Goal: Task Accomplishment & Management: Use online tool/utility

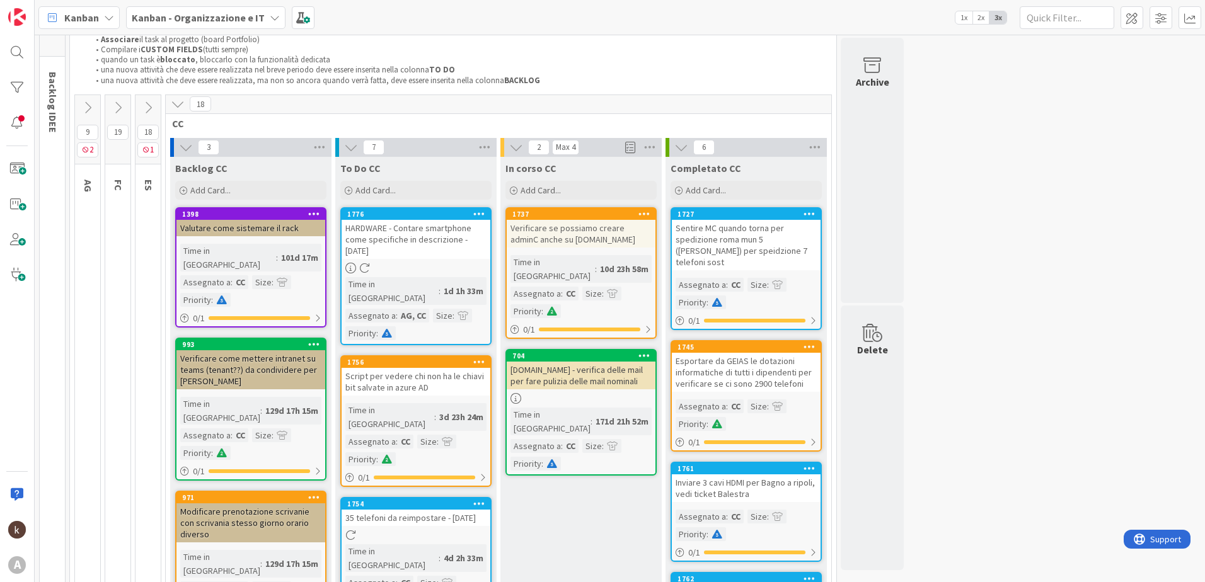
scroll to position [63, 0]
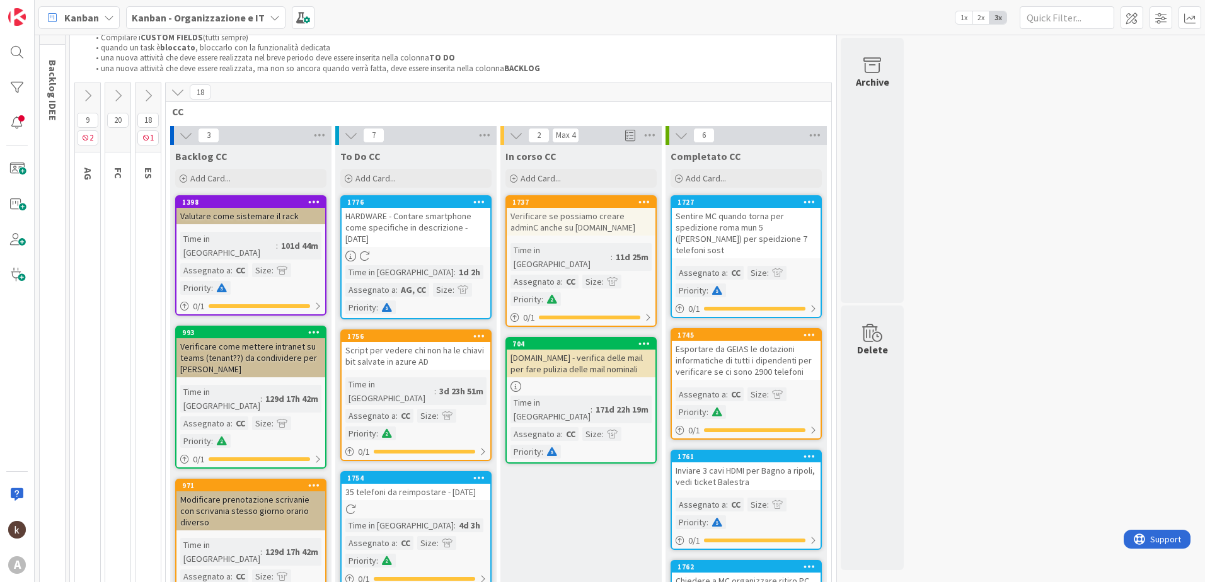
click at [178, 93] on icon at bounding box center [178, 92] width 14 height 14
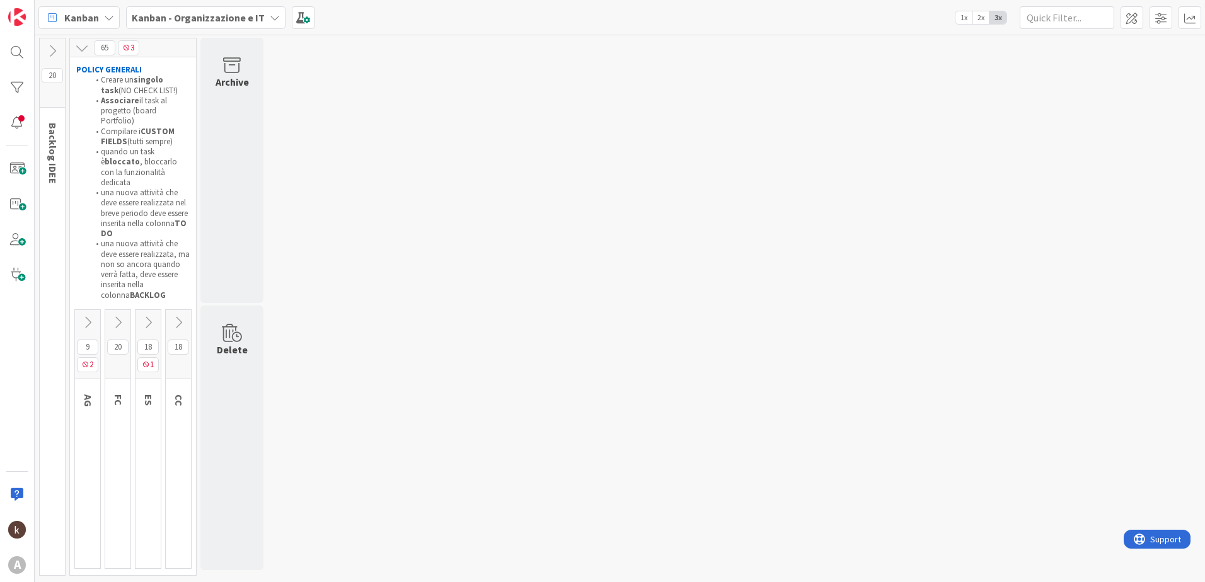
scroll to position [0, 0]
click at [121, 316] on icon at bounding box center [118, 323] width 14 height 14
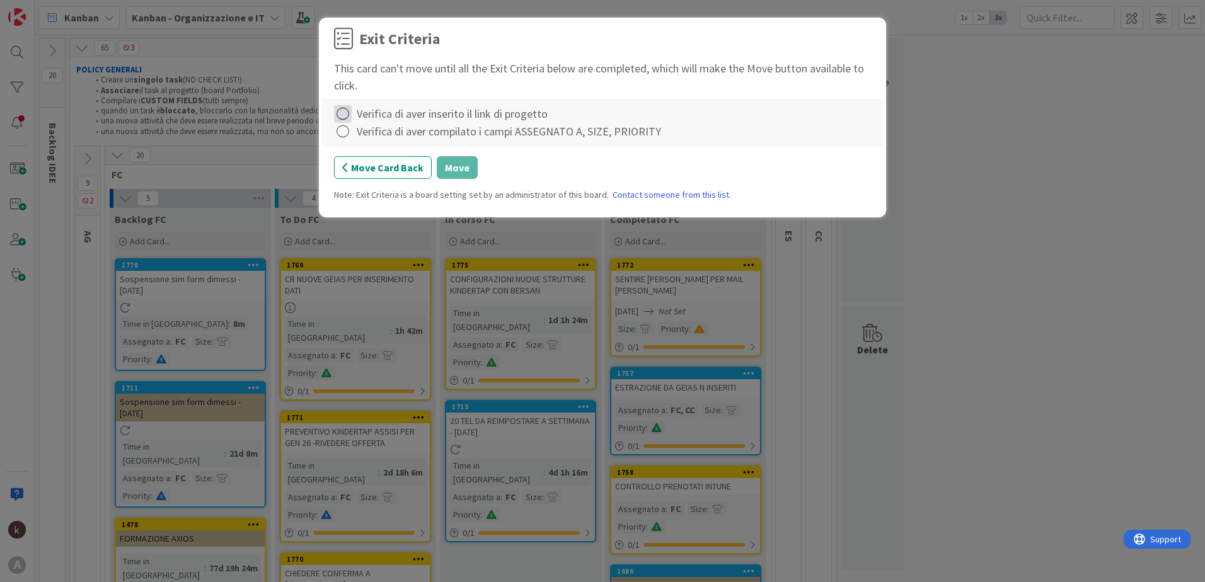
click at [344, 112] on icon at bounding box center [343, 114] width 18 height 18
click at [360, 138] on link "Complete" at bounding box center [413, 139] width 158 height 18
click at [342, 133] on icon at bounding box center [343, 132] width 18 height 18
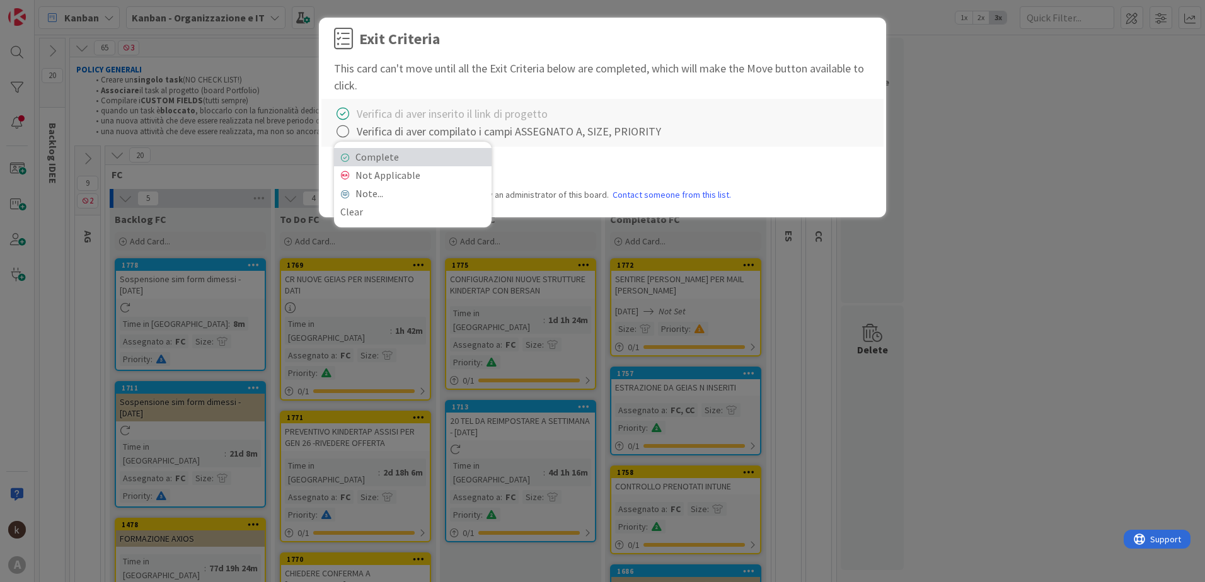
click at [393, 160] on link "Complete" at bounding box center [413, 157] width 158 height 18
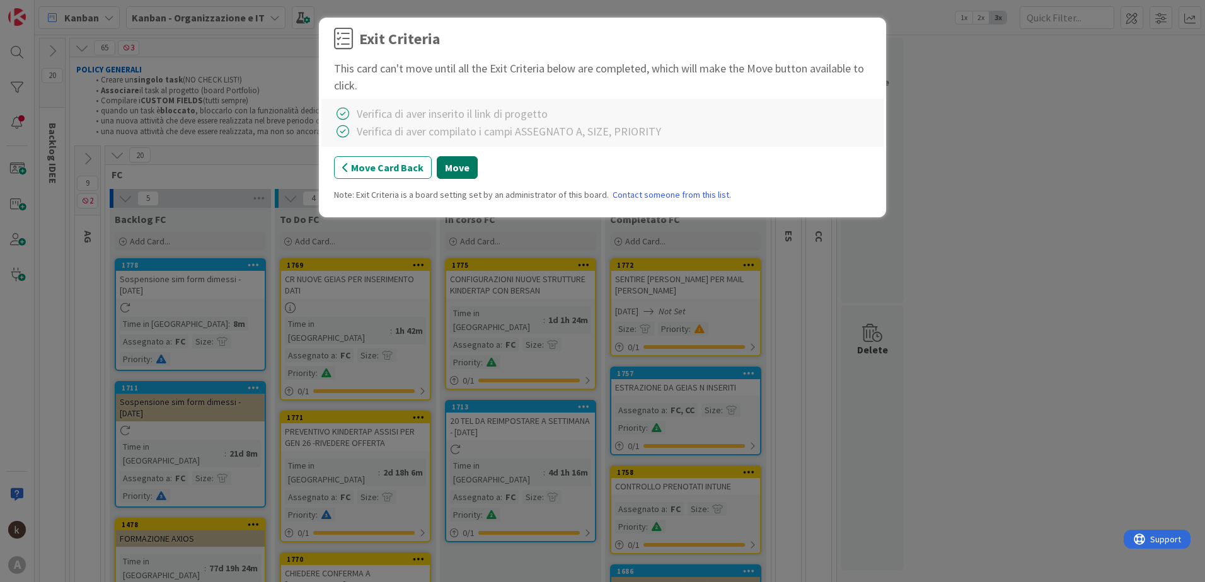
click at [447, 170] on button "Move" at bounding box center [457, 167] width 41 height 23
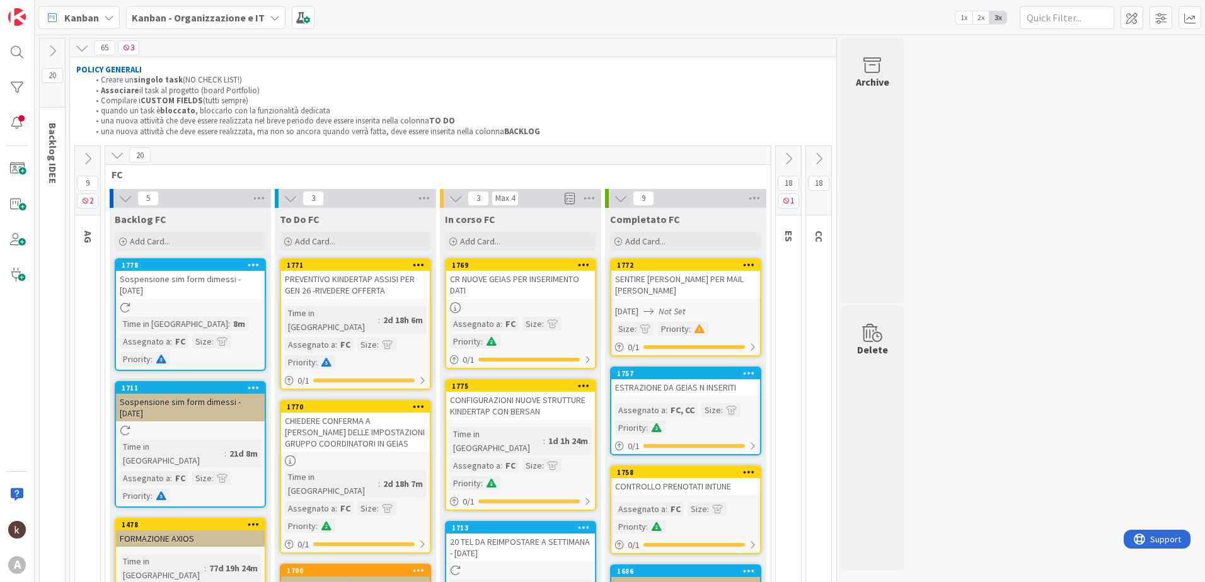
click at [497, 279] on div "CR NUOVE GEIAS PER INSERIMENTO DATI" at bounding box center [520, 285] width 149 height 28
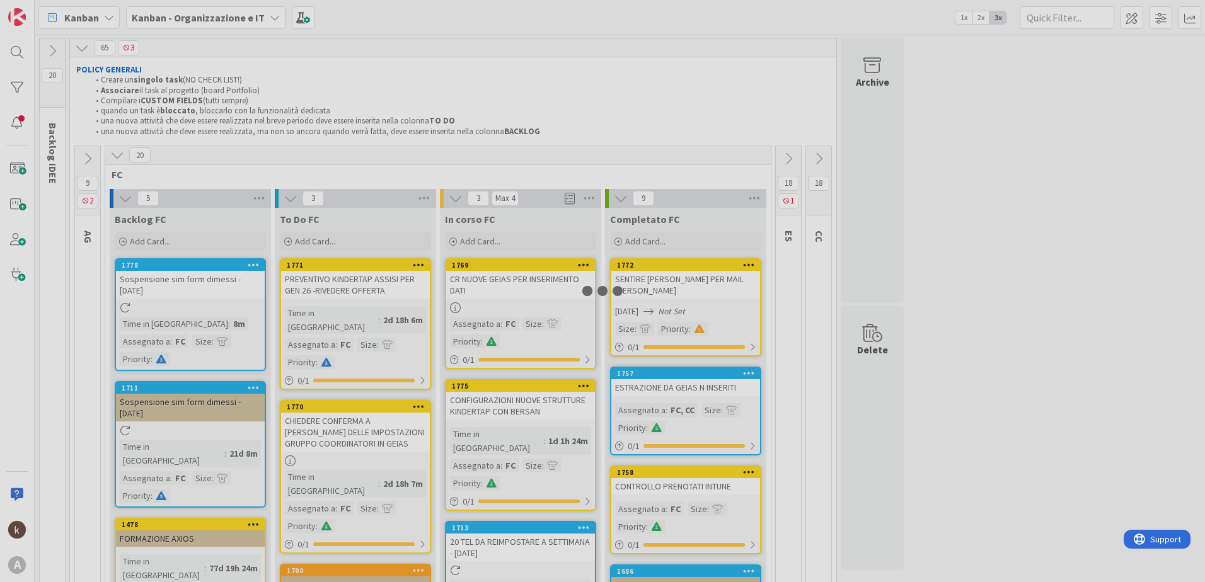
click at [497, 279] on div at bounding box center [602, 291] width 1205 height 582
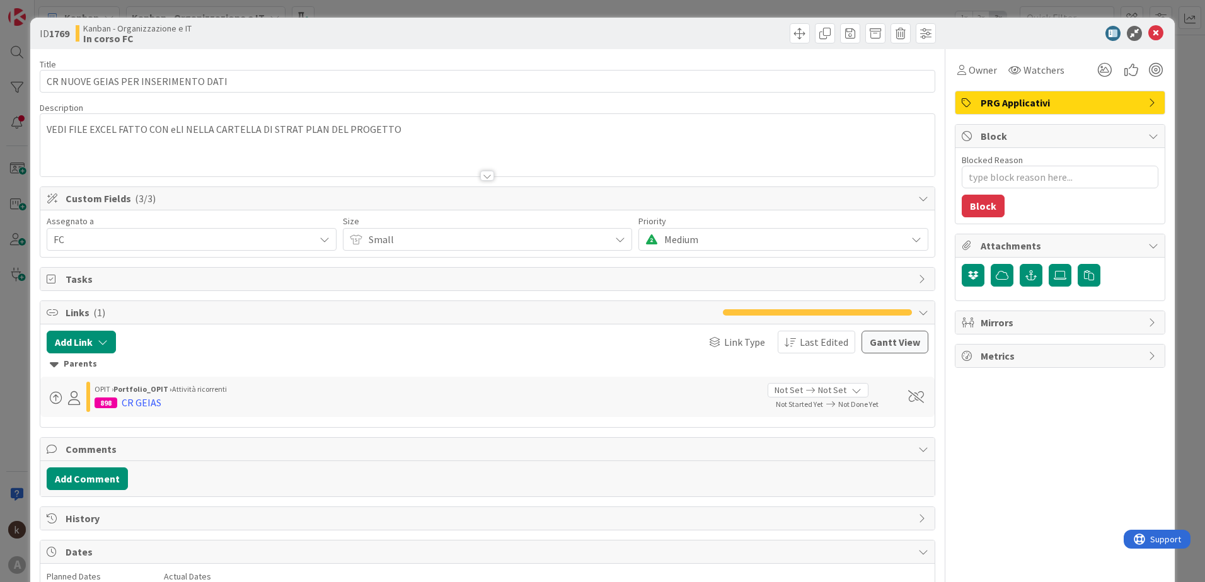
type textarea "x"
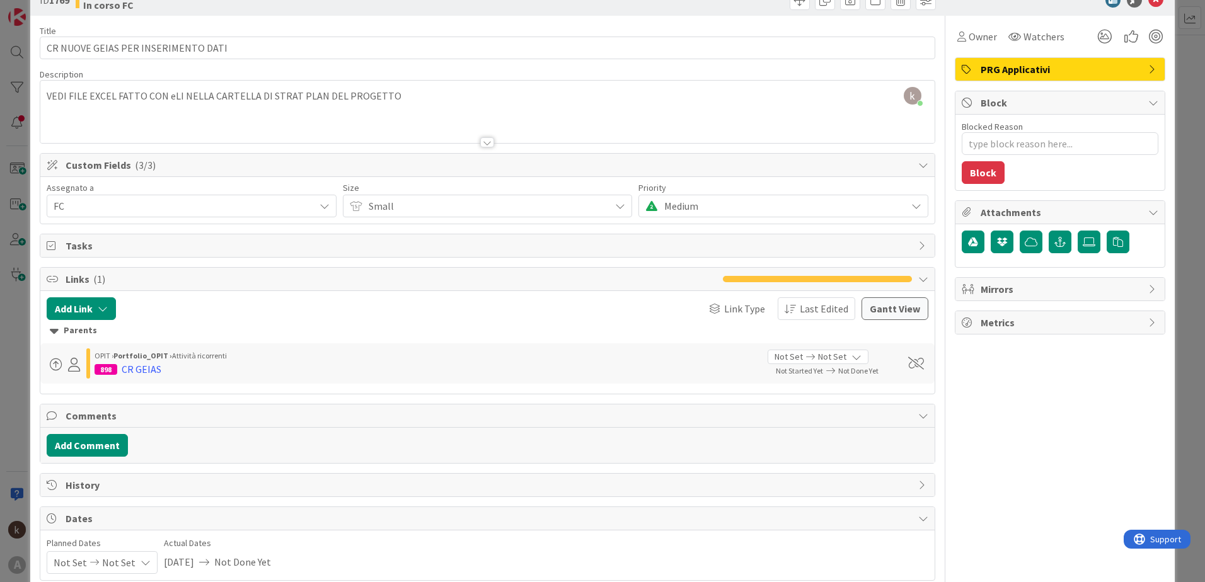
scroll to position [63, 0]
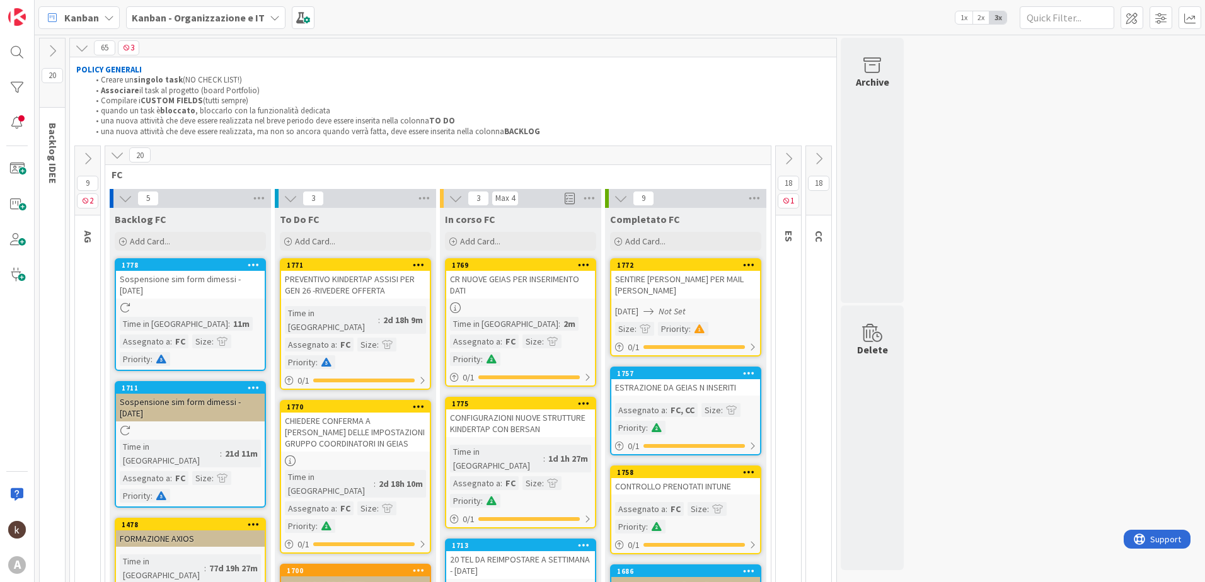
click at [216, 10] on span "Kanban - Organizzazione e IT" at bounding box center [198, 17] width 133 height 15
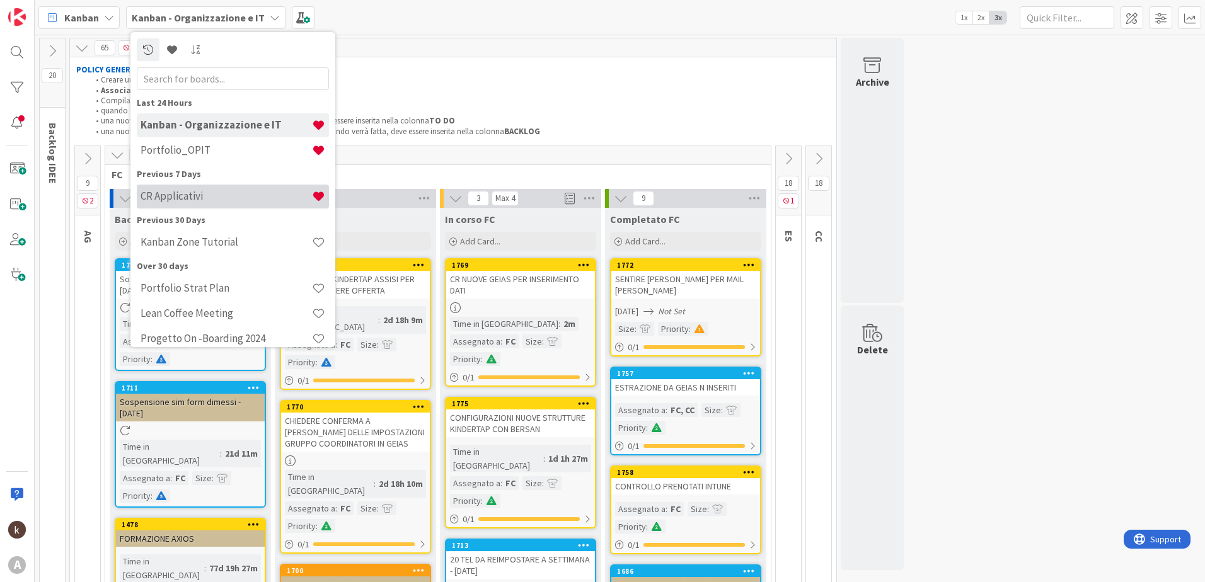
click at [204, 195] on h4 "CR Applicativi" at bounding box center [226, 196] width 171 height 13
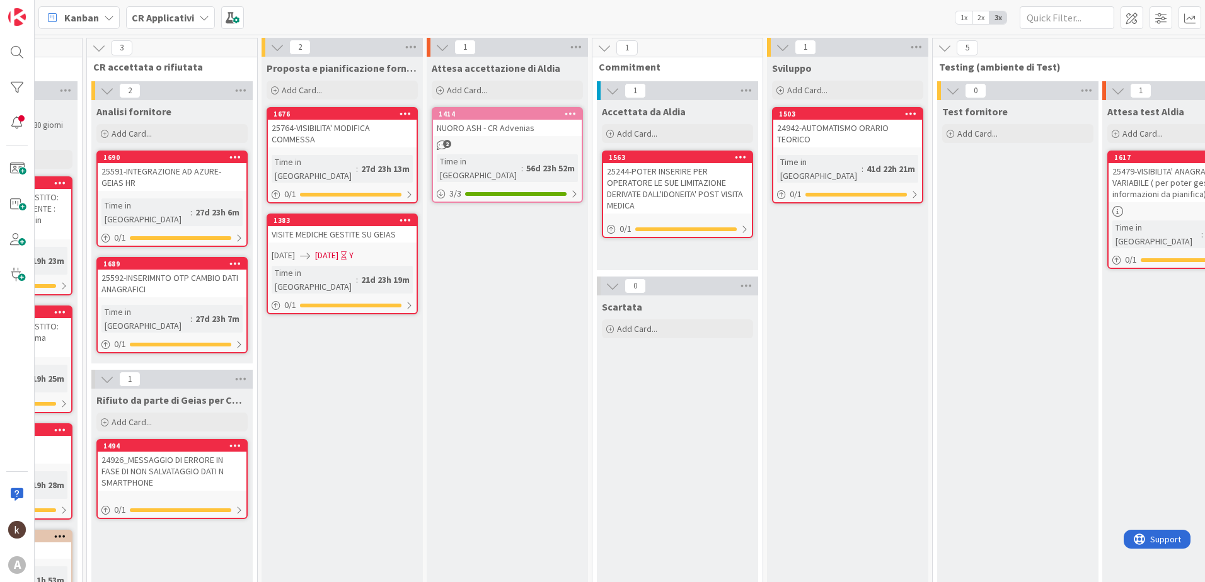
scroll to position [0, 262]
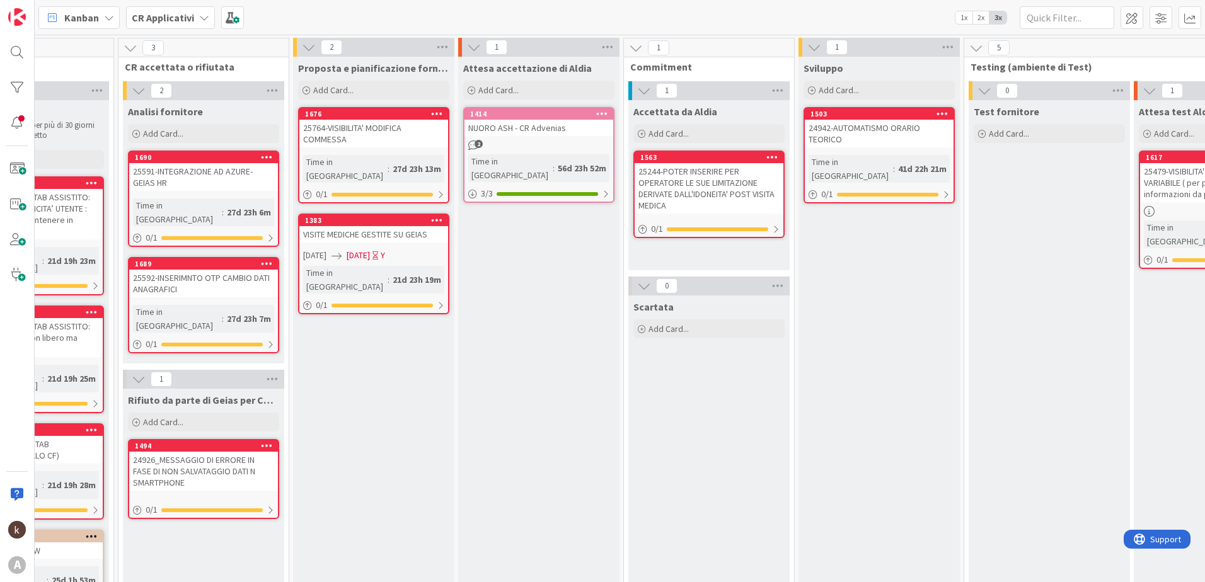
click at [430, 216] on div at bounding box center [437, 220] width 23 height 9
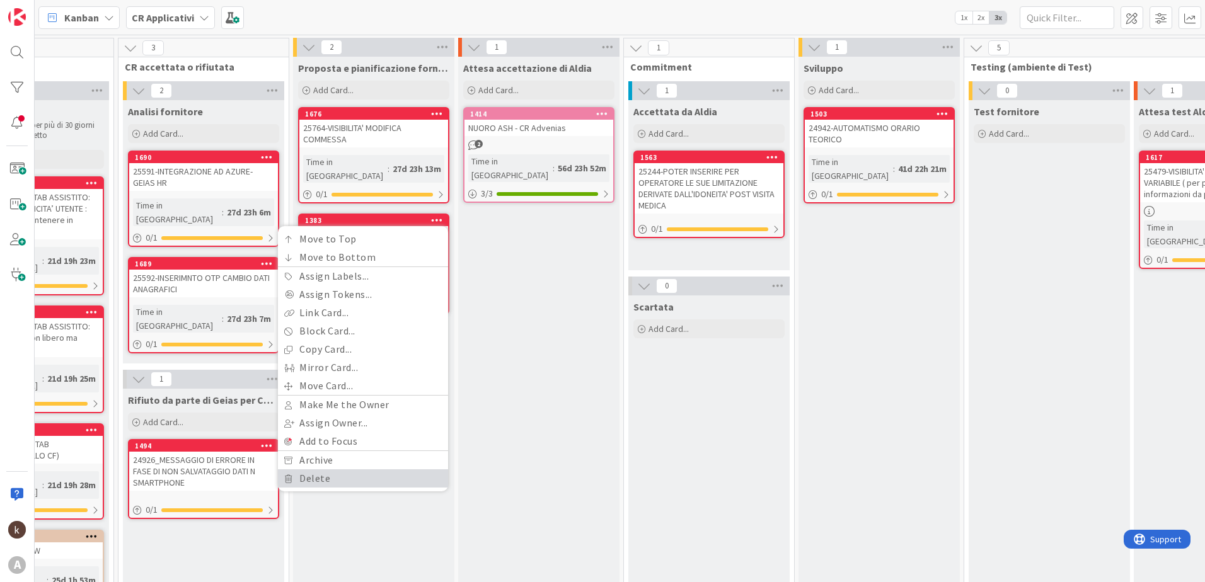
click at [324, 470] on link "Delete" at bounding box center [363, 479] width 170 height 18
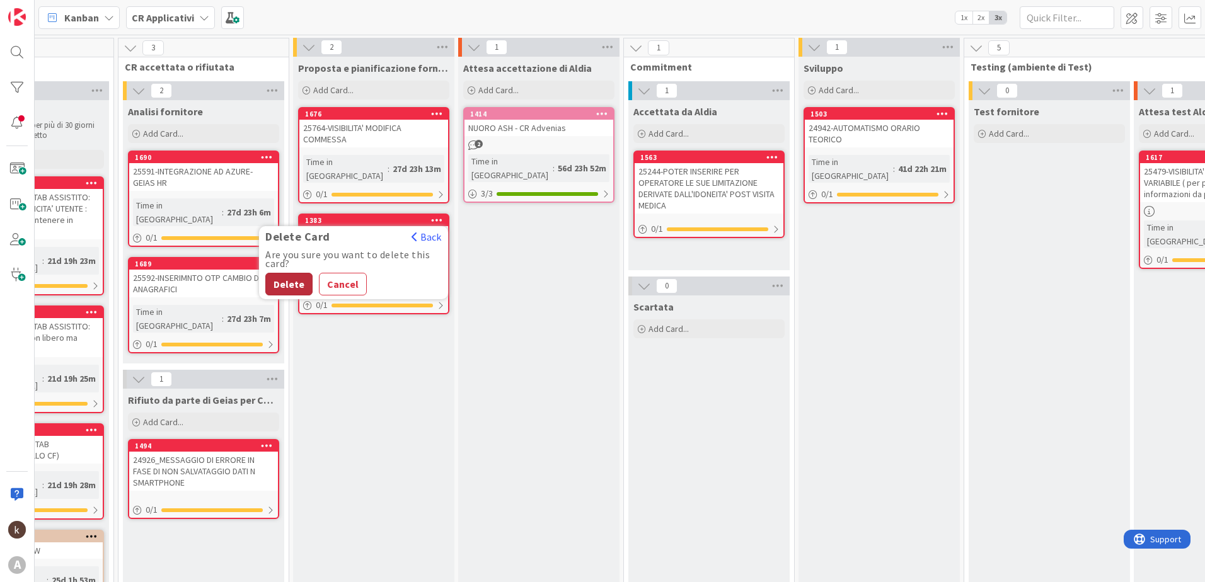
click at [297, 273] on button "Delete" at bounding box center [288, 284] width 47 height 23
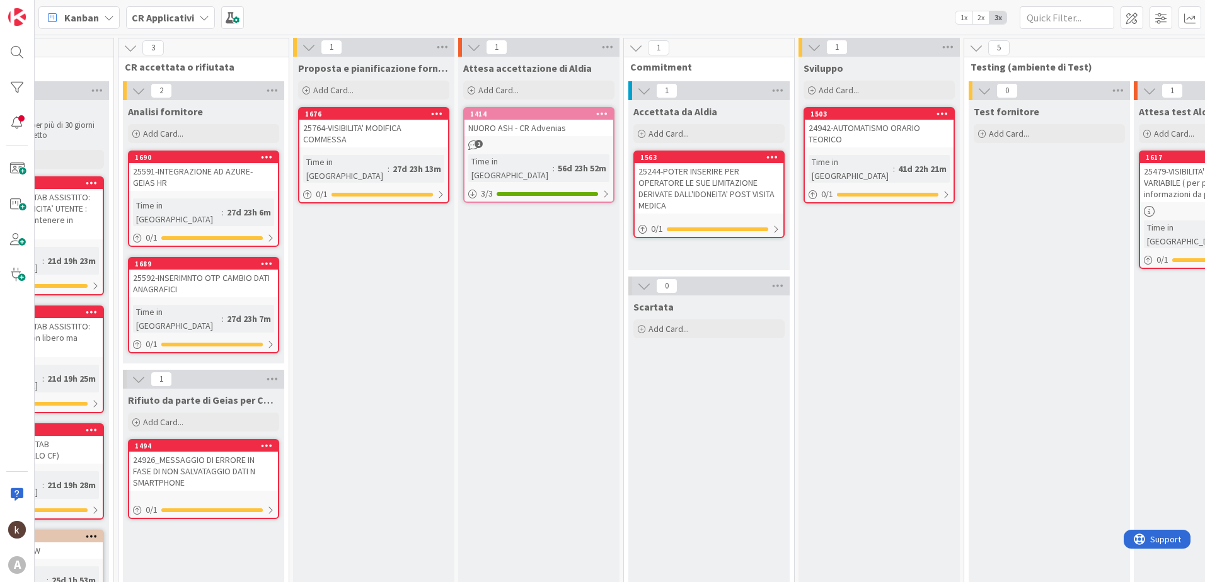
click at [722, 173] on div "25244-POTER INSERIRE PER OPERATORE LE SUE LIMITAZIONE DERIVATE DALL'IDONEITA' P…" at bounding box center [709, 188] width 149 height 50
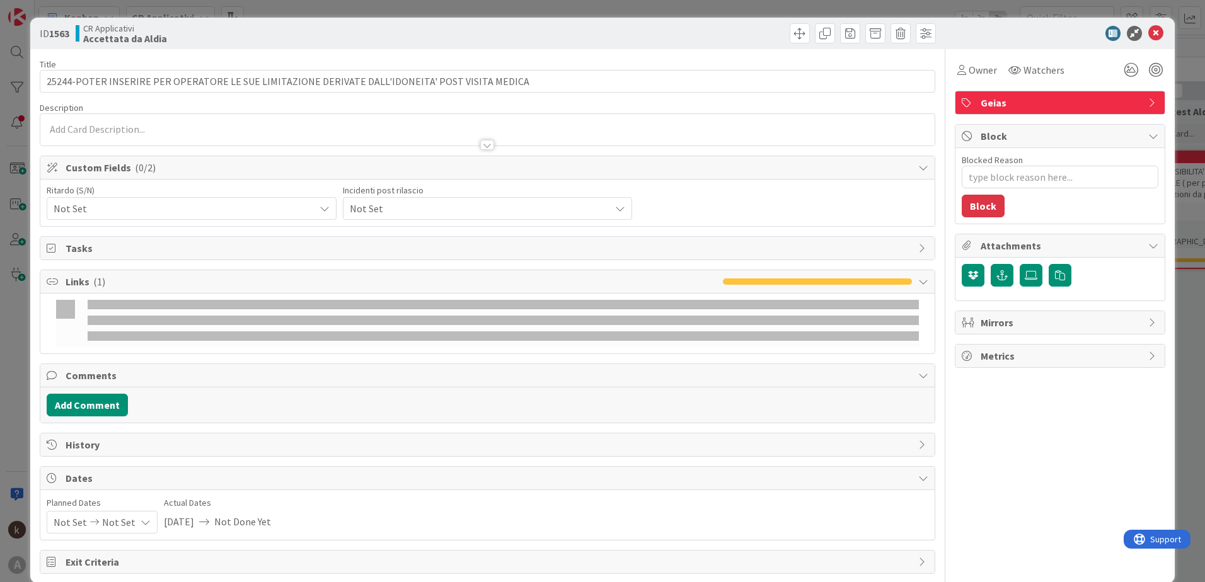
type textarea "x"
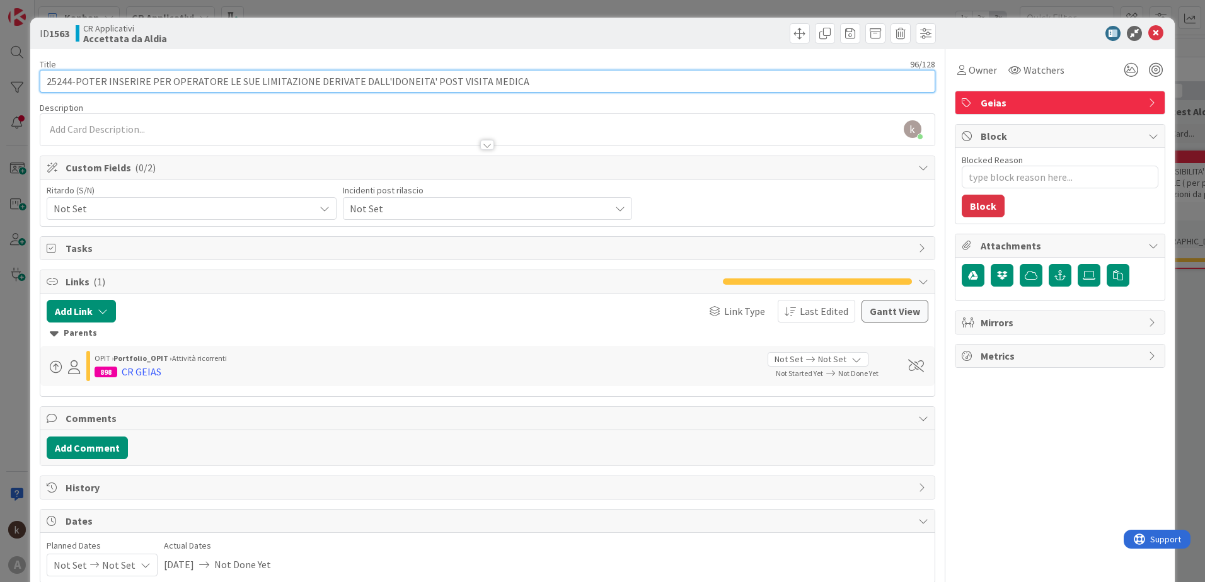
click at [522, 80] on input "25244-POTER INSERIRE PER OPERATORE LE SUE LIMITAZIONE DERIVATE DALL'IDONEITA' P…" at bounding box center [488, 81] width 896 height 23
type input "25244-POTER INSERIRE PER OPERATORE LE SUE LIMITAZIONE DERIVATE DALL'IDONEITA' P…"
type textarea "x"
type input "25244-POTER INSERIRE PER OPERATORE LE SUE LIMITAZIONE DERIVATE DALL'IDONEITA' P…"
type textarea "x"
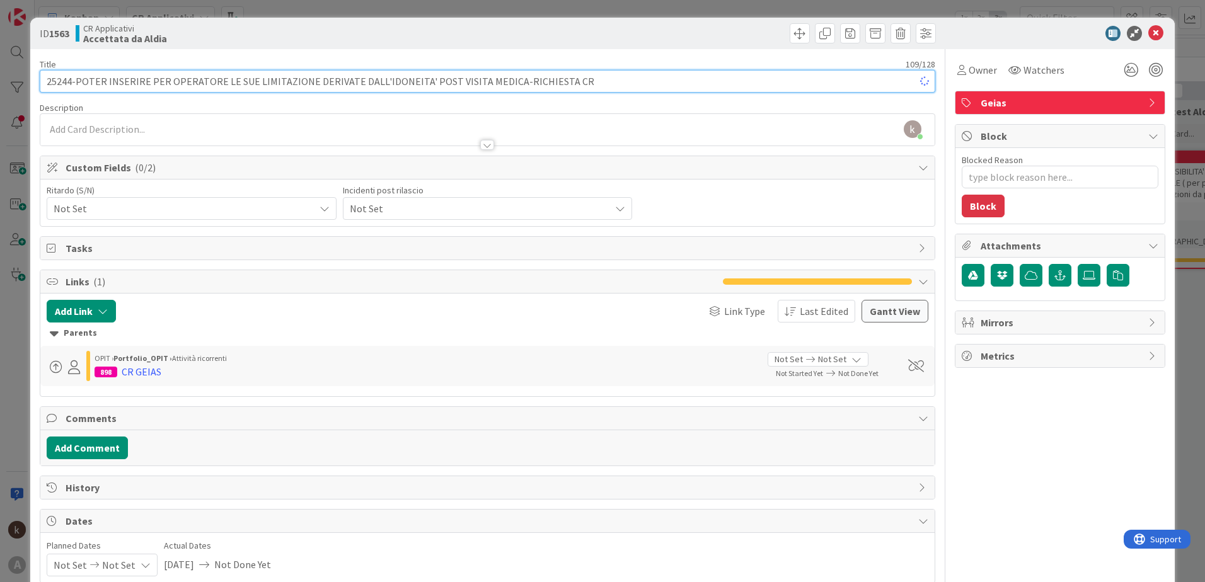
type input "25244-POTER INSERIRE PER OPERATORE LE SUE LIMITAZIONE DERIVATE DALL'IDONEITA' P…"
type textarea "x"
type input "25244-POTER INSERIRE PER OPERATORE LE SUE LIMITAZIONE DERIVATE DALL'IDONEITA' P…"
type textarea "x"
type input "25244-POTER INSERIRE PER OPERATORE LE SUE LIMITAZIONE DERIVATE DALL'IDONEITA' P…"
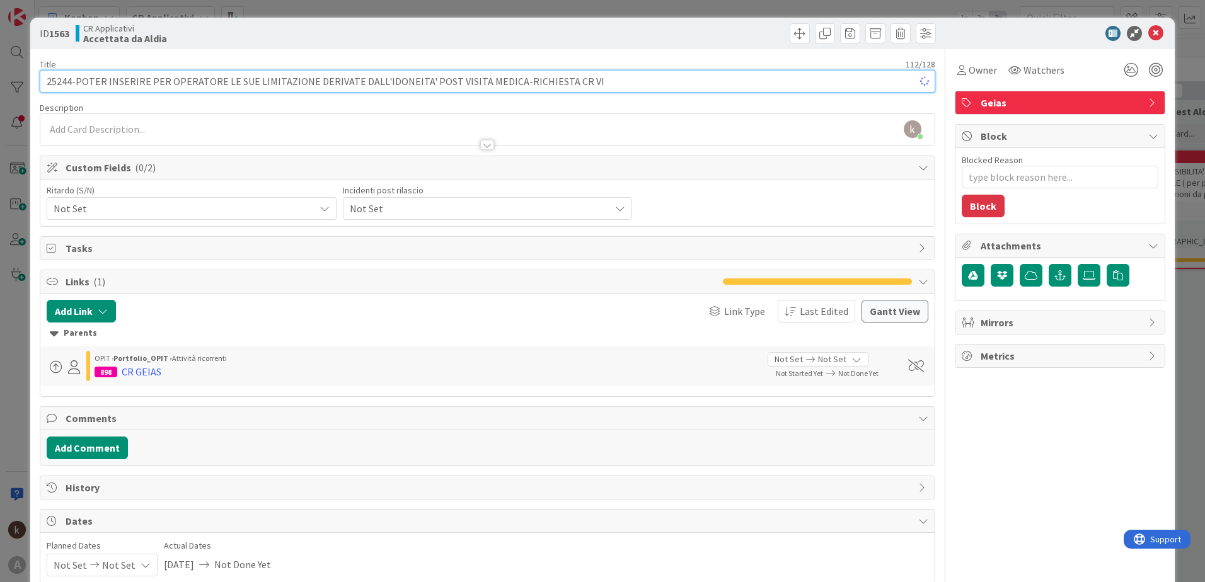
type textarea "x"
type input "25244-POTER INSERIRE PER OPERATORE LE SUE LIMITAZIONE DERIVATE DALL'IDONEITA' P…"
type textarea "x"
type input "25244-POTER INSERIRE PER OPERATORE LE SUE LIMITAZIONE DERIVATE DALL'IDONEITA' P…"
type textarea "x"
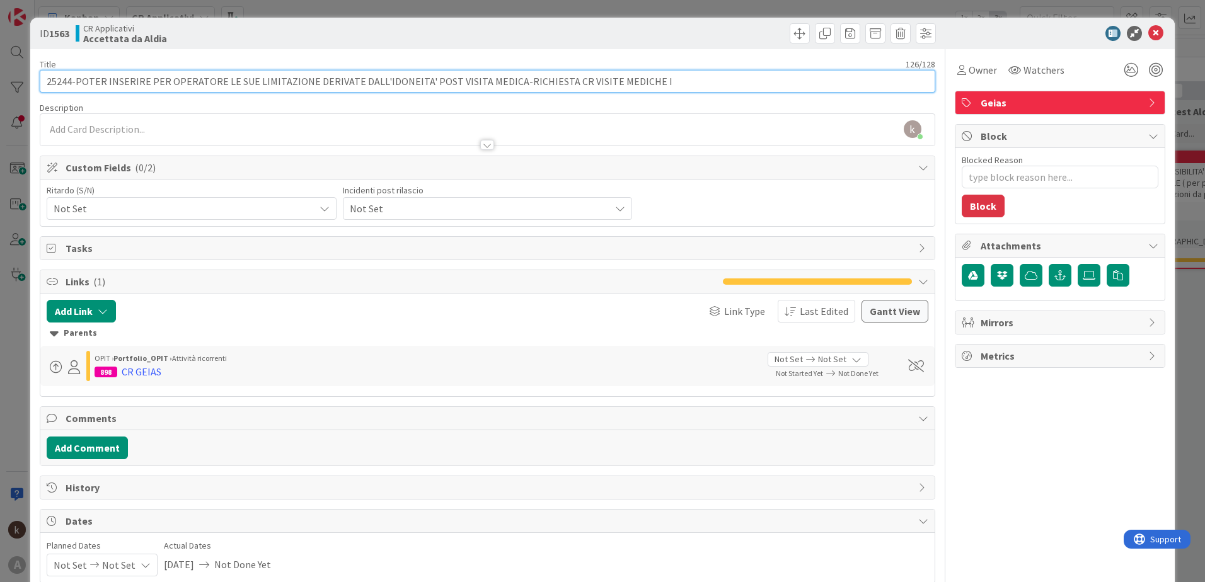
type input "25244-POTER INSERIRE PER OPERATORE LE SUE LIMITAZIONE DERIVATE DALL'IDONEITA' P…"
type textarea "x"
type input "25244-POTER INSERIRE PER OPERATORE LE SUE LIMITAZIONE DERIVATE DALL'IDONEITA' P…"
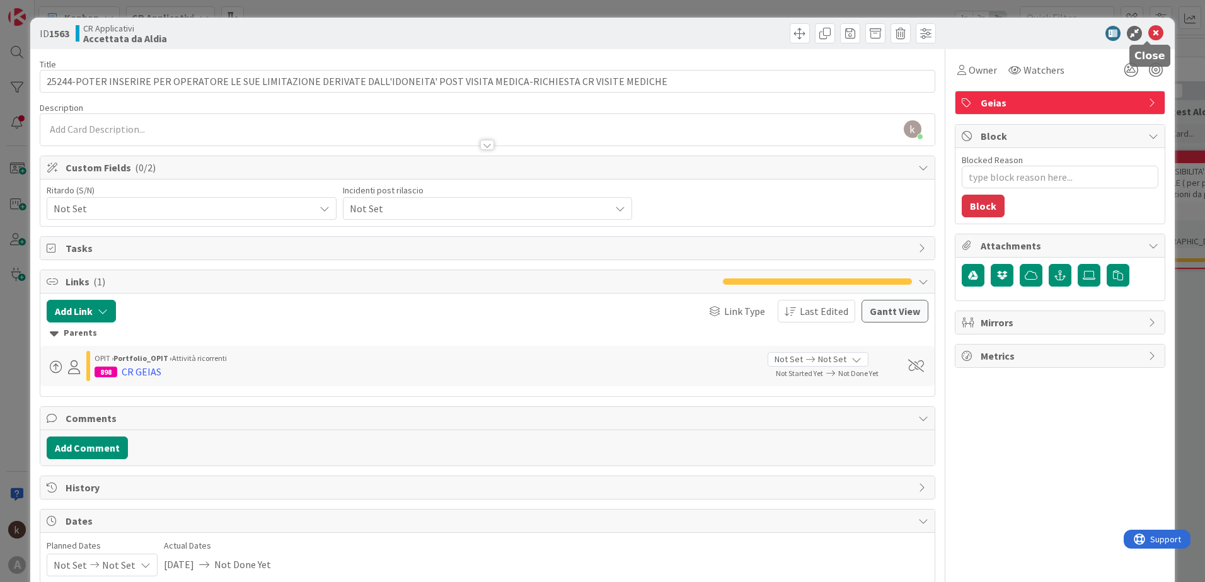
click at [1149, 32] on icon at bounding box center [1156, 33] width 15 height 15
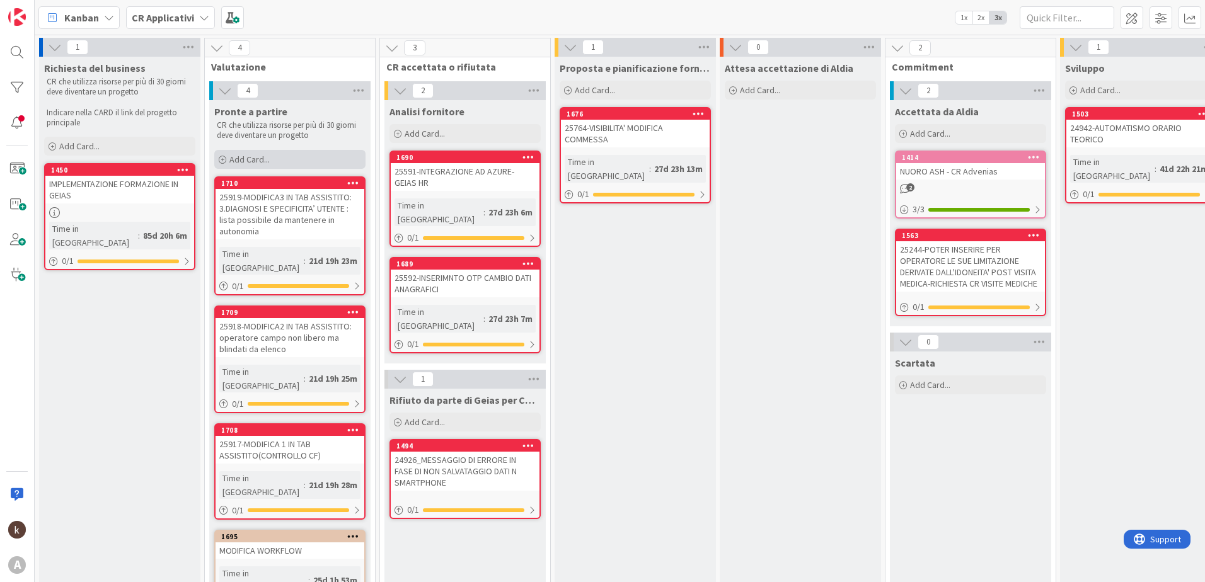
click at [273, 162] on div "Add Card..." at bounding box center [289, 159] width 151 height 19
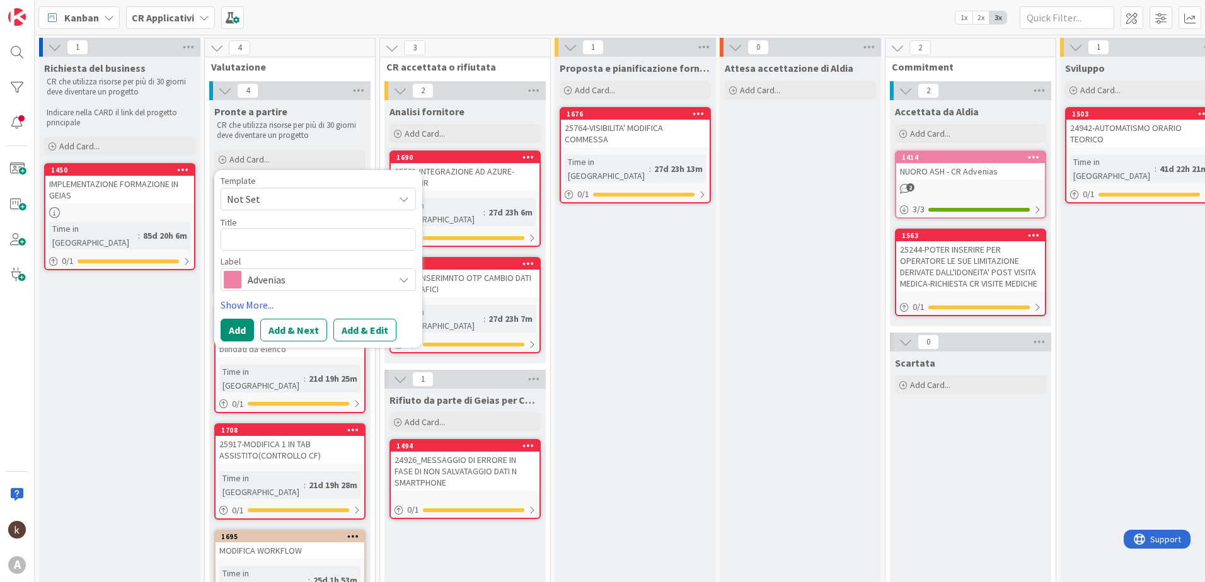
type textarea "x"
type textarea "26313"
type textarea "x"
type textarea "26313-"
click at [284, 238] on textarea "26313-" at bounding box center [318, 239] width 195 height 23
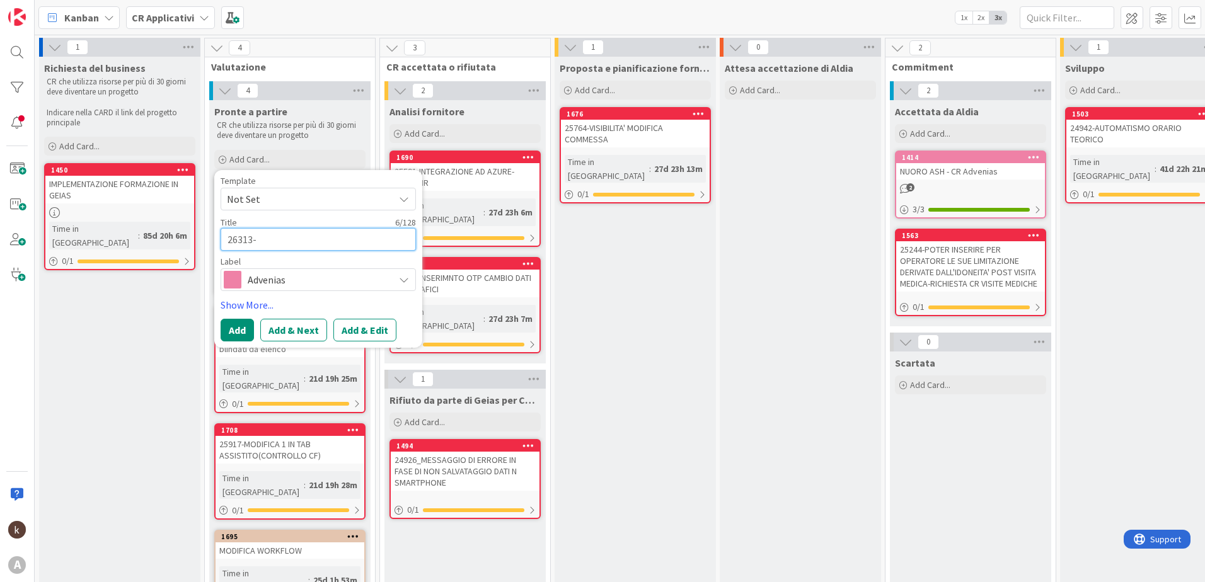
paste textarea "Modificare etichetta in "operatori da escludere""
type textarea "x"
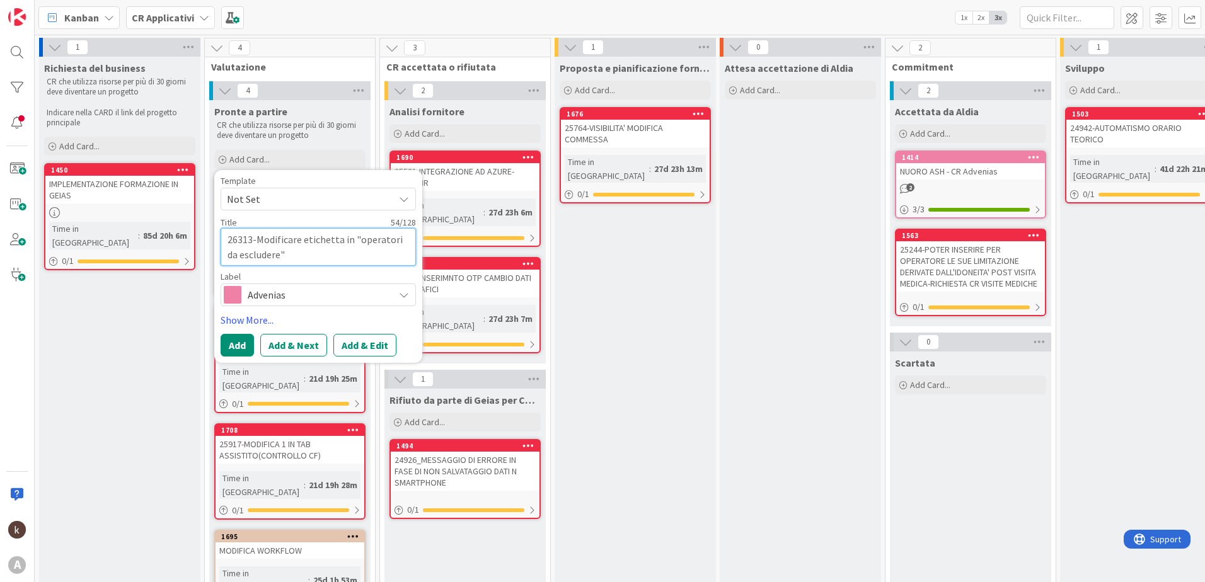
type textarea "26313-Modificare etichetta in "operatori da escludere""
click at [343, 304] on div "Advenias" at bounding box center [318, 295] width 195 height 23
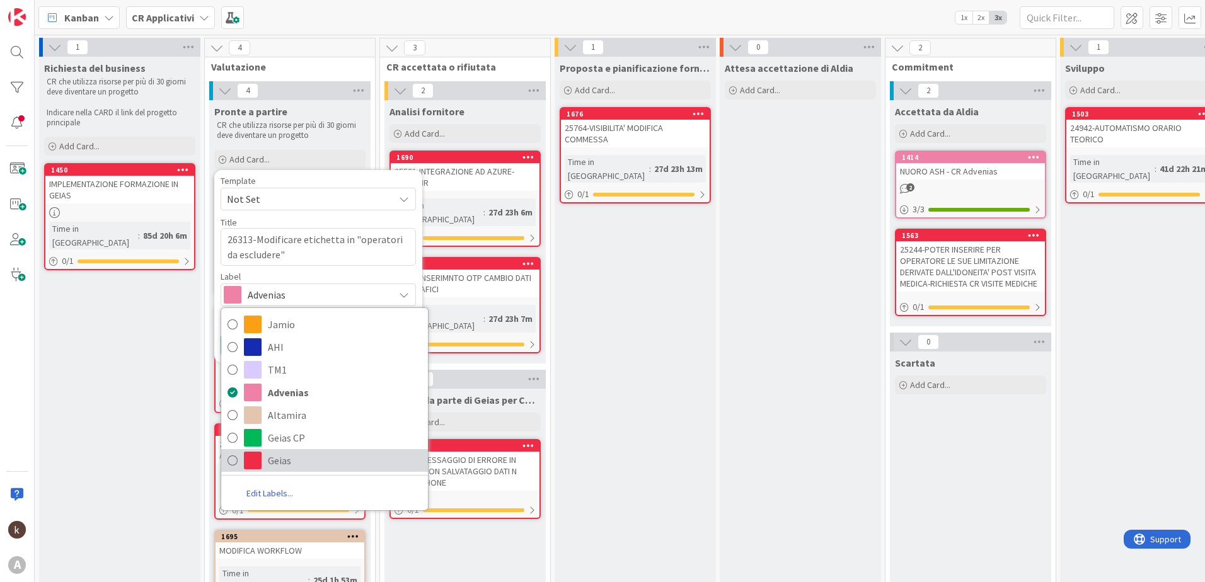
click at [277, 466] on span "Geias" at bounding box center [345, 460] width 154 height 19
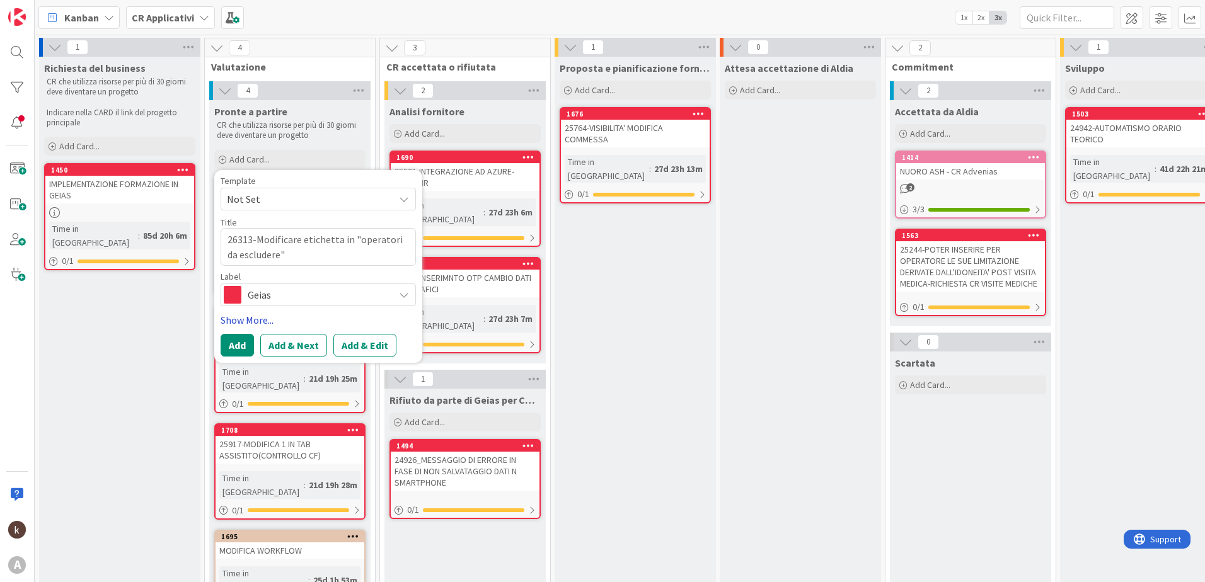
click at [233, 318] on link "Show More..." at bounding box center [318, 320] width 195 height 15
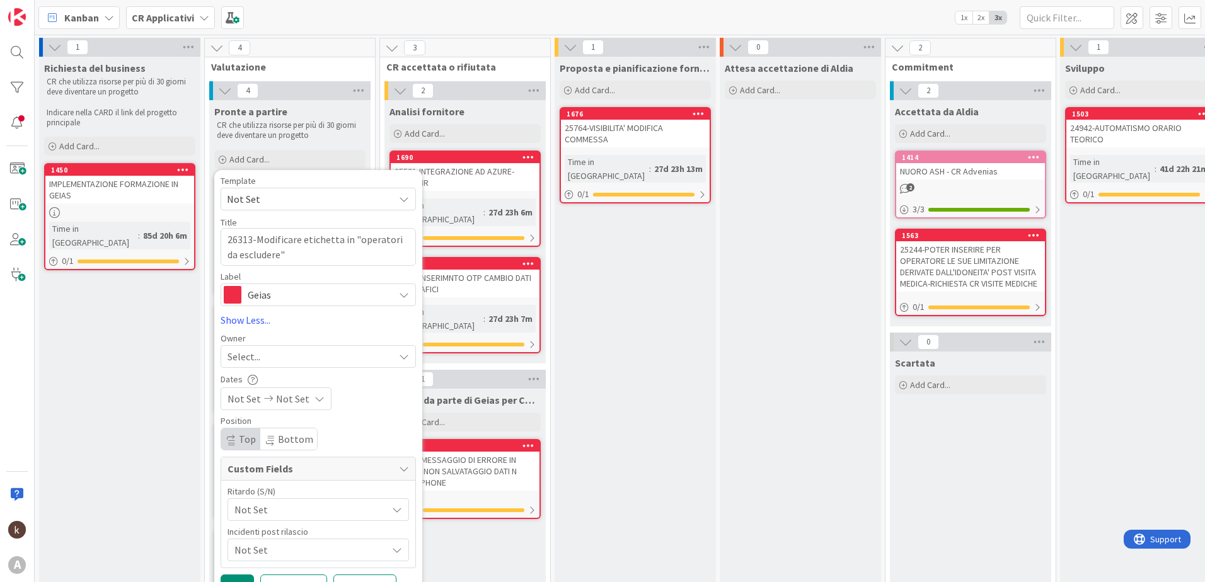
scroll to position [126, 0]
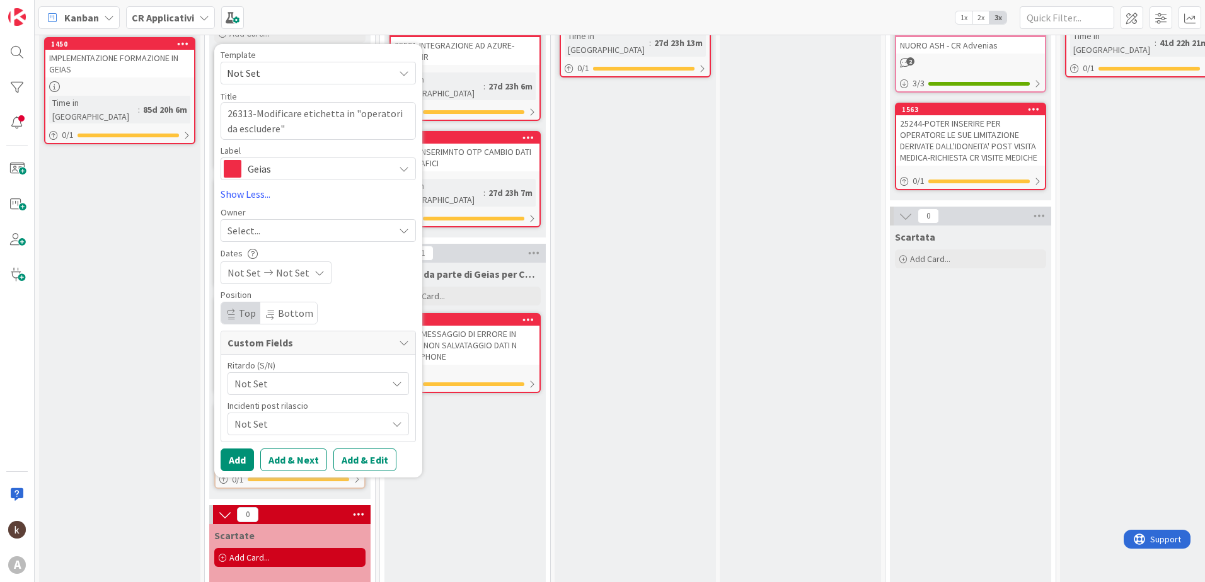
click at [248, 385] on span "Not Set" at bounding box center [308, 384] width 146 height 18
click at [345, 306] on div "Position Top Bottom" at bounding box center [318, 308] width 195 height 34
click at [260, 427] on span "Not Set" at bounding box center [308, 424] width 146 height 18
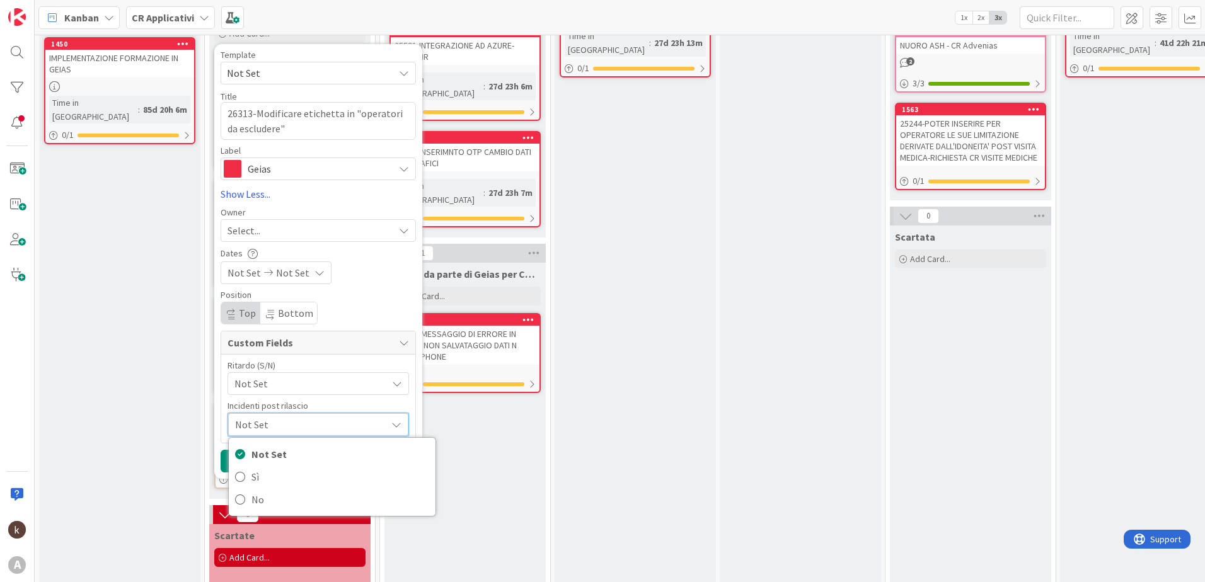
click at [319, 403] on div "Incidenti post rilascio" at bounding box center [319, 406] width 182 height 9
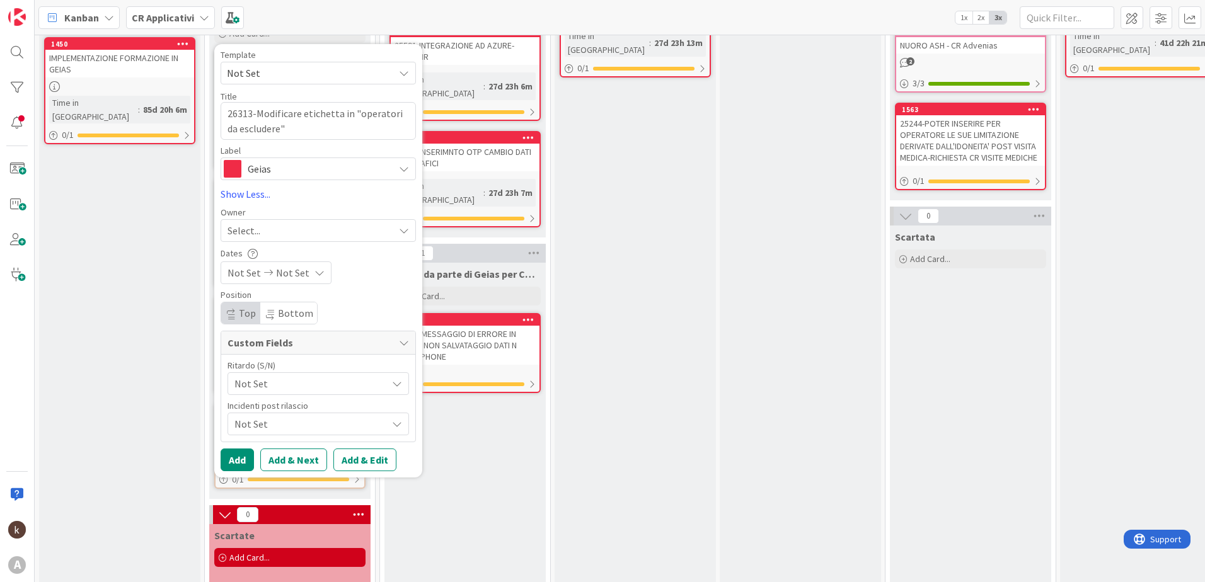
scroll to position [189, 0]
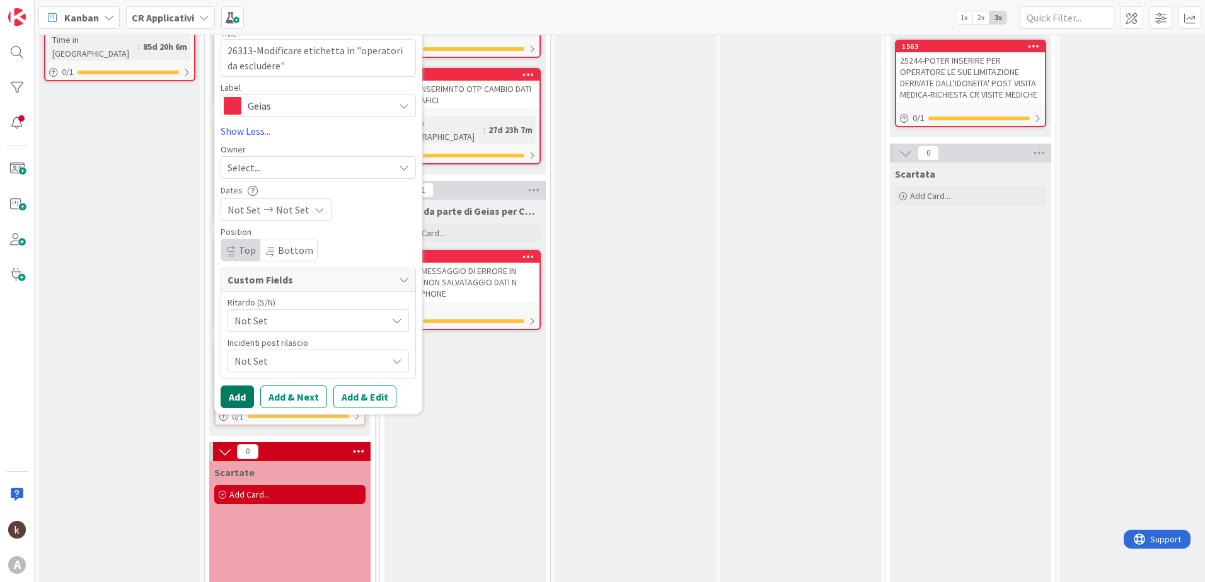
click at [244, 396] on button "Add" at bounding box center [237, 397] width 33 height 23
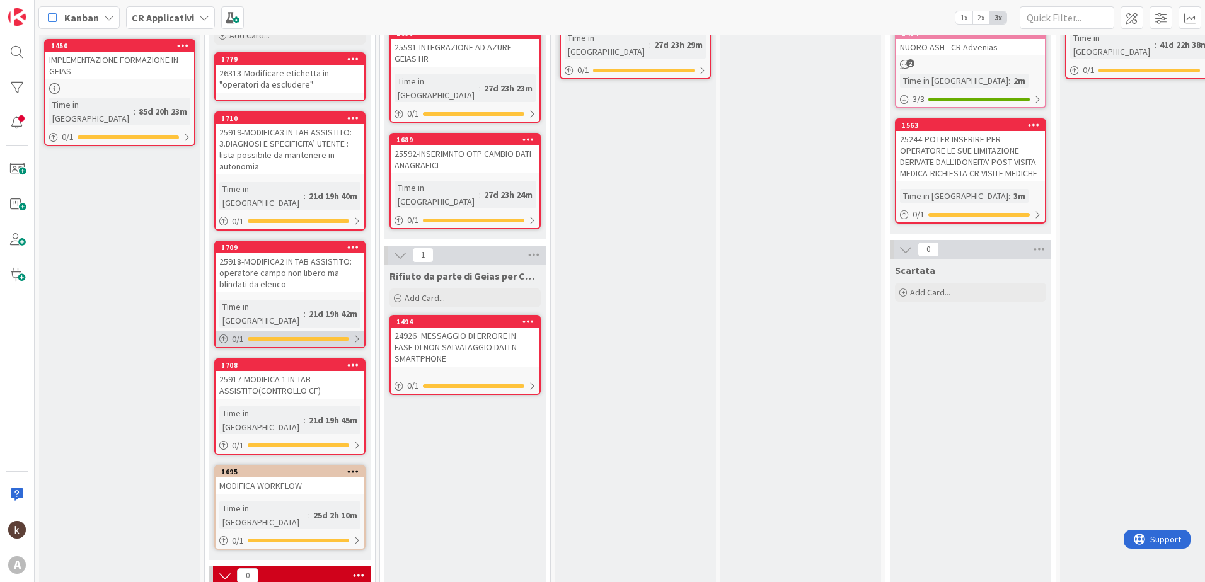
scroll to position [63, 0]
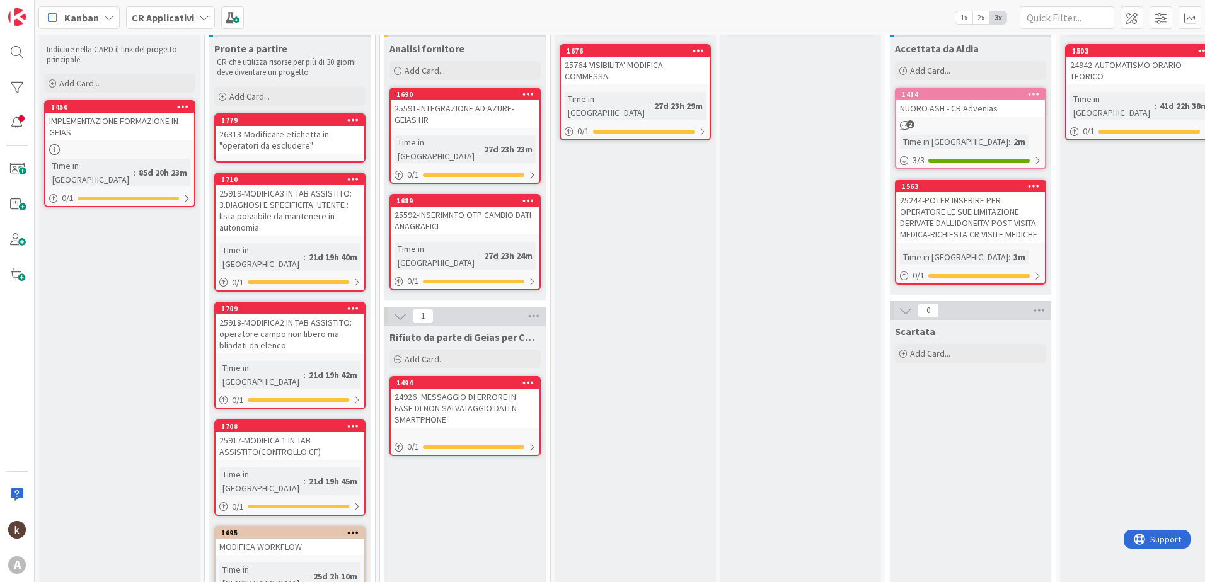
click at [305, 131] on div "26313-Modificare etichetta in "operatori da escludere"" at bounding box center [290, 140] width 149 height 28
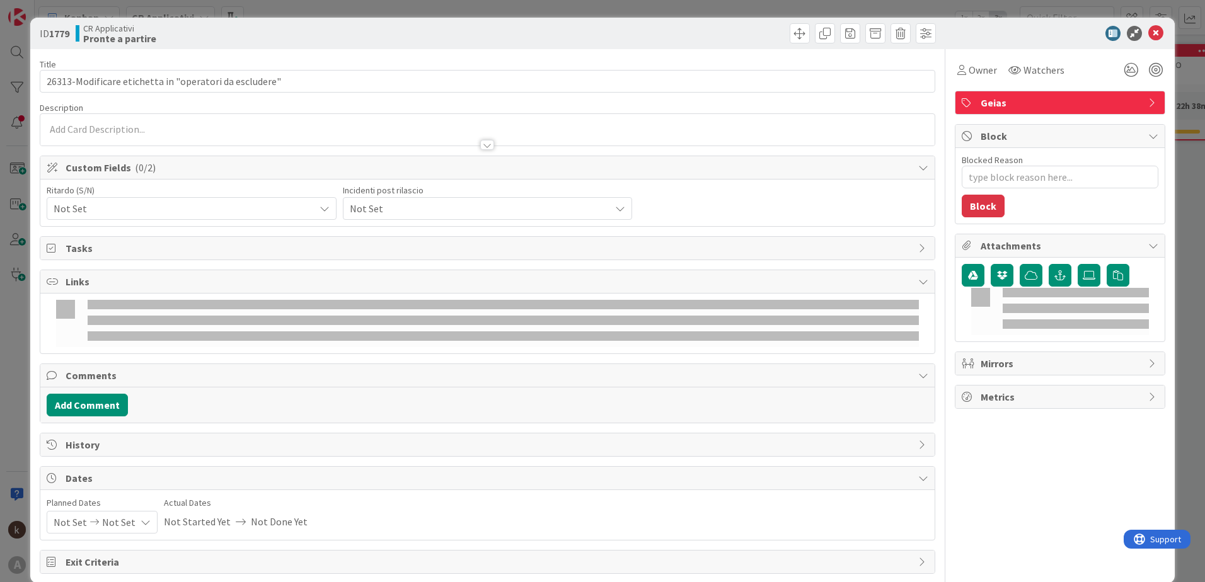
type textarea "x"
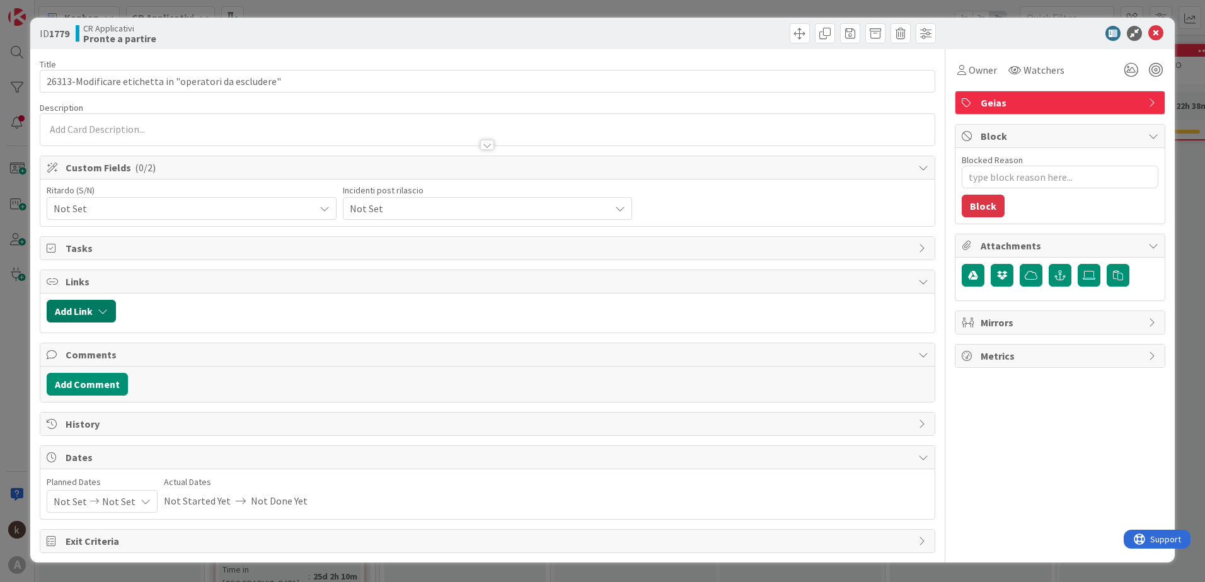
click at [100, 316] on button "Add Link" at bounding box center [81, 311] width 69 height 23
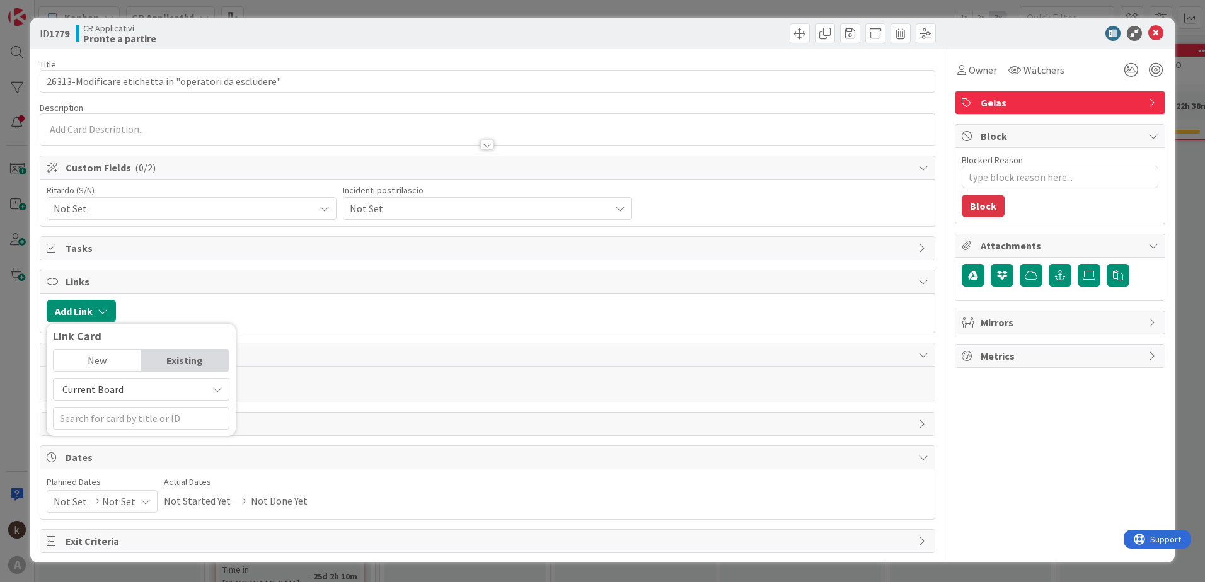
click at [118, 395] on span "Current Board" at bounding box center [92, 389] width 61 height 13
click at [119, 430] on link "Current Board" at bounding box center [148, 419] width 188 height 23
click at [115, 391] on span "Current Board" at bounding box center [92, 389] width 61 height 13
click at [125, 449] on span "All Boards" at bounding box center [147, 441] width 175 height 19
click at [124, 424] on input "text" at bounding box center [141, 418] width 177 height 23
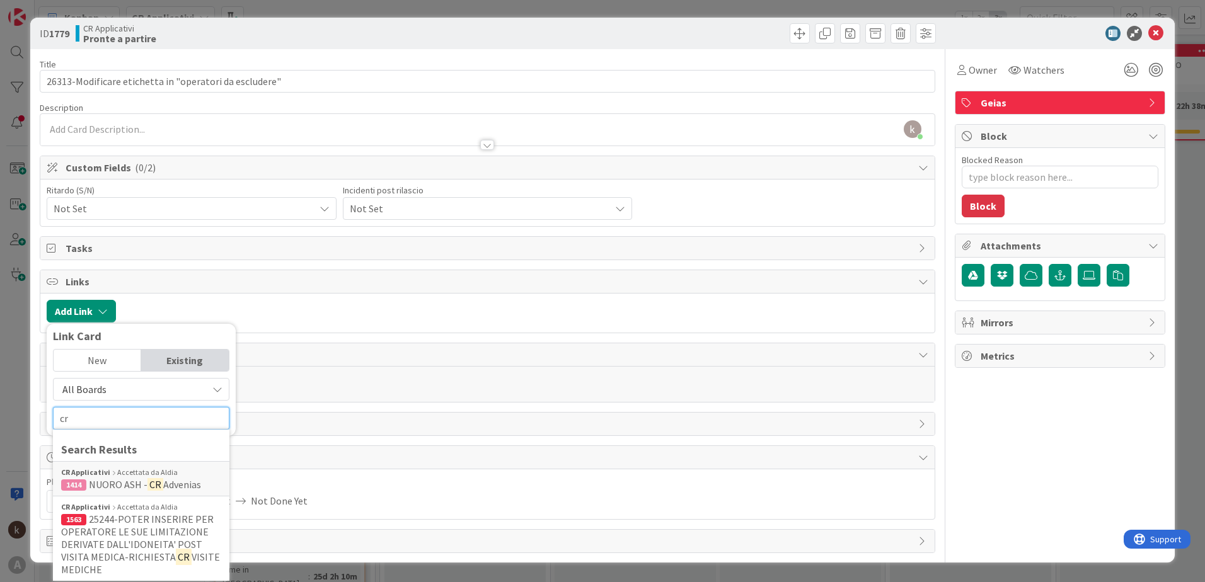
type input "cr"
click at [113, 393] on span "All Boards" at bounding box center [130, 390] width 141 height 18
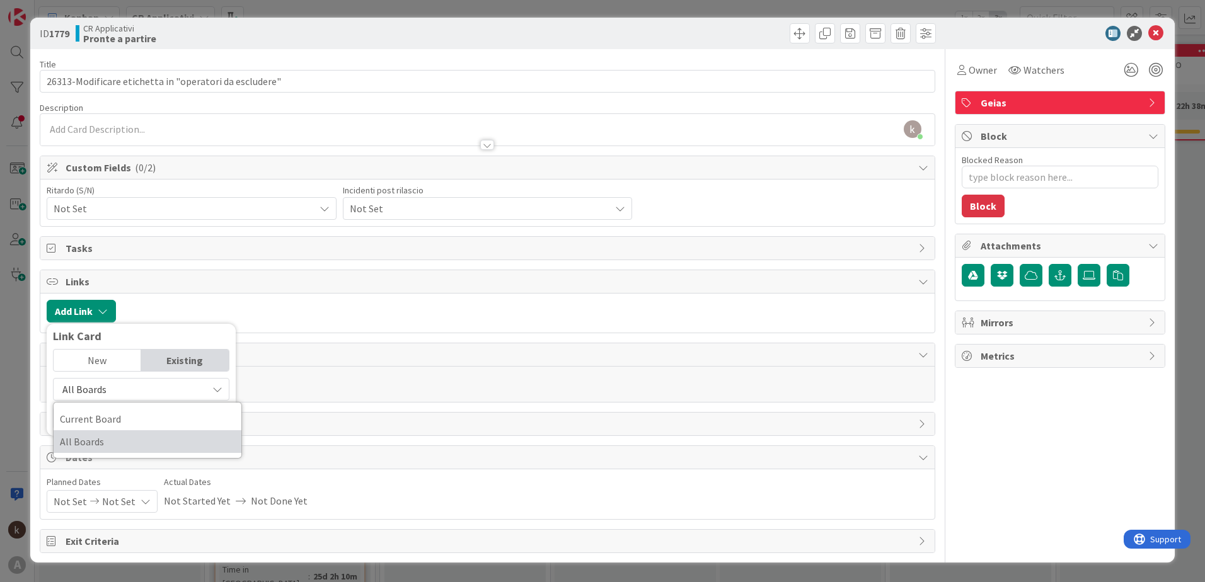
click at [110, 433] on span "All Boards" at bounding box center [147, 441] width 175 height 19
click at [107, 421] on input "cr" at bounding box center [141, 418] width 177 height 23
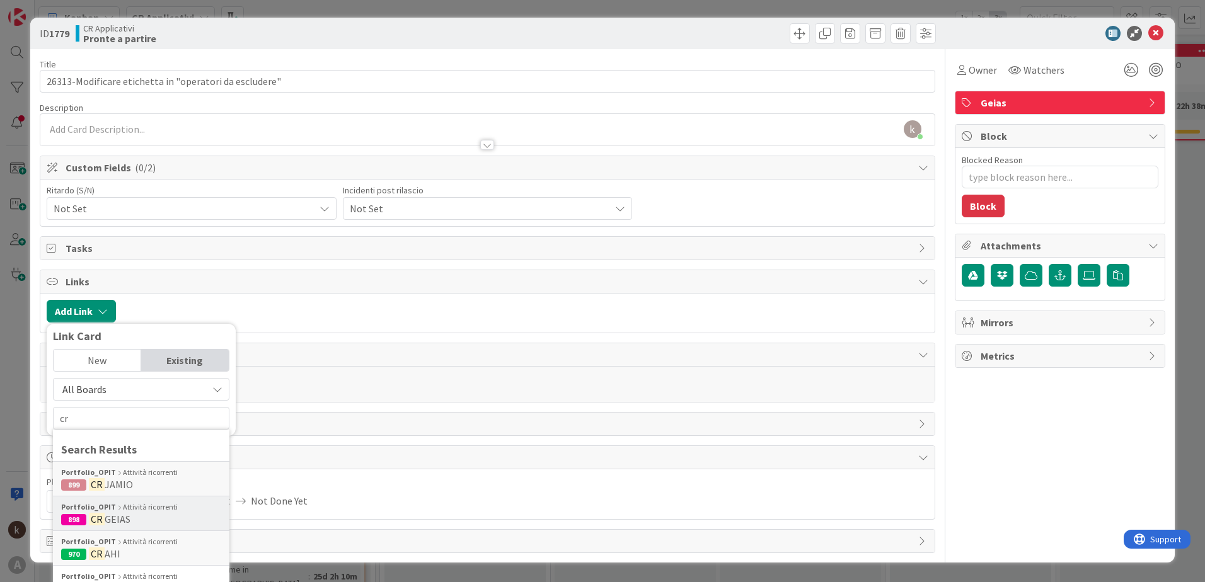
click at [131, 511] on div "Portfolio_OPIT Attività ricorrenti" at bounding box center [141, 507] width 160 height 11
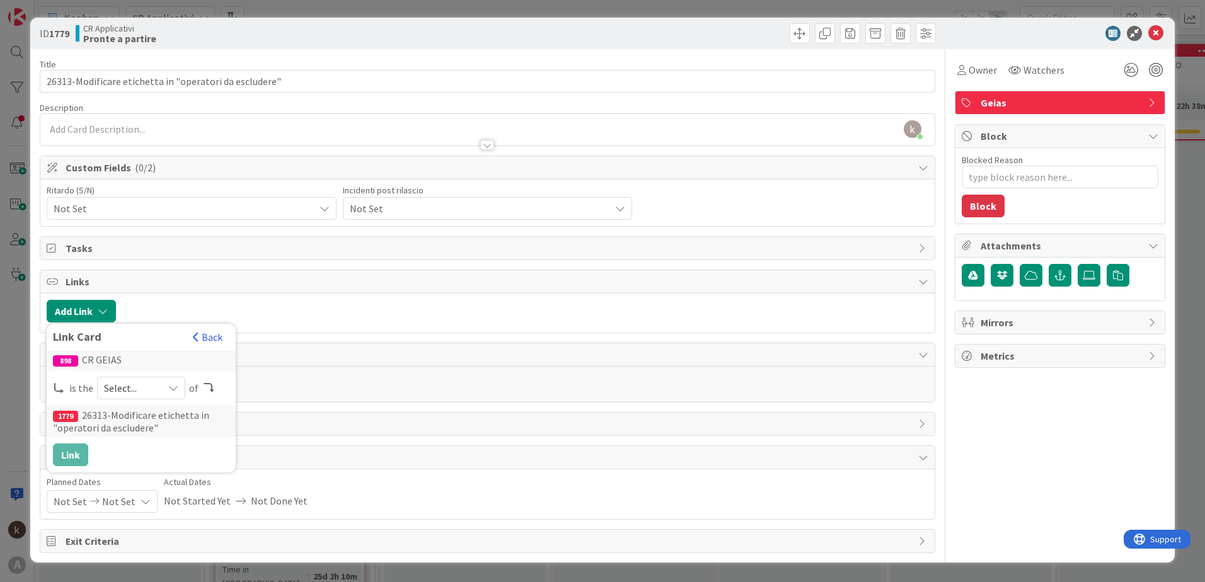
click at [171, 389] on icon at bounding box center [173, 388] width 10 height 10
click at [142, 415] on span "parent" at bounding box center [208, 418] width 142 height 19
click at [72, 457] on button "Link" at bounding box center [70, 455] width 35 height 23
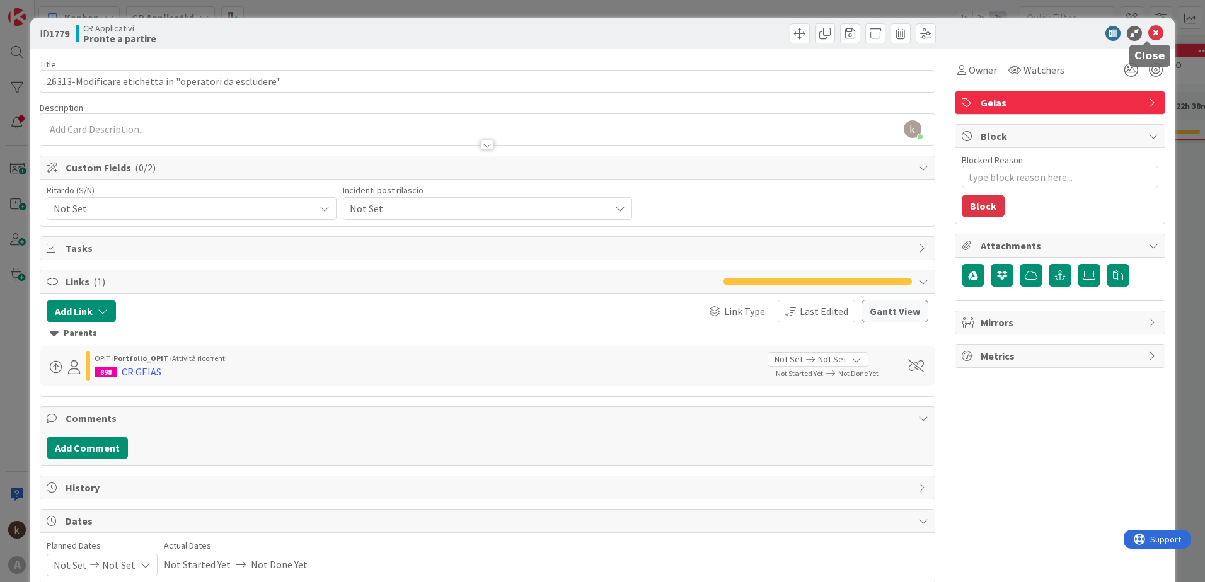
click at [1149, 35] on icon at bounding box center [1156, 33] width 15 height 15
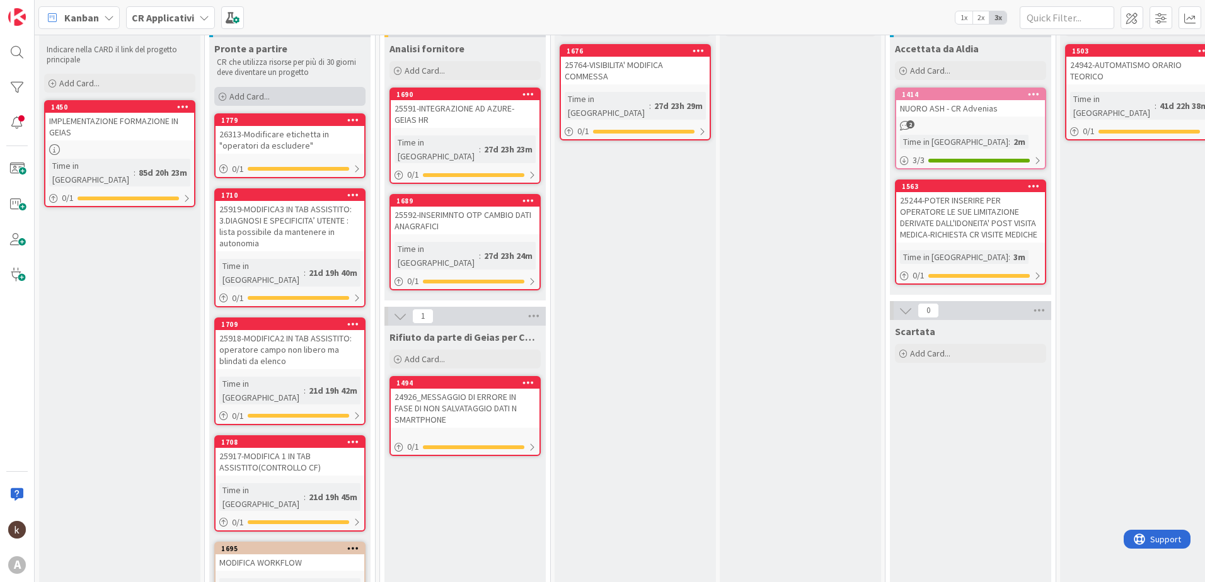
click at [270, 98] on div "Add Card..." at bounding box center [289, 96] width 151 height 19
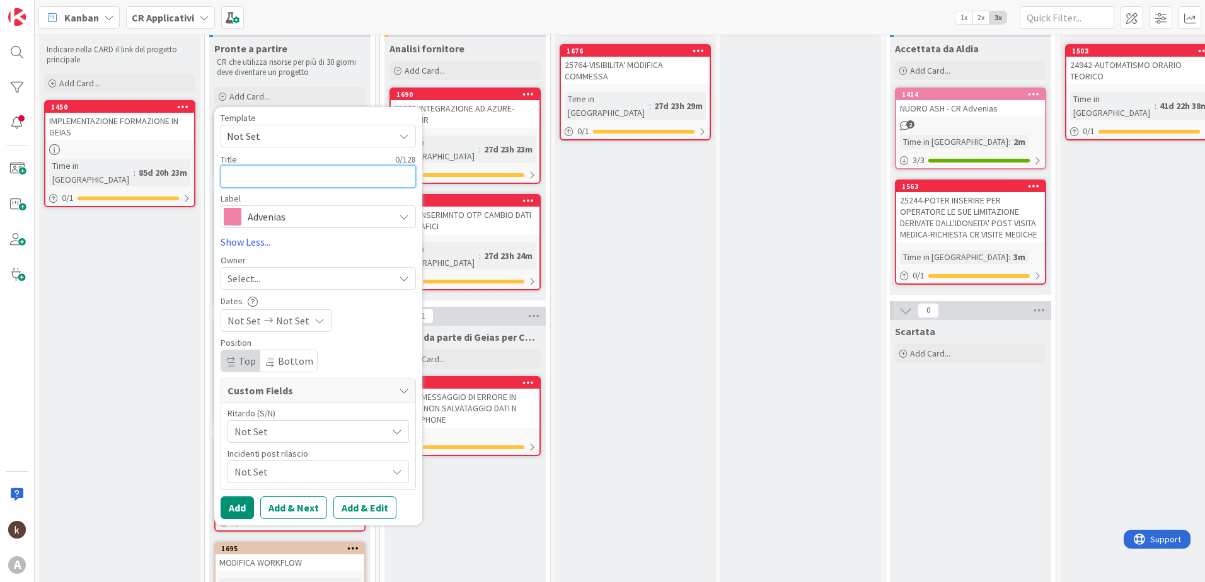
click at [306, 180] on textarea at bounding box center [318, 176] width 195 height 23
paste textarea "26314"
type textarea "x"
type textarea "26314"
type textarea "x"
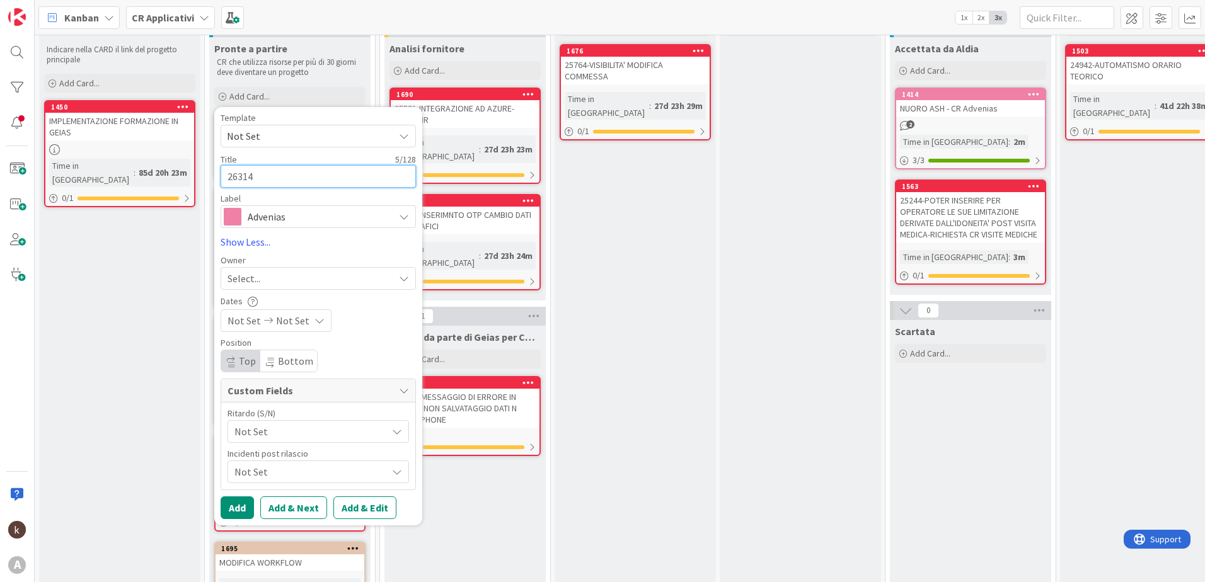
type textarea "26314-"
type textarea "x"
type textarea "26314-D"
type textarea "x"
type textarea "26314-DI"
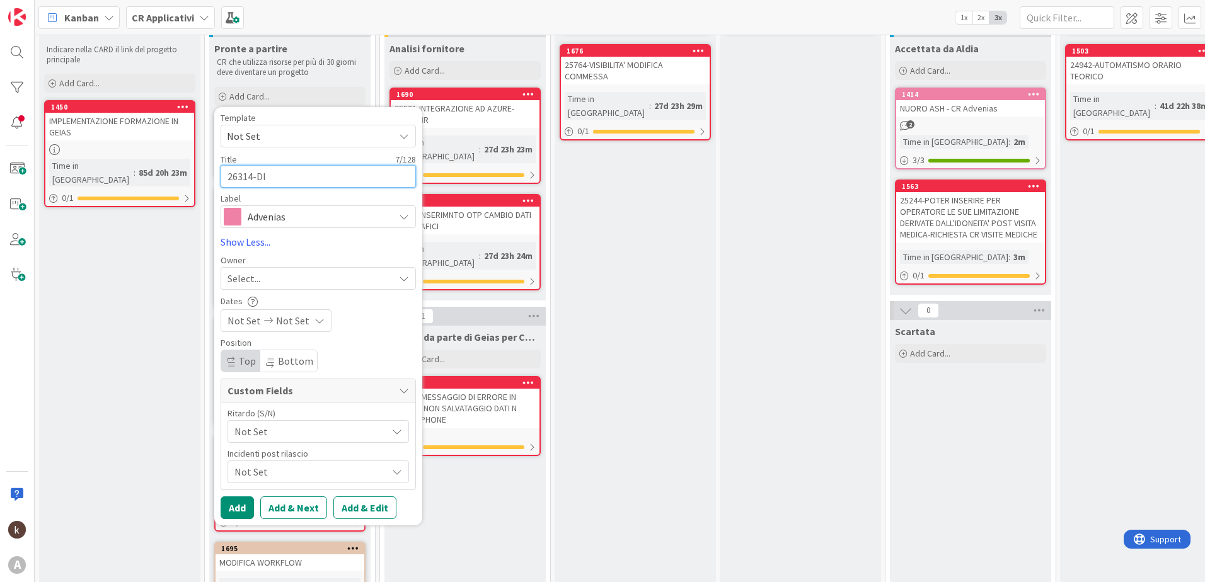
type textarea "x"
type textarea "26314-DIA"
type textarea "x"
type textarea "26314-DI"
type textarea "x"
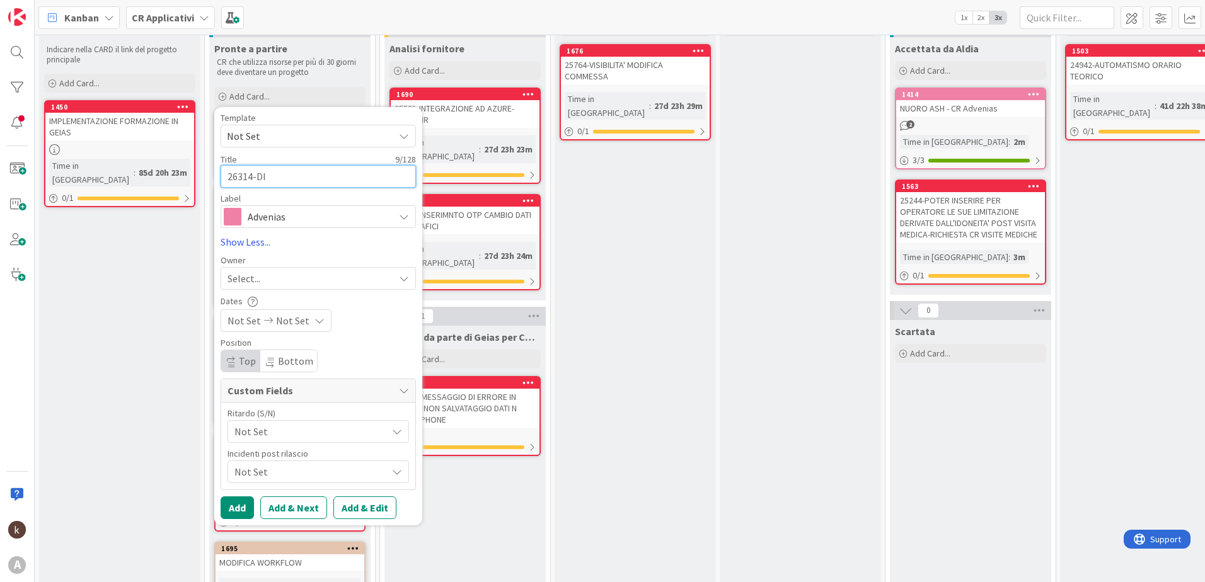
type textarea "26314-D"
type textarea "x"
type textarea "26314-"
type textarea "x"
type textarea "26314"
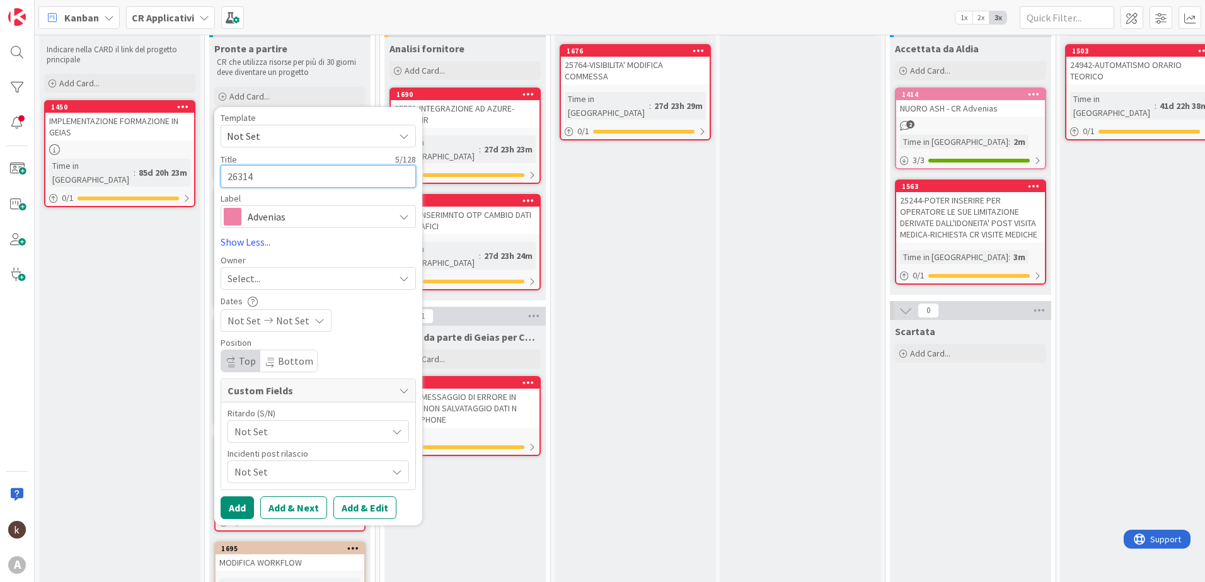
type textarea "x"
type textarea "26314-"
click at [303, 181] on textarea "26314-" at bounding box center [318, 176] width 195 height 23
paste textarea "DIAGNOSI DA CAMBIARE IN ELENCO A TENDINA"
type textarea "x"
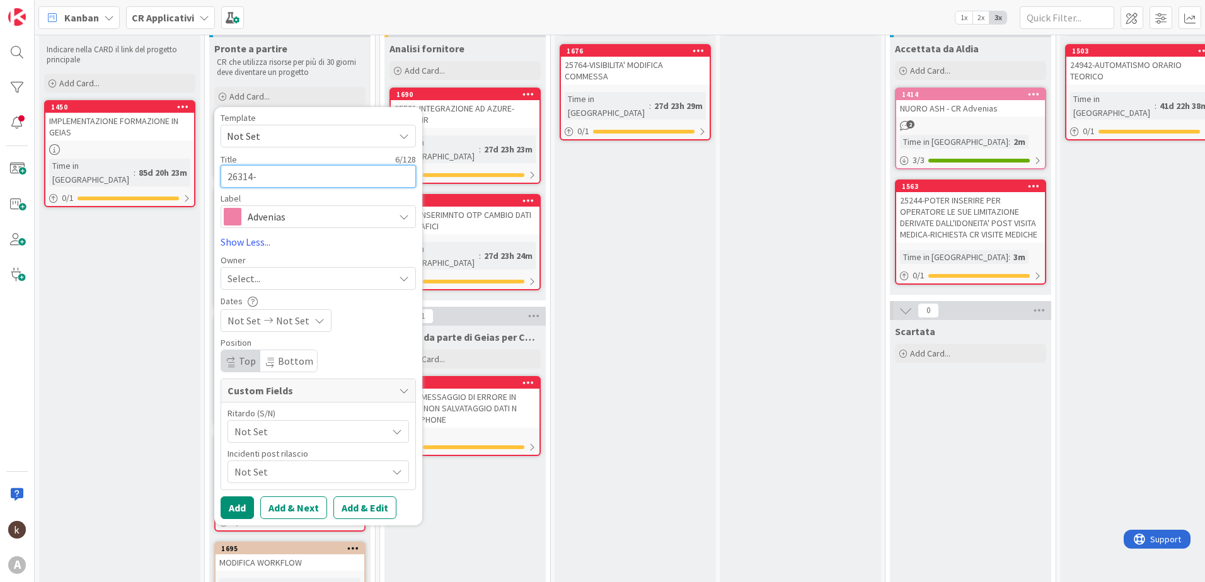
type textarea "26314-DIAGNOSI DA CAMBIARE IN ELENCO A TENDINA"
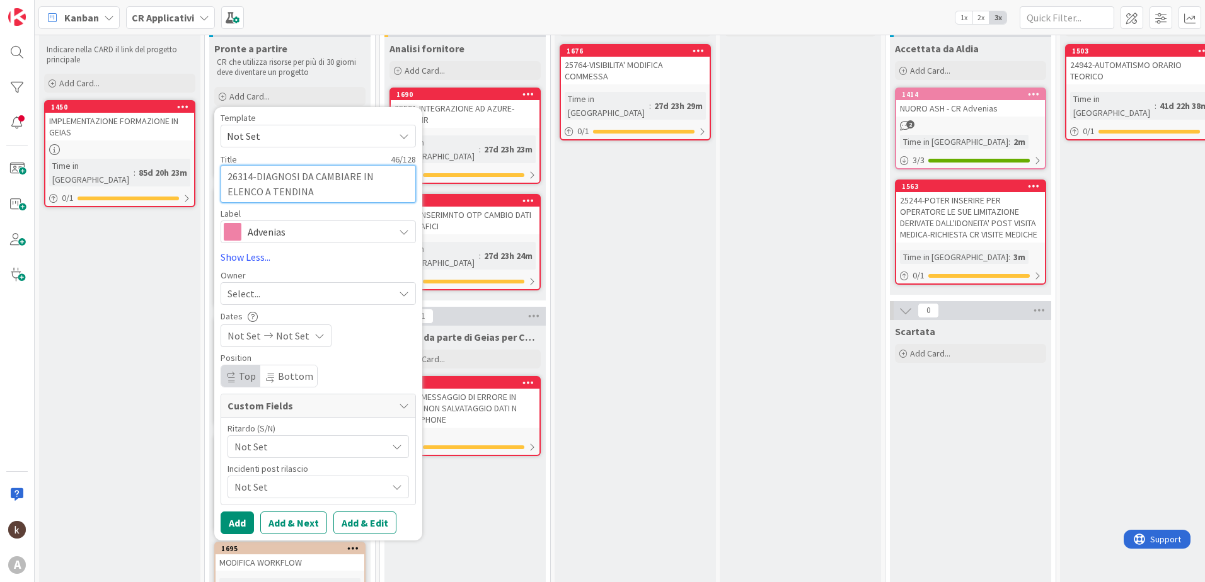
type textarea "x"
type textarea "26314-DIAGNOSI DA CAMBIARE IN ELENCO A TENDINA"
click at [303, 238] on span "Advenias" at bounding box center [318, 232] width 140 height 18
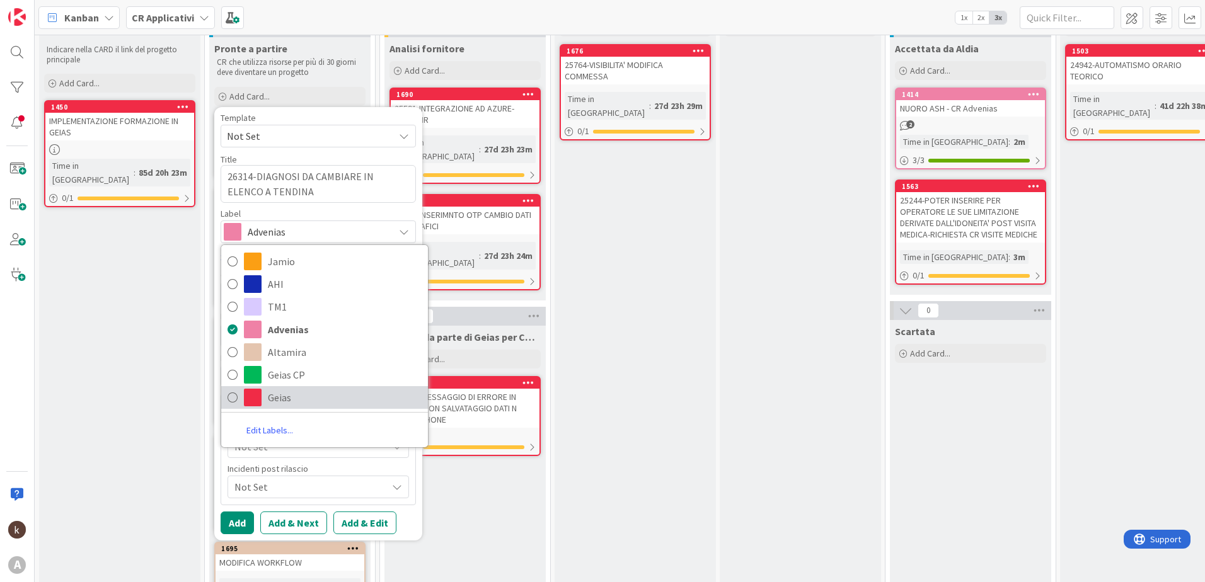
click at [304, 388] on span "Geias" at bounding box center [345, 397] width 154 height 19
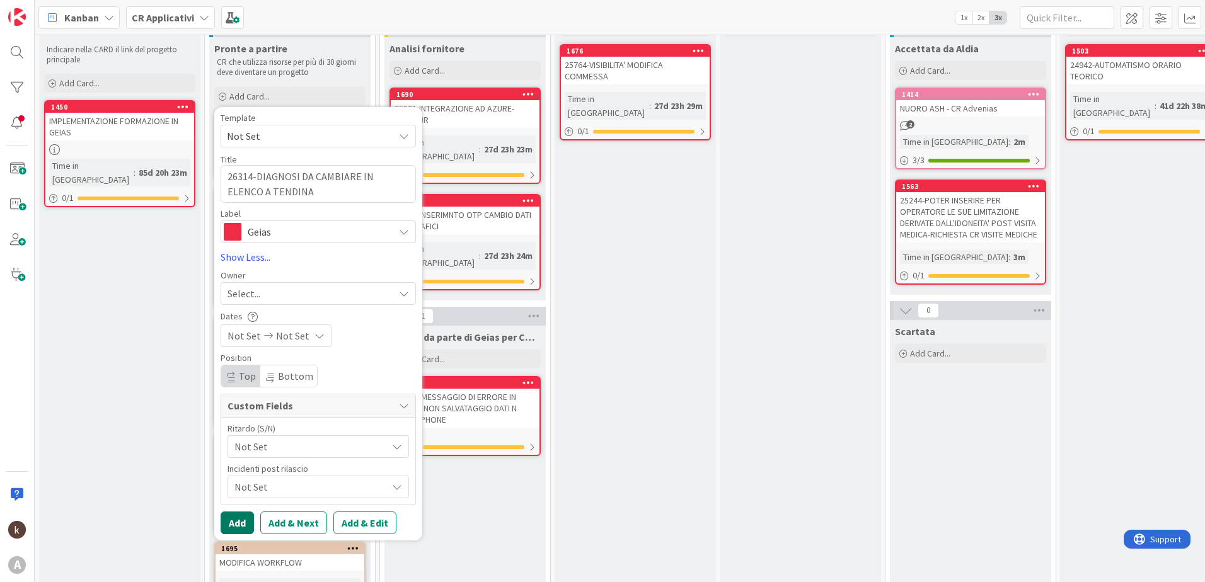
click at [239, 517] on button "Add" at bounding box center [237, 523] width 33 height 23
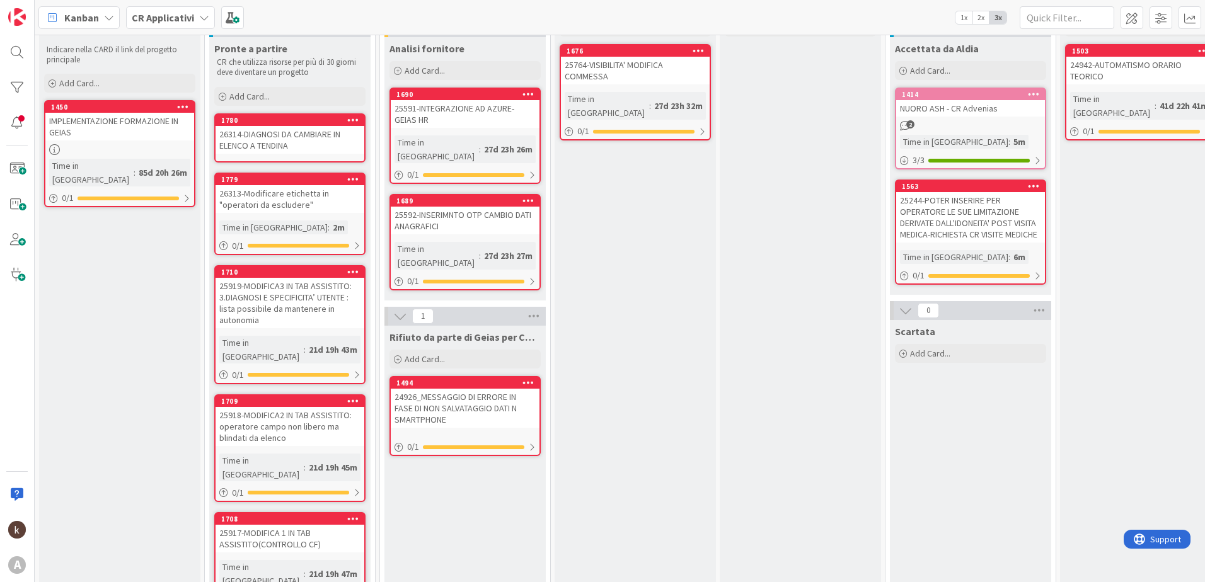
click at [287, 142] on div "26314-DIAGNOSI DA CAMBIARE IN ELENCO A TENDINA" at bounding box center [290, 140] width 149 height 28
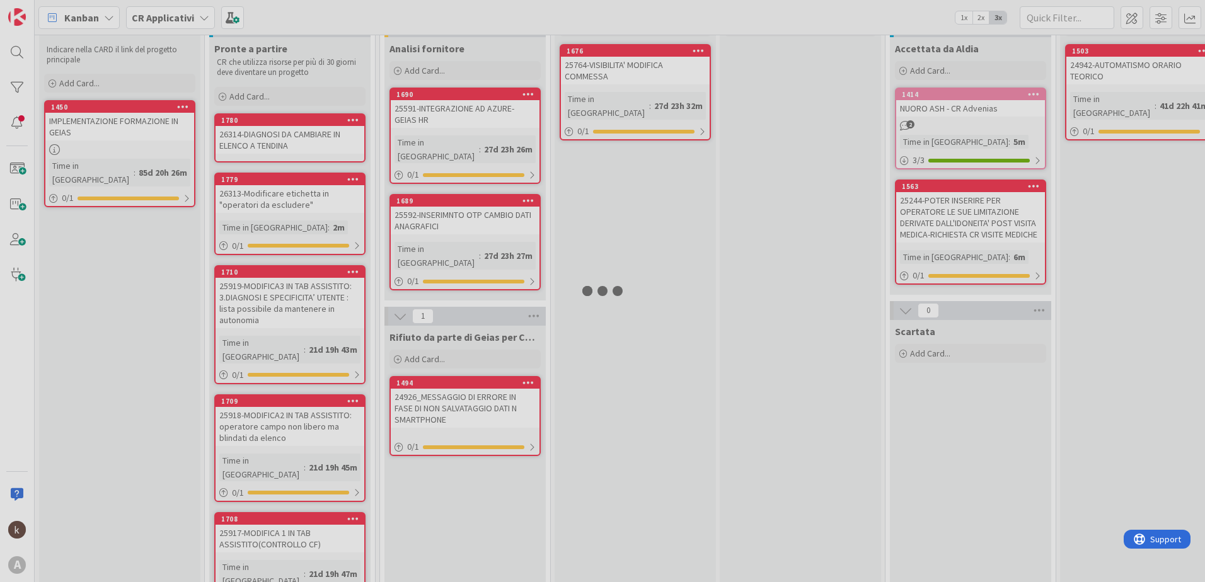
click at [287, 142] on div at bounding box center [602, 291] width 1205 height 582
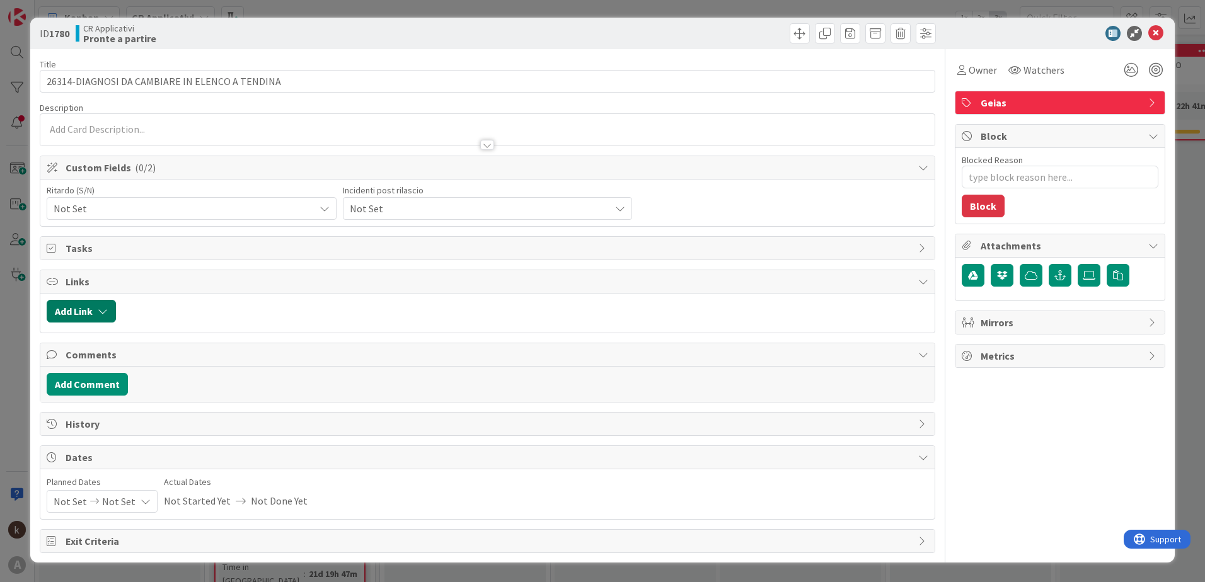
click at [87, 308] on button "Add Link" at bounding box center [81, 311] width 69 height 23
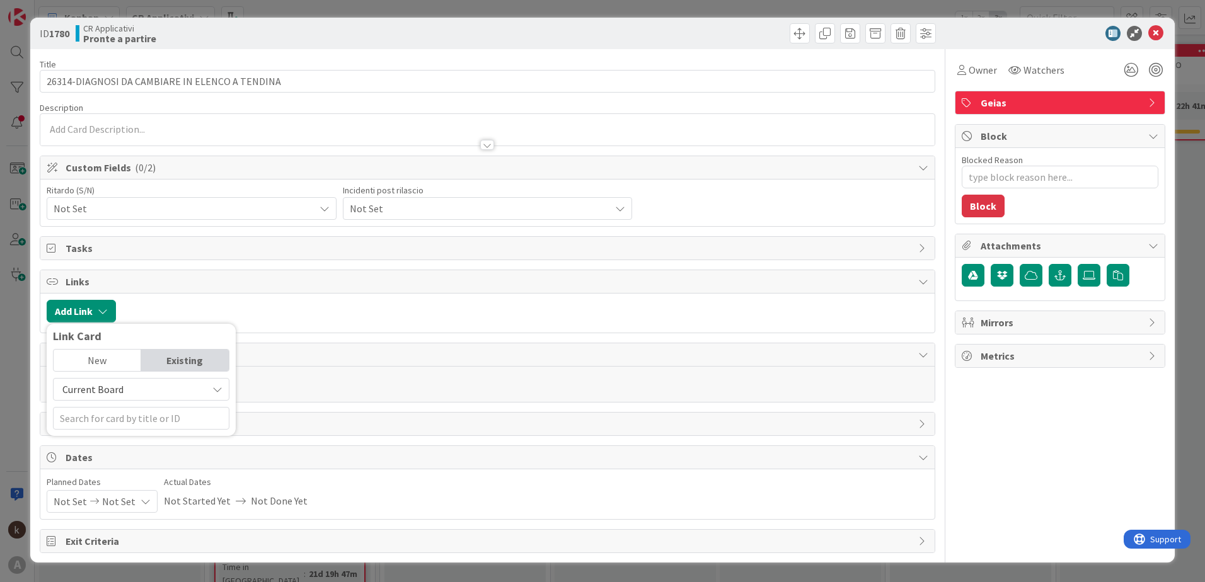
click at [127, 385] on span "Current Board" at bounding box center [130, 390] width 141 height 18
click at [140, 442] on span "All Boards" at bounding box center [147, 441] width 175 height 19
click at [137, 422] on input "text" at bounding box center [141, 418] width 177 height 23
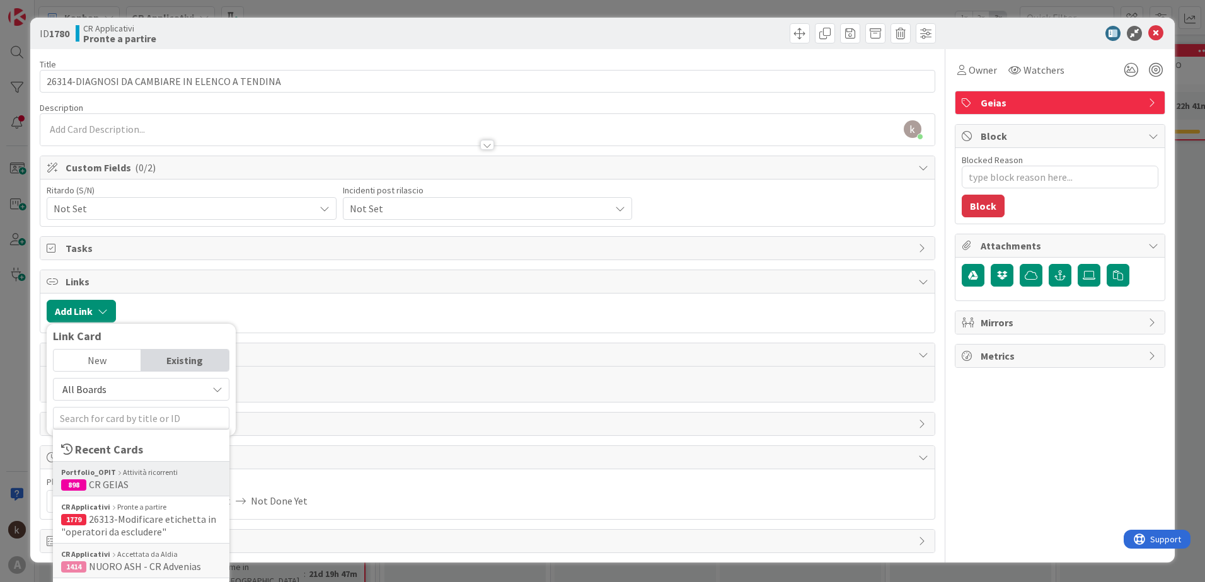
click at [142, 477] on div "Portfolio_OPIT Attività ricorrenti" at bounding box center [141, 472] width 160 height 11
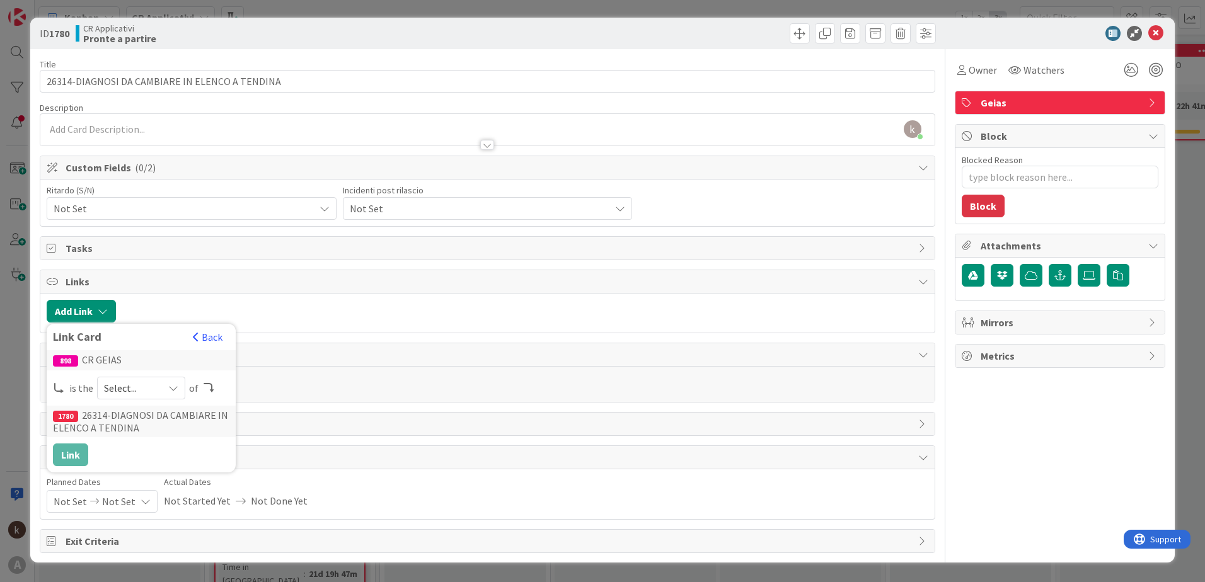
click at [145, 391] on span "Select..." at bounding box center [130, 389] width 53 height 18
click at [149, 421] on span "parent" at bounding box center [208, 418] width 142 height 19
click at [72, 458] on button "Link" at bounding box center [70, 455] width 35 height 23
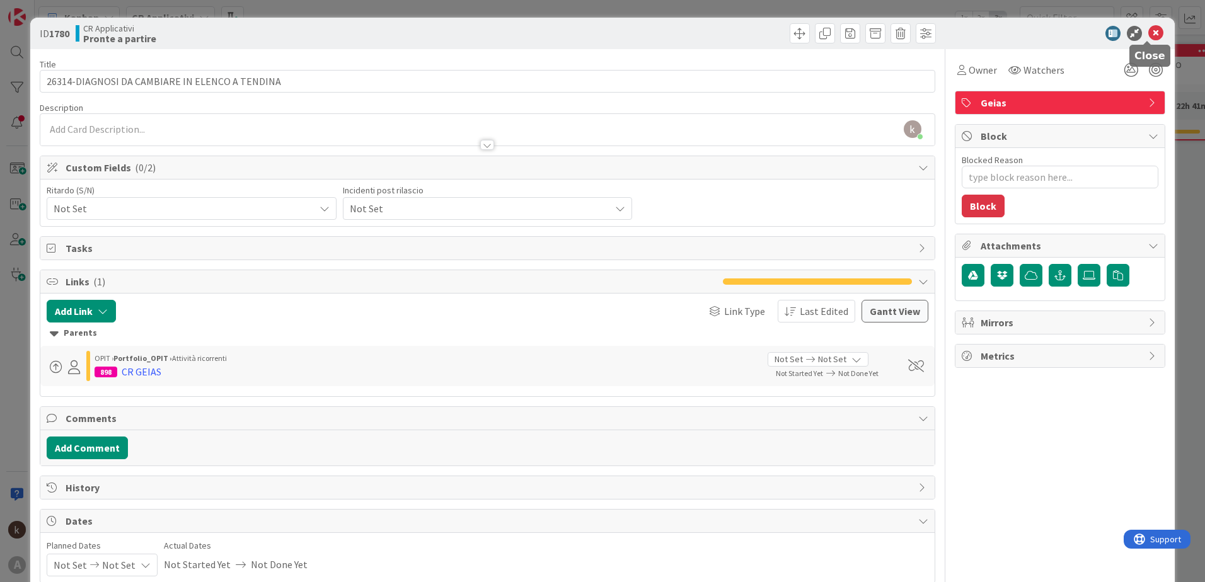
click at [1149, 32] on icon at bounding box center [1156, 33] width 15 height 15
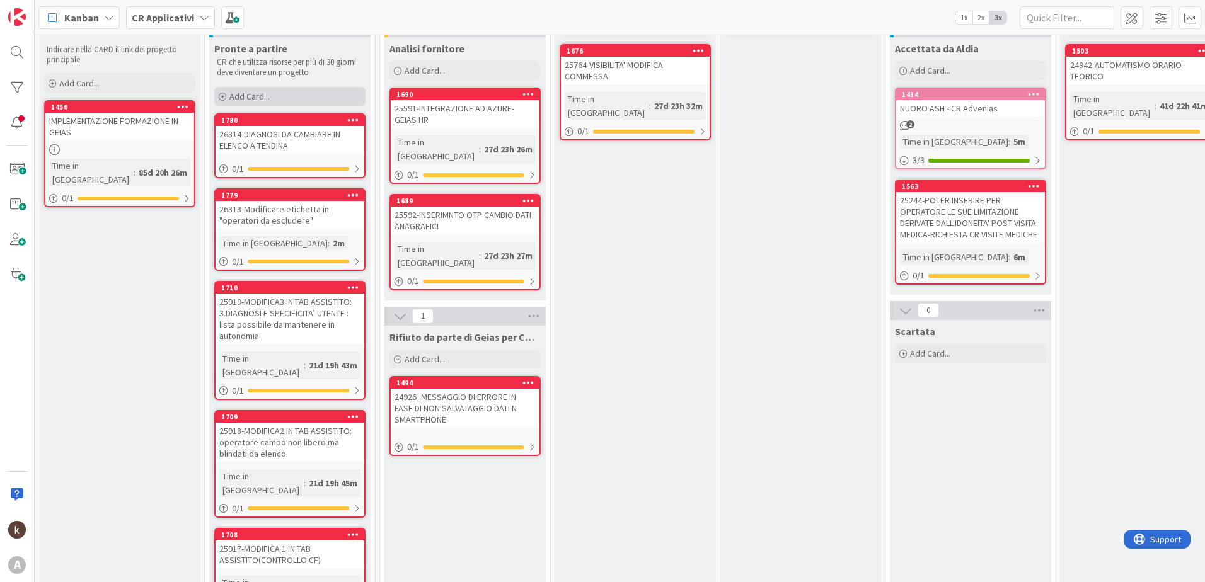
click at [291, 90] on div "Add Card..." at bounding box center [289, 96] width 151 height 19
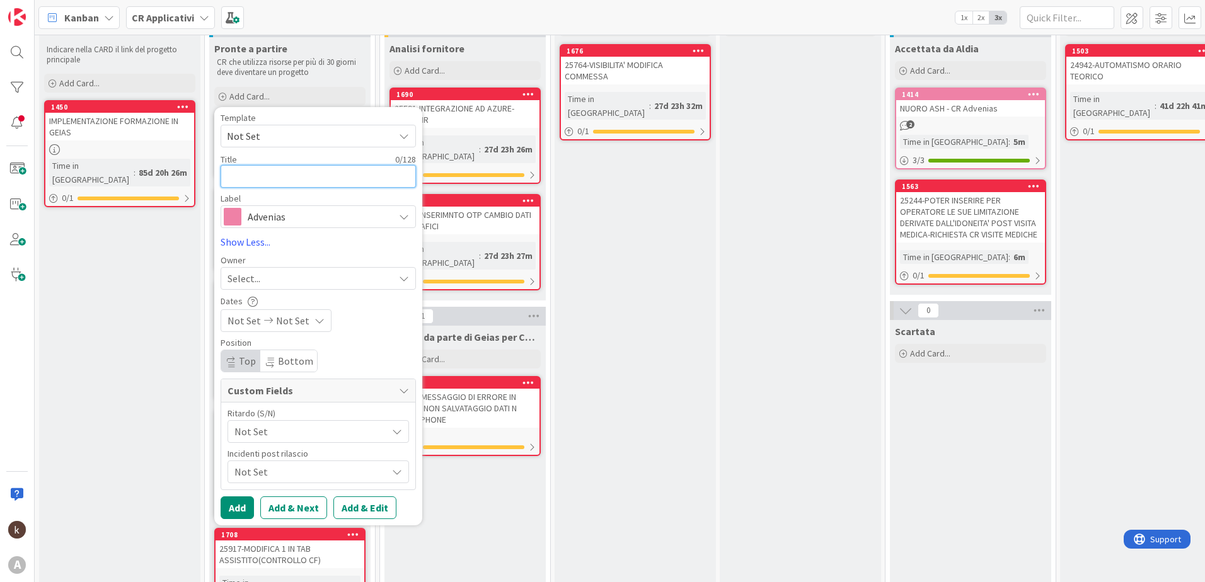
paste textarea "26315"
type textarea "x"
type textarea "26315"
type textarea "x"
type textarea "26315-"
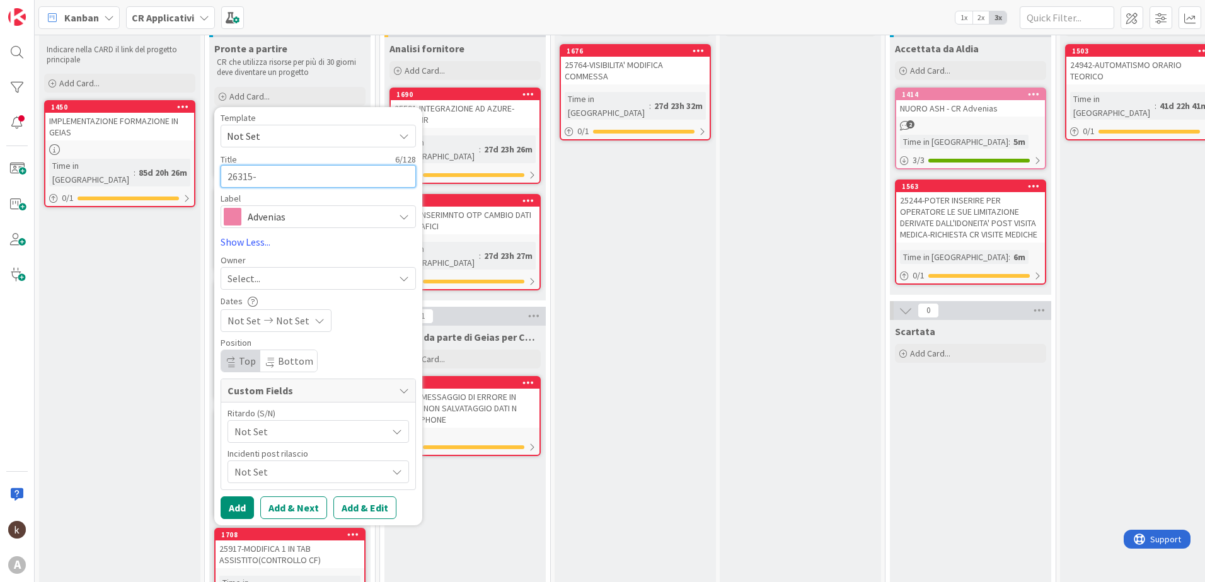
click at [280, 180] on textarea "26315-" at bounding box center [318, 176] width 195 height 23
paste textarea "MODIFICARE ETICHETTA SPECIFICITA' UTENTE"
type textarea "x"
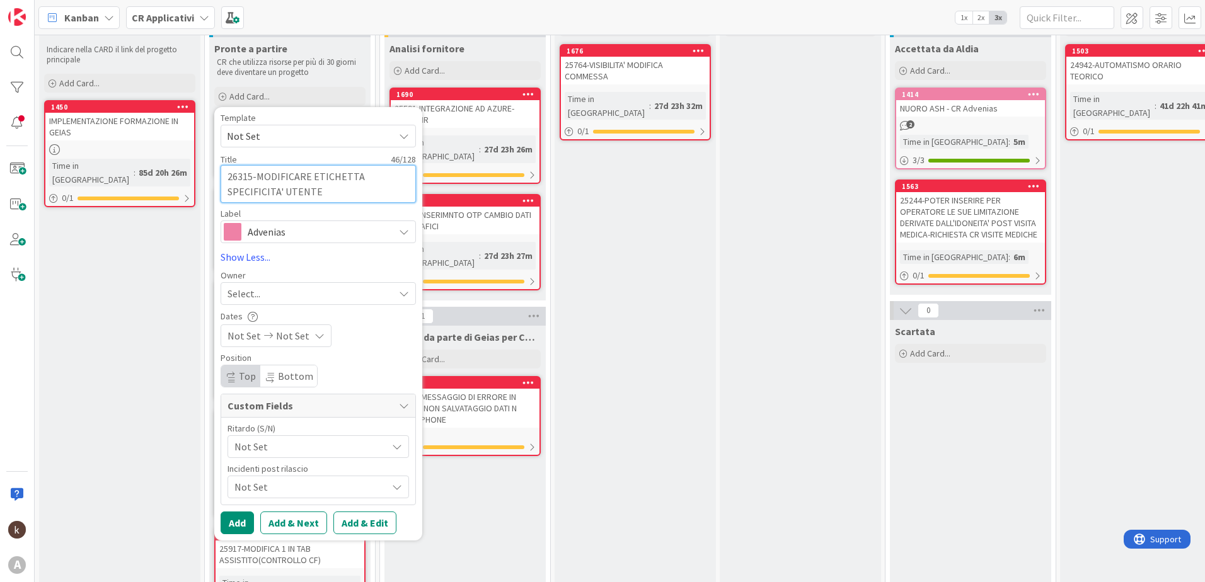
type textarea "26315-MODIFICARE ETICHETTA SPECIFICITA' UTENTE"
click at [277, 238] on span "Advenias" at bounding box center [318, 232] width 140 height 18
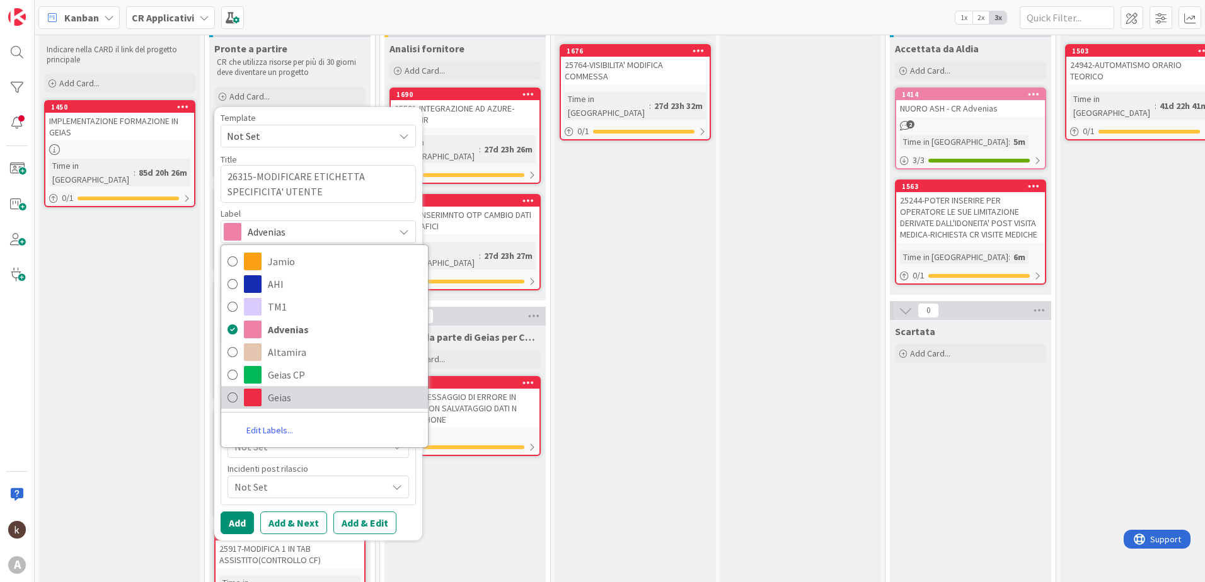
click at [304, 400] on span "Geias" at bounding box center [345, 397] width 154 height 19
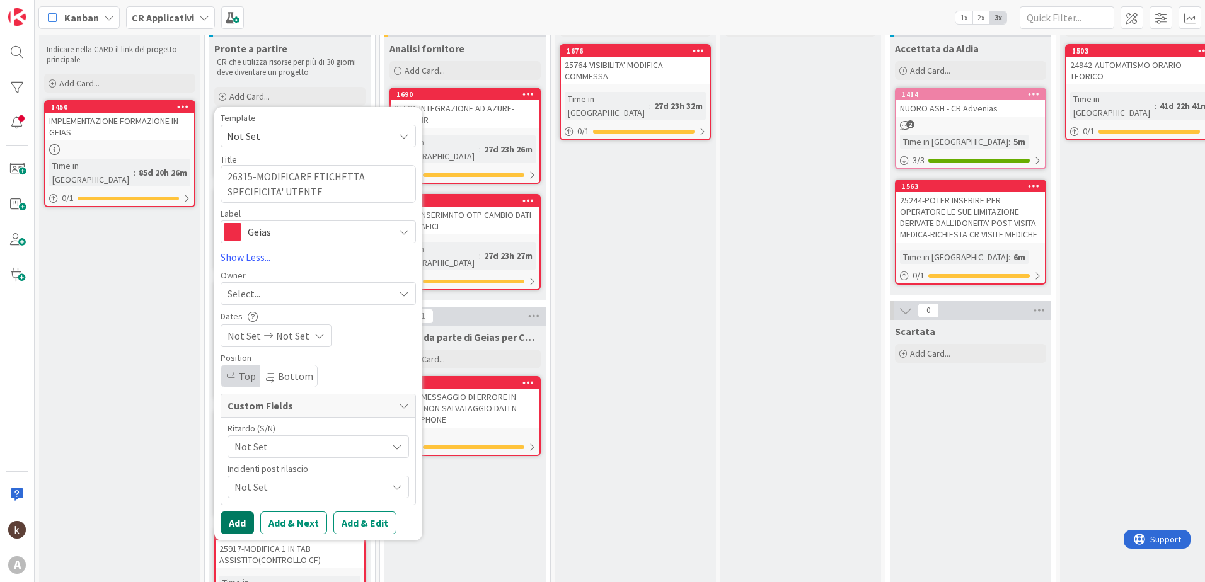
click at [223, 530] on button "Add" at bounding box center [237, 523] width 33 height 23
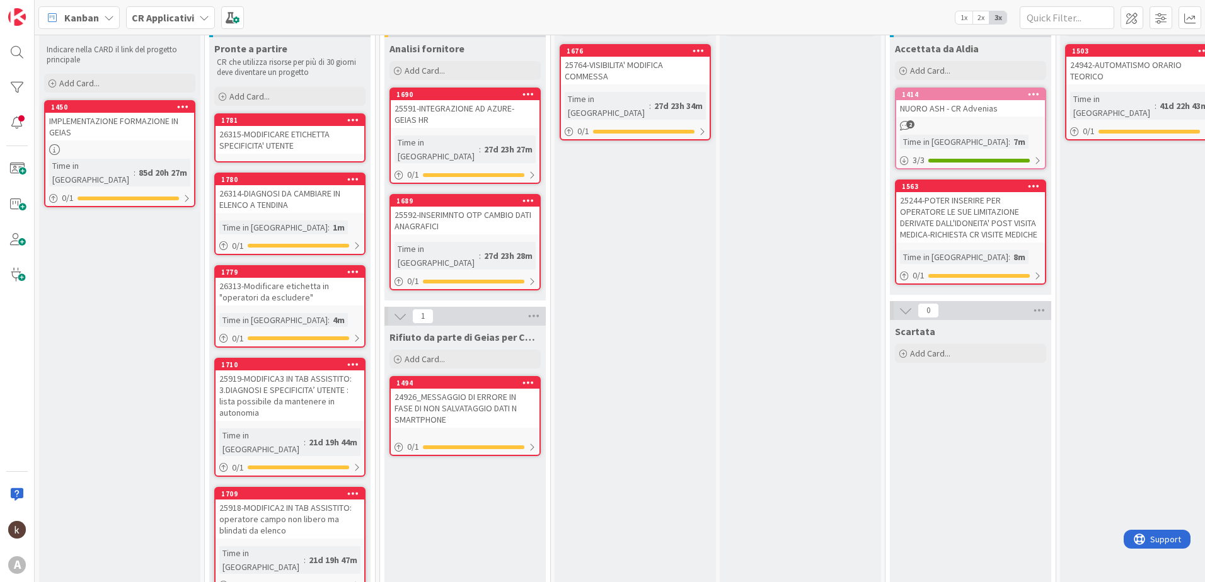
click at [303, 136] on div "26315-MODIFICARE ETICHETTA SPECIFICITA' UTENTE" at bounding box center [290, 140] width 149 height 28
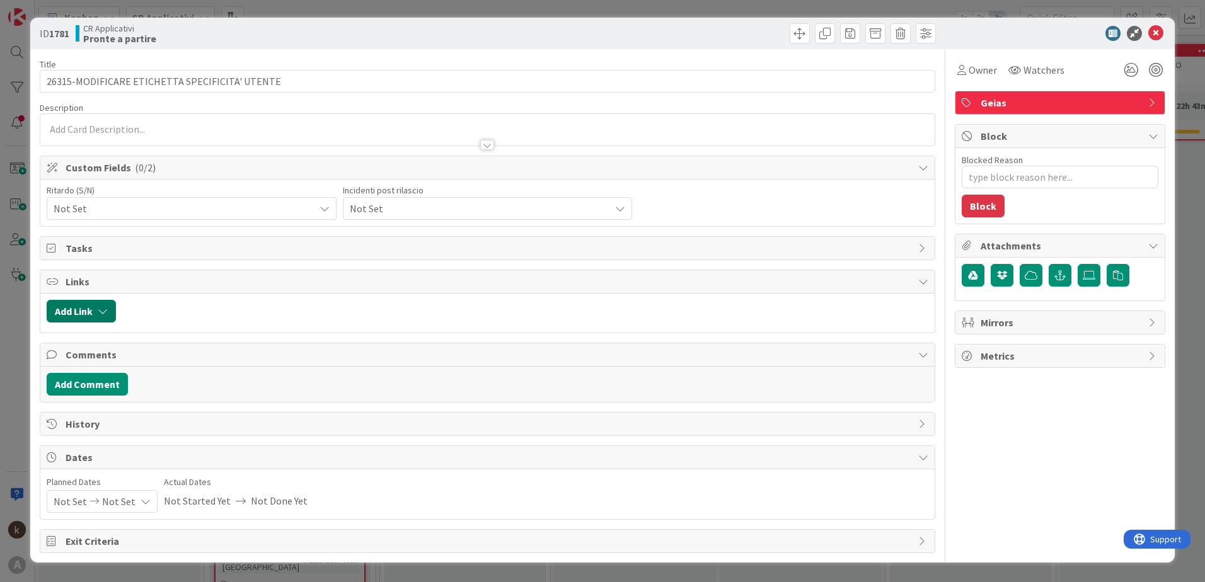
click at [96, 314] on button "Add Link" at bounding box center [81, 311] width 69 height 23
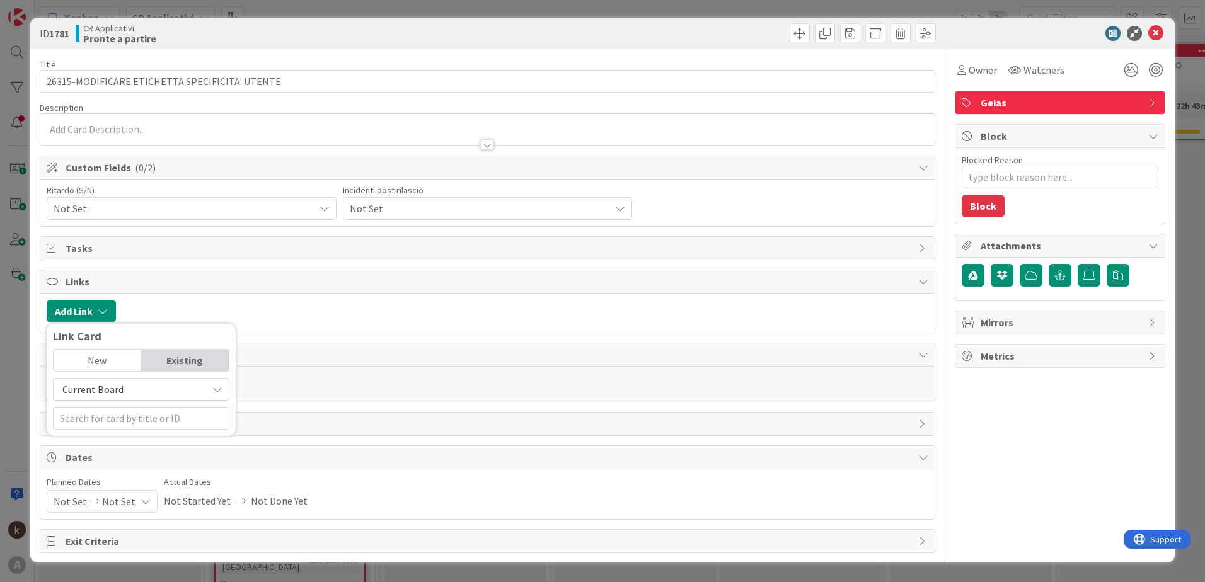
click at [110, 385] on span "Current Board" at bounding box center [92, 389] width 61 height 13
click at [119, 449] on span "All Boards" at bounding box center [147, 441] width 175 height 19
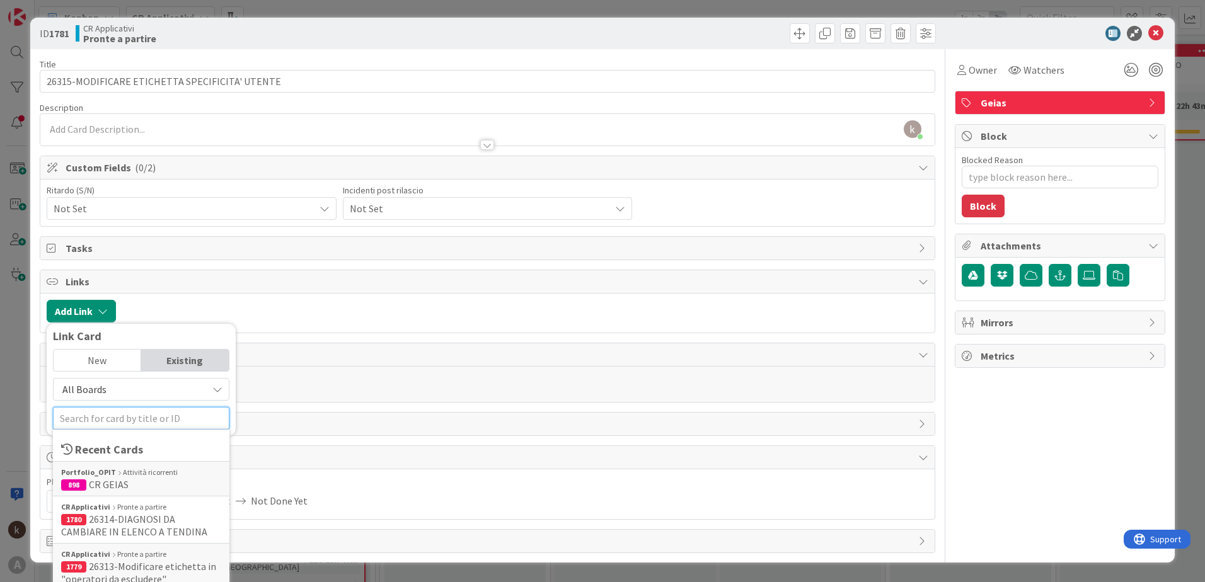
click at [126, 417] on input "text" at bounding box center [141, 418] width 177 height 23
click at [130, 480] on span "898 CR GEIAS" at bounding box center [141, 484] width 160 height 13
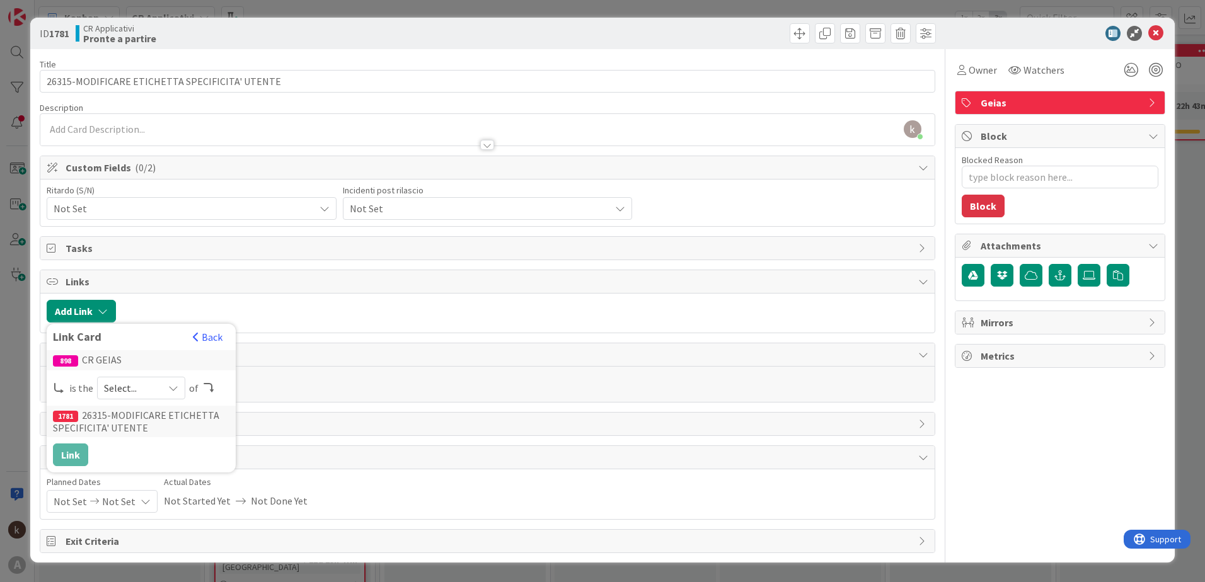
click at [155, 384] on span "Select..." at bounding box center [130, 389] width 53 height 18
click at [151, 417] on span "parent" at bounding box center [208, 418] width 142 height 19
click at [80, 456] on button "Link" at bounding box center [70, 455] width 35 height 23
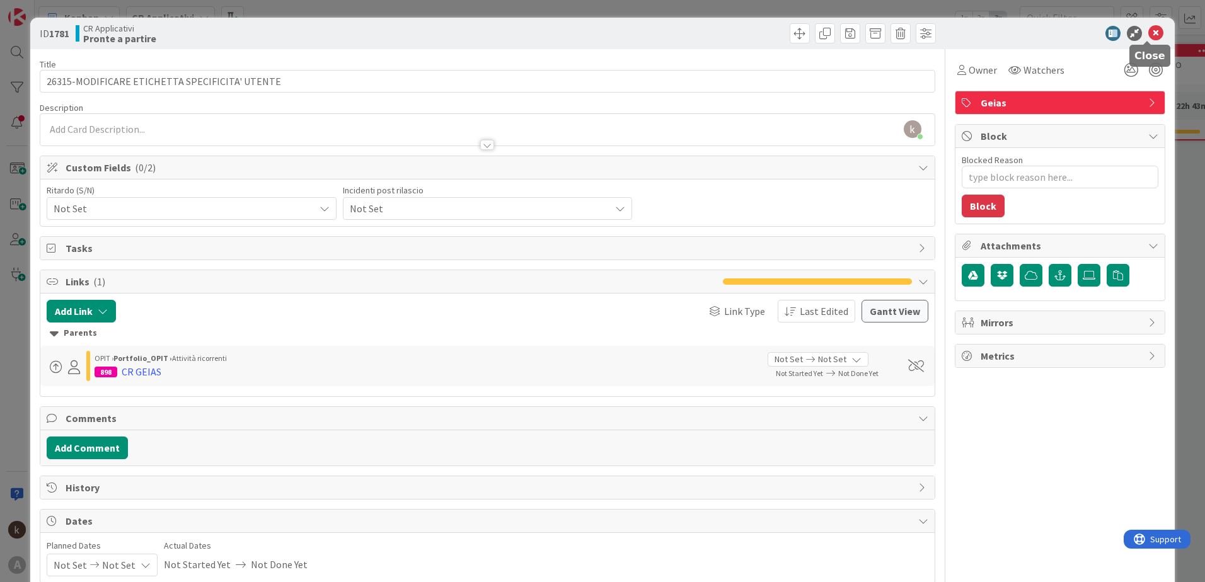
click at [1149, 33] on icon at bounding box center [1156, 33] width 15 height 15
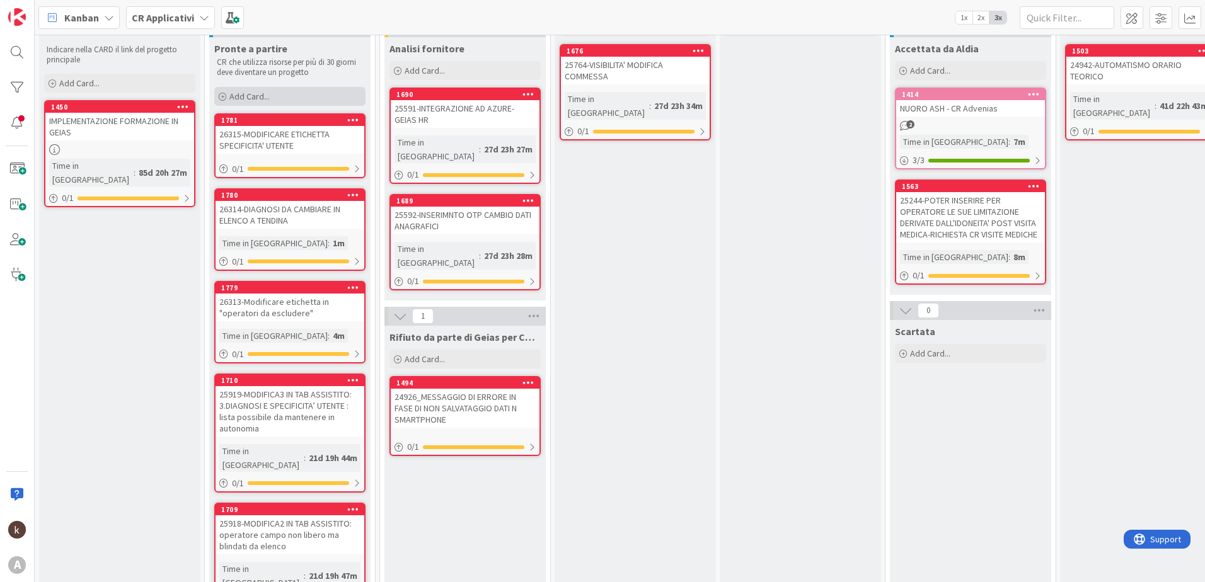
click at [257, 100] on span "Add Card..." at bounding box center [249, 96] width 40 height 11
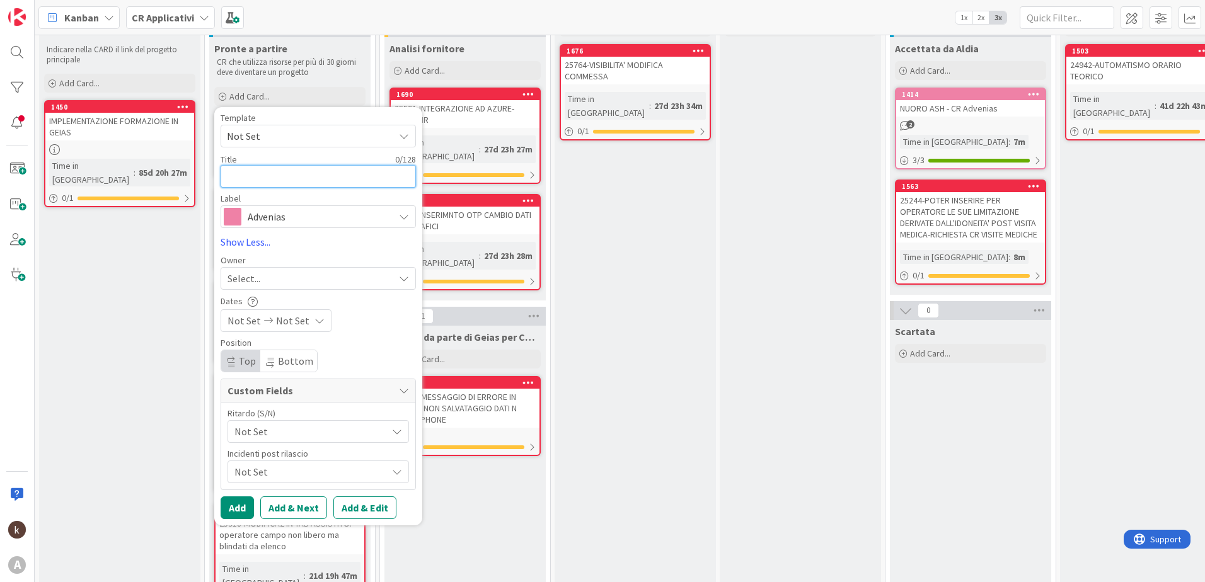
paste textarea "26316"
type textarea "x"
type textarea "26316"
type textarea "x"
type textarea "26316-"
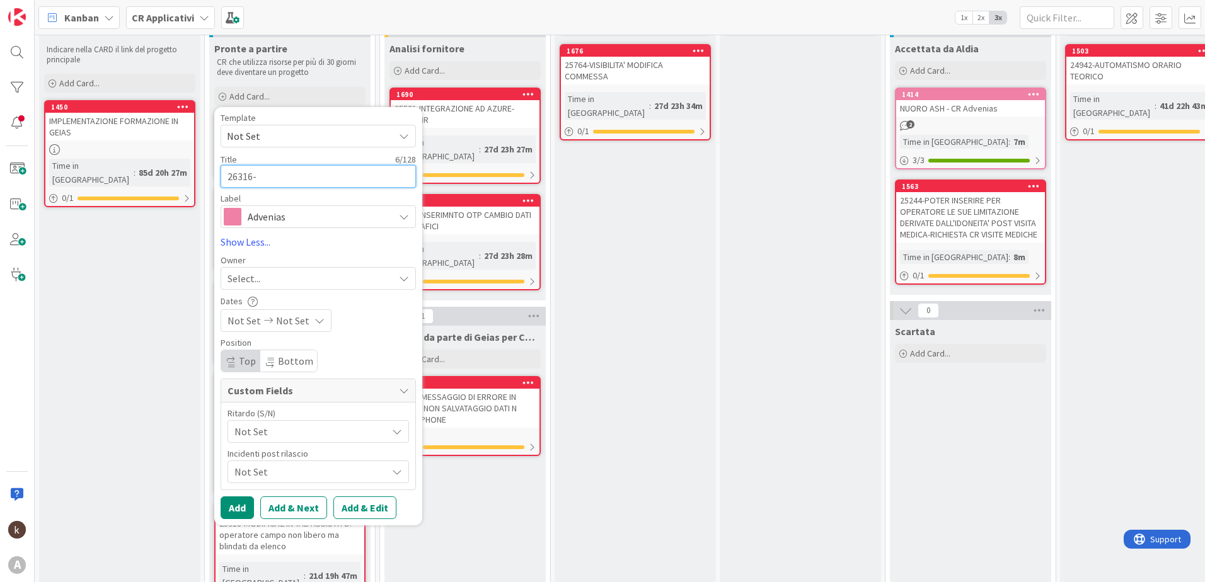
type textarea "x"
type textarea "26316-N"
type textarea "x"
type textarea "26316-NU"
type textarea "x"
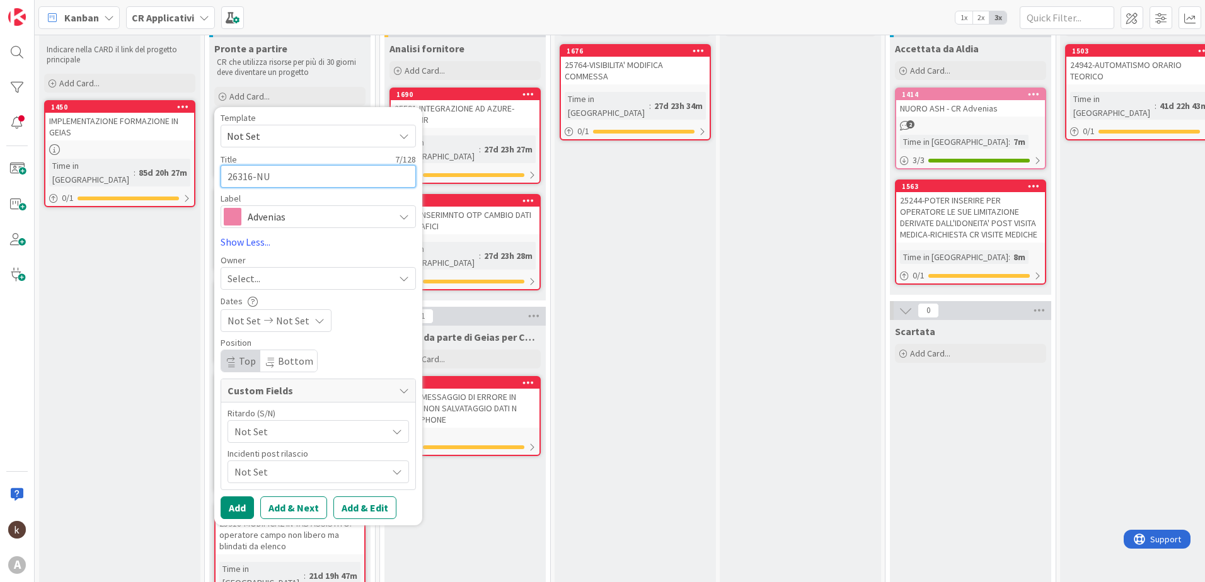
type textarea "26316-NUO"
type textarea "x"
type textarea "26316-NUOV"
type textarea "x"
type textarea "26316-NUOVO"
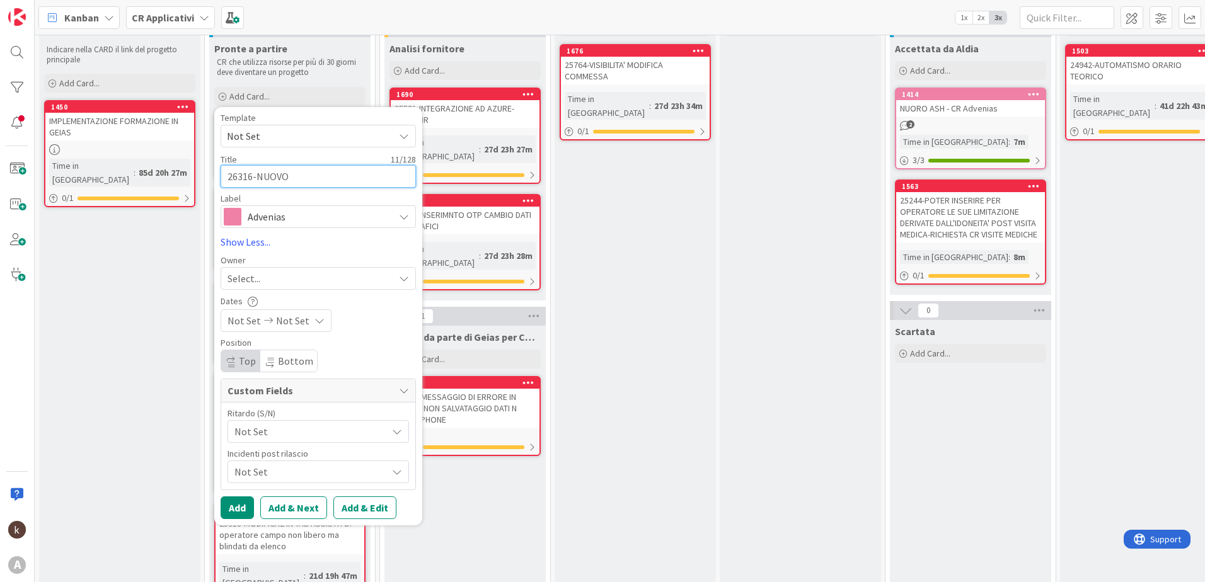
type textarea "x"
type textarea "26316-NUOVO"
type textarea "x"
type textarea "26316-NUOVO C"
type textarea "x"
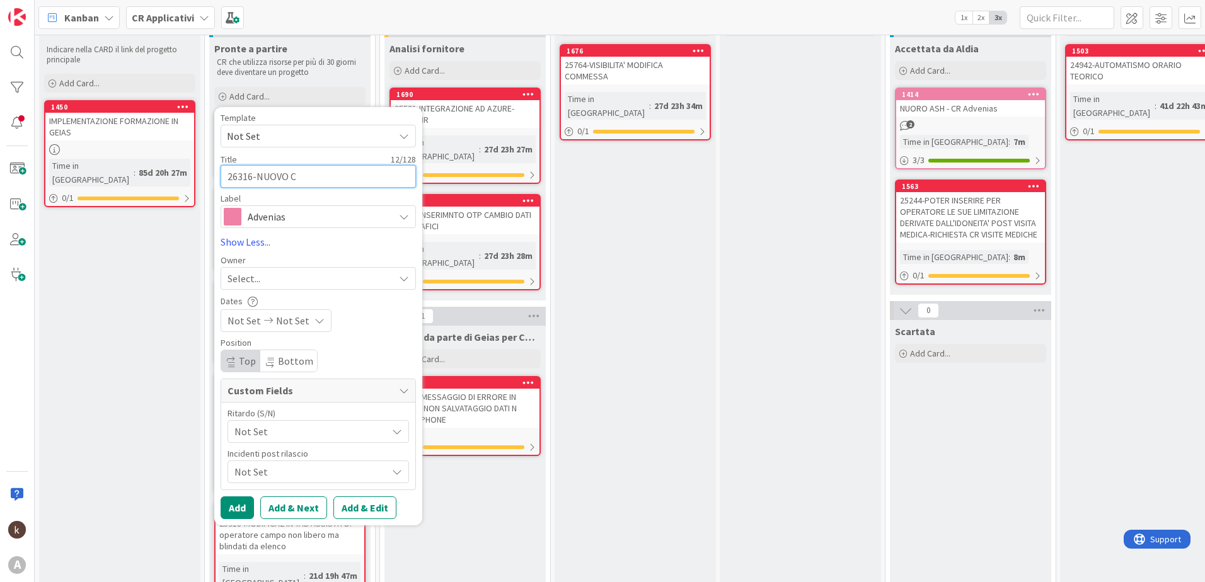
type textarea "26316-[GEOGRAPHIC_DATA]"
type textarea "x"
type textarea "26316-NUOVO CAM"
type textarea "x"
type textarea "26316-[GEOGRAPHIC_DATA]"
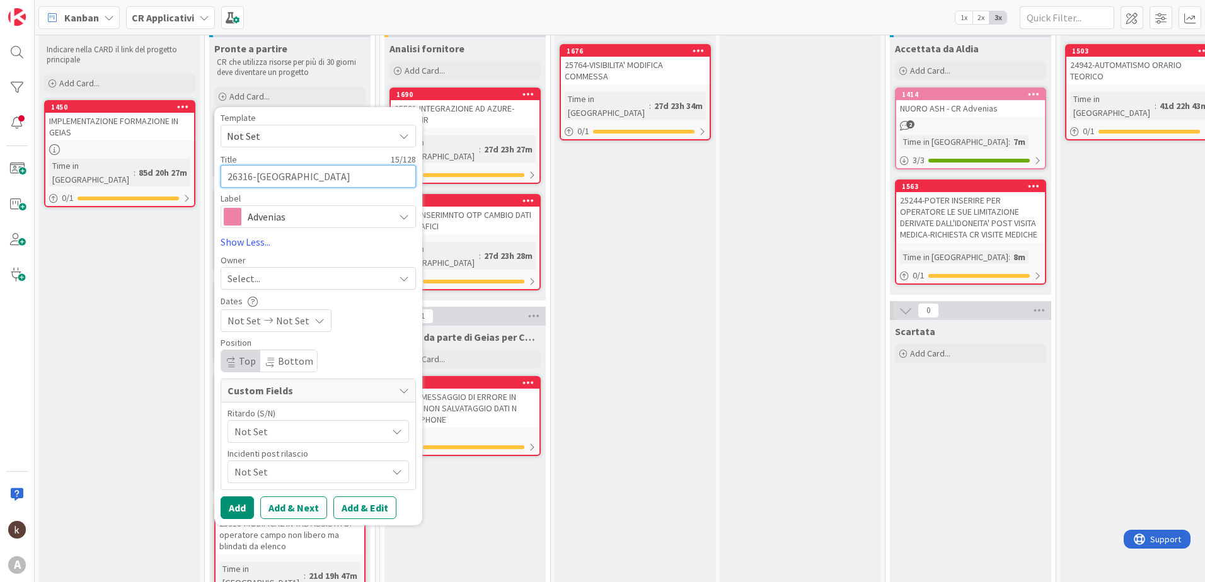
type textarea "x"
type textarea "26316-NUOVO CAMPO"
type textarea "x"
type textarea "26316-NUOVO CAMPO"
type textarea "x"
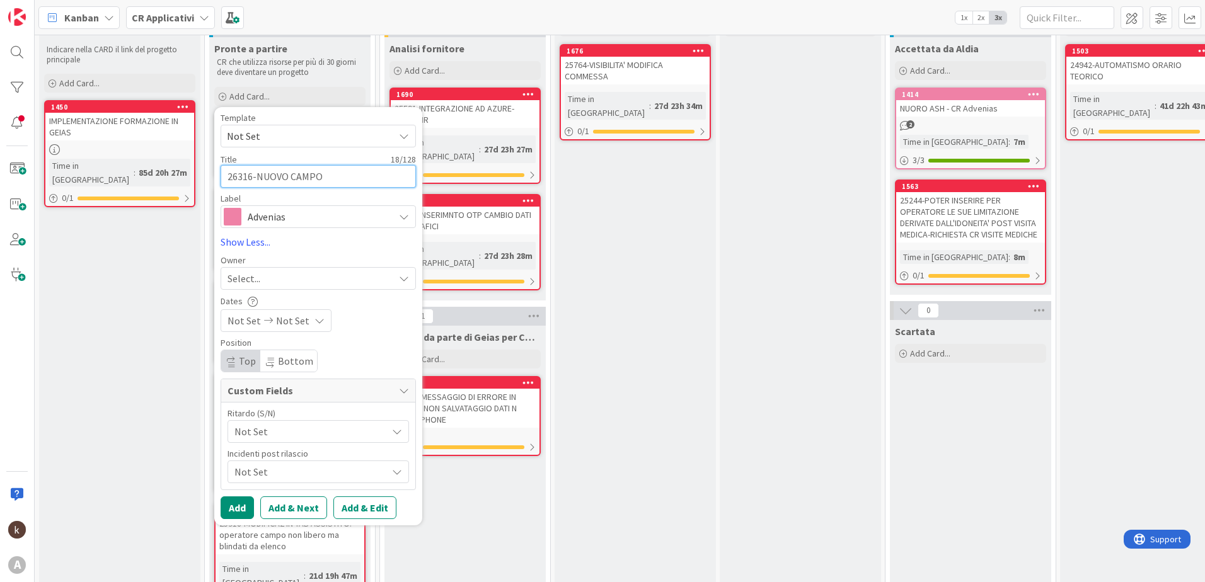
type textarea "26316-NUOVO CAMPO ""
type textarea "x"
type textarea "26316-NUOVO CAMPO "P"
type textarea "x"
type textarea "26316-NUOVO CAMPO "PO"
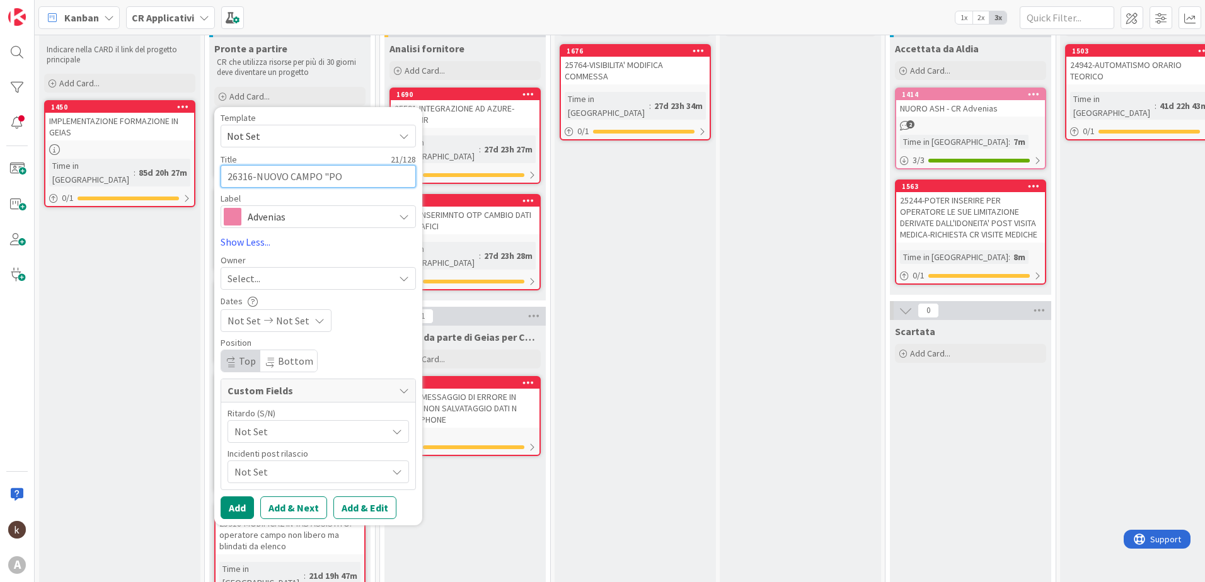
type textarea "x"
type textarea "26316-NUOVO CAMPO "POS"
type textarea "x"
type textarea "26316-NUOVO CAMPO "POSS"
type textarea "x"
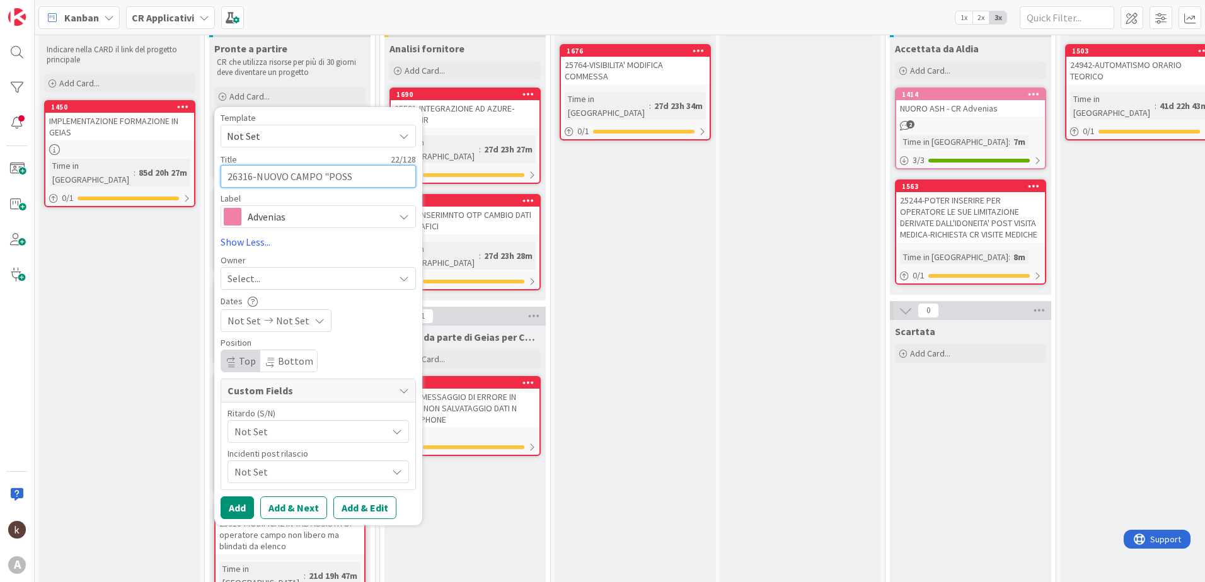
type textarea "26316-NUOVO CAMPO "POSSI"
type textarea "x"
type textarea "26316-NUOVO CAMPO "POSSIB"
type textarea "x"
type textarea "26316-NUOVO CAMPO "POSSIBI"
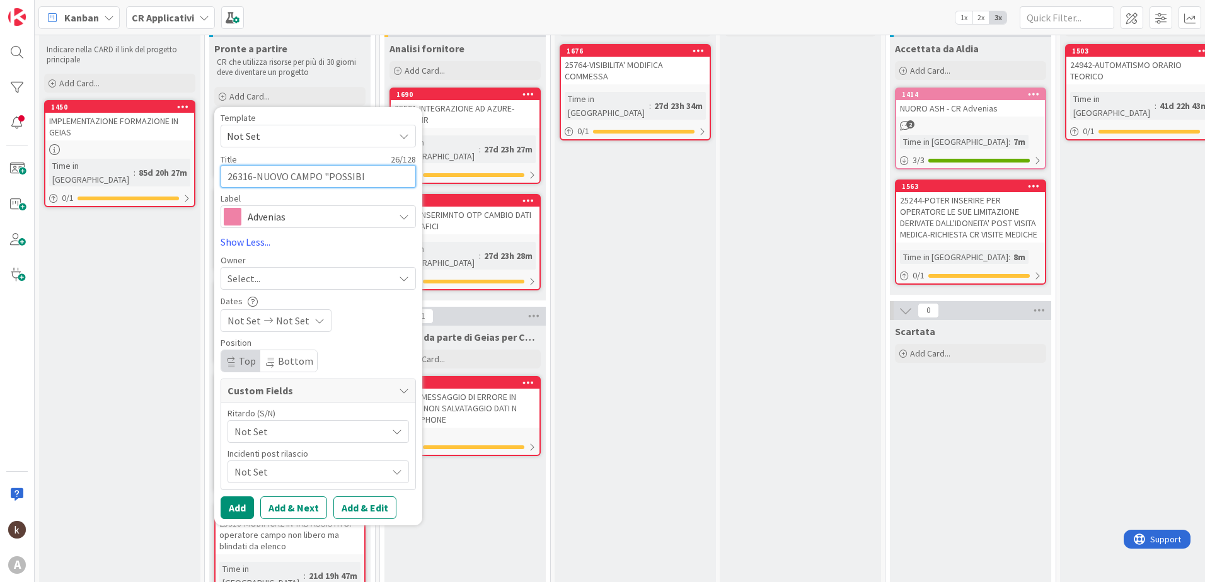
type textarea "x"
type textarea "26316-NUOVO CAMPO "POSSIBIL"
type textarea "x"
type textarea "26316-NUOVO CAMPO "POSSIBILI"
type textarea "x"
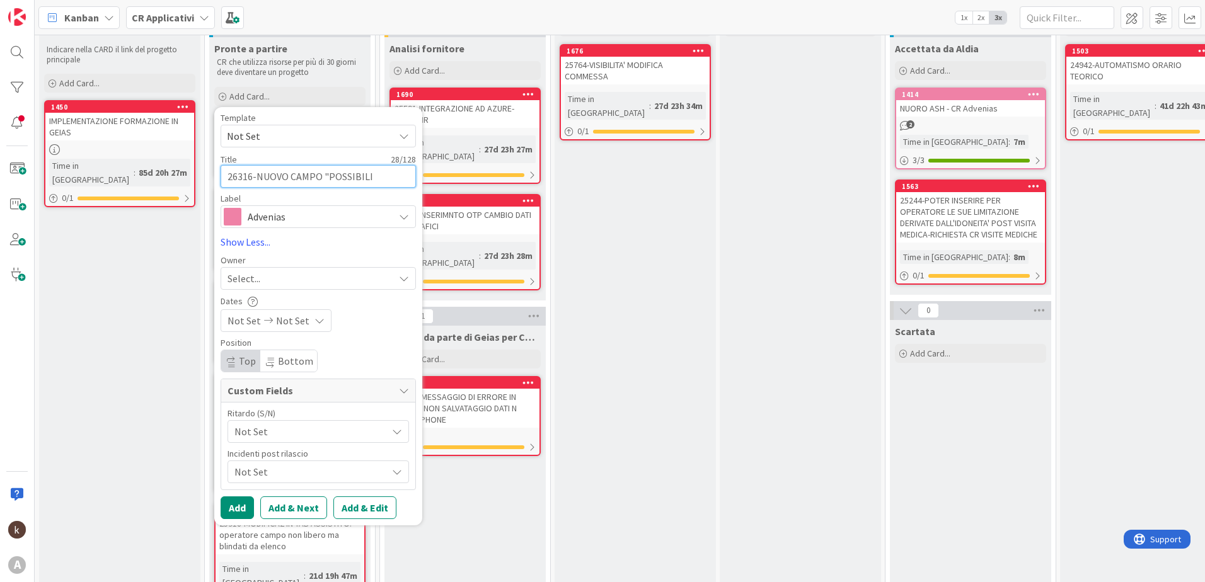
type textarea "26316-NUOVO CAMPO "POSSIBILI"
type textarea "x"
type textarea "26316-NUOVO CAMPO "POSSIBILI S"
type textarea "x"
type textarea "26316-NUOVO CAMPO "POSSIBILI SO"
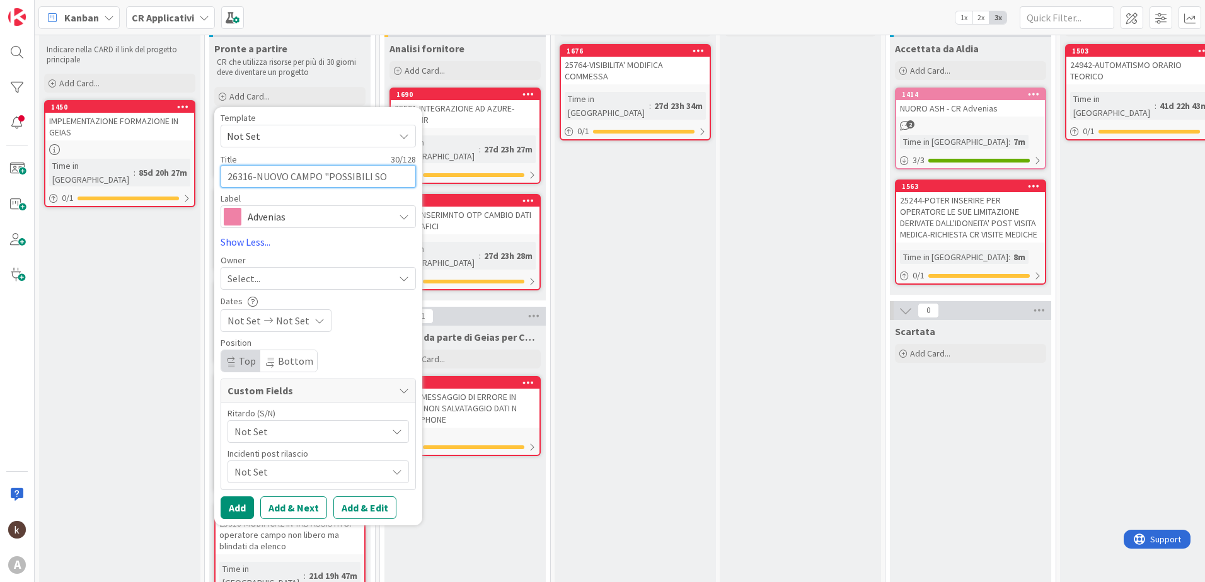
type textarea "x"
type textarea "26316-NUOVO CAMPO "POSSIBILI SOS"
type textarea "x"
type textarea "26316-NUOVO CAMPO "POSSIBILI SOST"
type textarea "x"
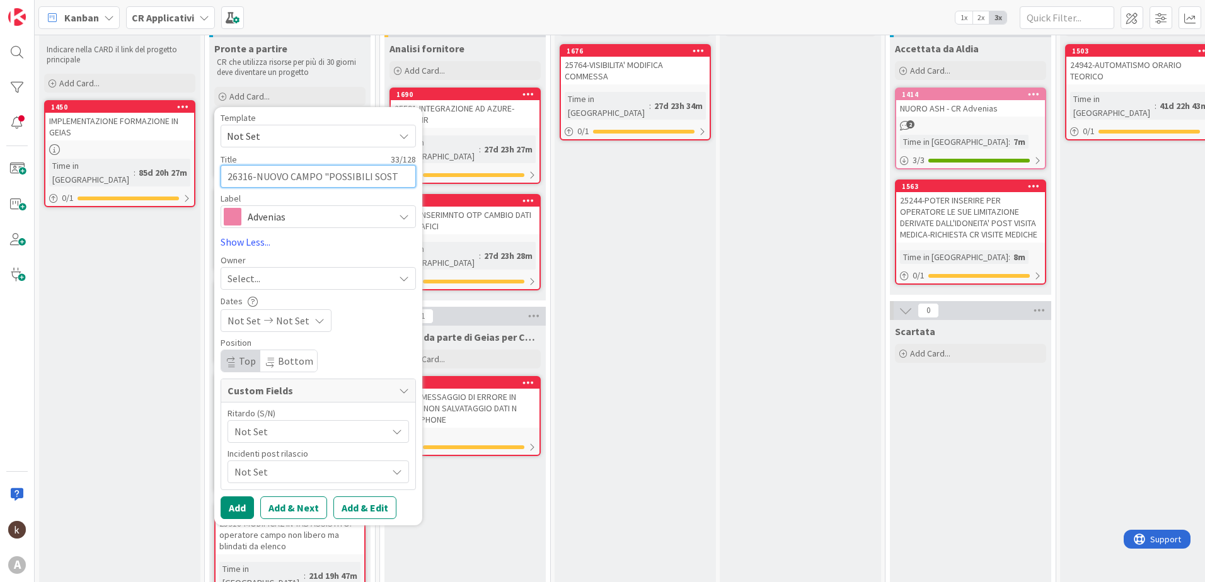
type textarea "26316-NUOVO CAMPO "POSSIBILI SOSTI"
type textarea "x"
type textarea "26316-NUOVO CAMPO "POSSIBILI SOSTIT"
type textarea "x"
type textarea "26316-NUOVO CAMPO "POSSIBILI SOSTITU"
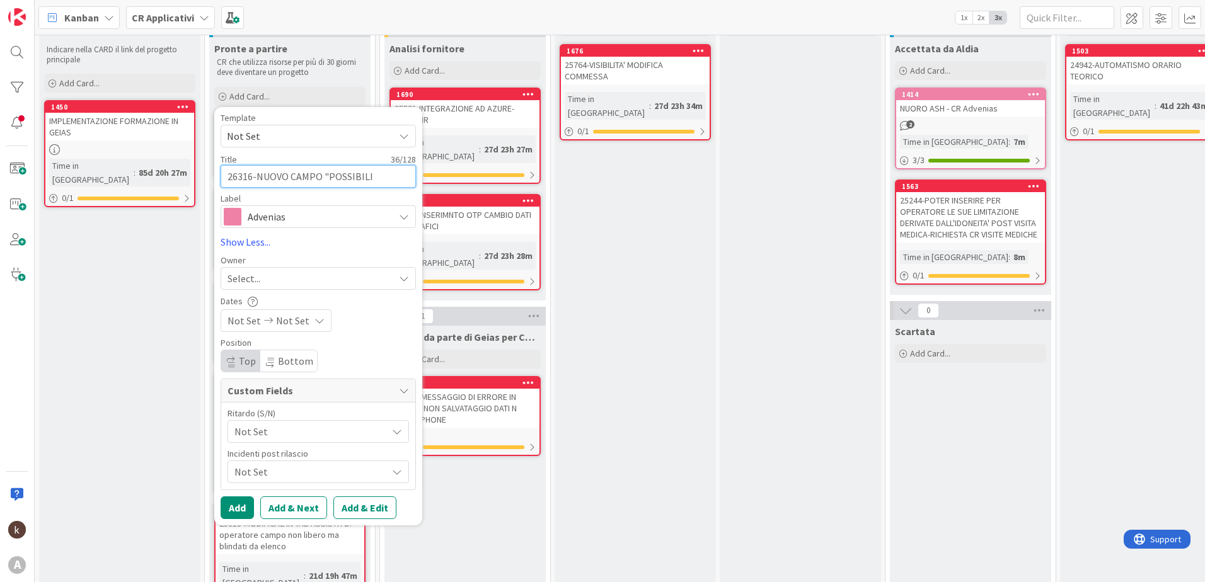
type textarea "x"
type textarea "26316-NUOVO CAMPO "POSSIBILI SOSTITU<"
type textarea "x"
type textarea "26316-NUOVO CAMPO "POSSIBILI SOSTITU<I"
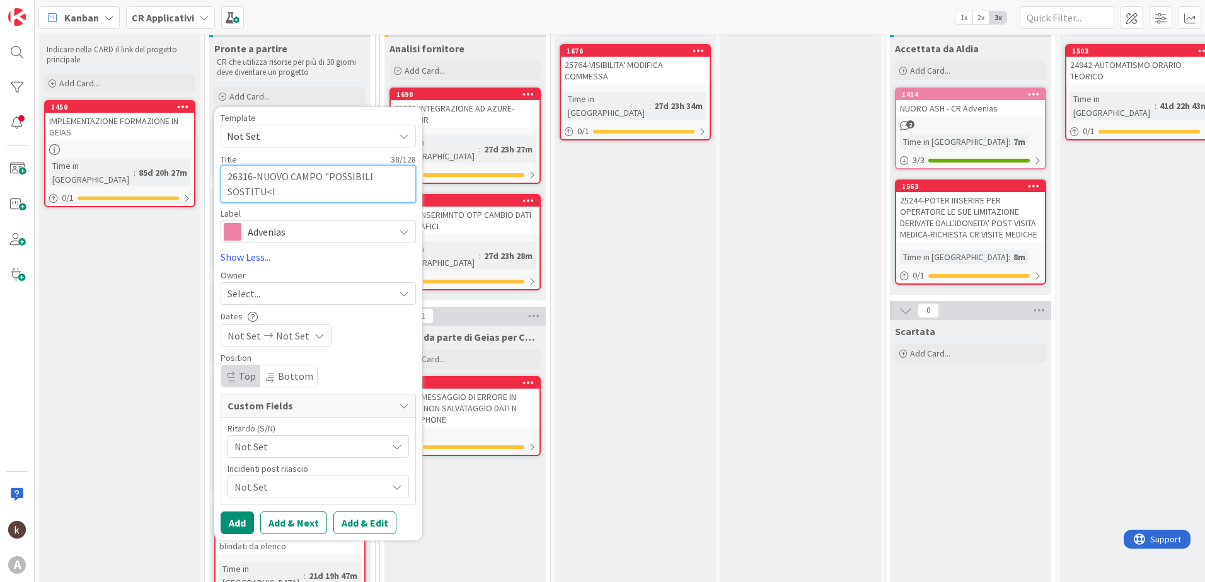
type textarea "x"
type textarea "26316-NUOVO CAMPO "POSSIBILI SOSTITU<IO"
type textarea "x"
type textarea "26316-NUOVO CAMPO "POSSIBILI SOSTITU<I"
type textarea "x"
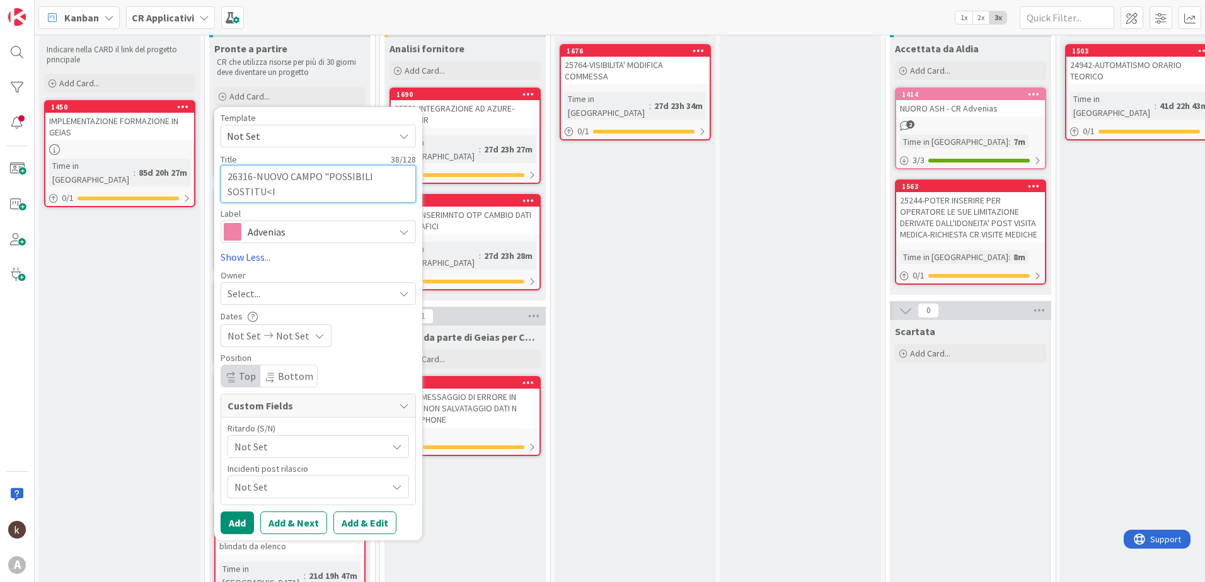
type textarea "26316-NUOVO CAMPO "POSSIBILI SOSTITU<"
type textarea "x"
type textarea "26316-NUOVO CAMPO "POSSIBILI SOSTITU"
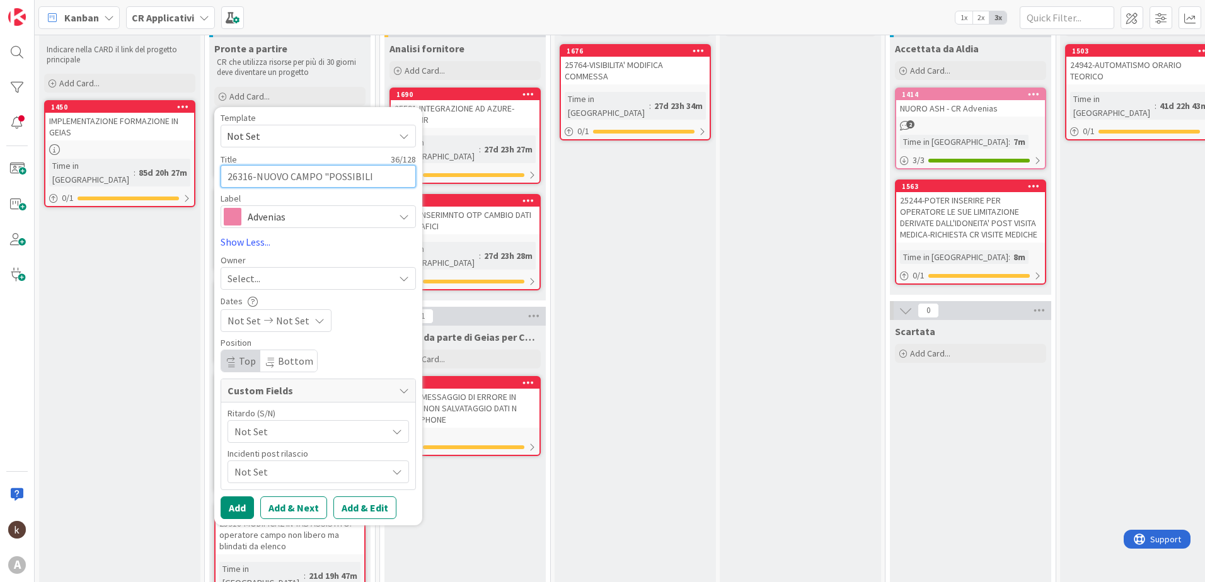
type textarea "x"
type textarea "26316-NUOVO CAMPO "POSSIBILI SOSTITUZ"
type textarea "x"
type textarea "26316-NUOVO CAMPO "POSSIBILI SOSTITUZI"
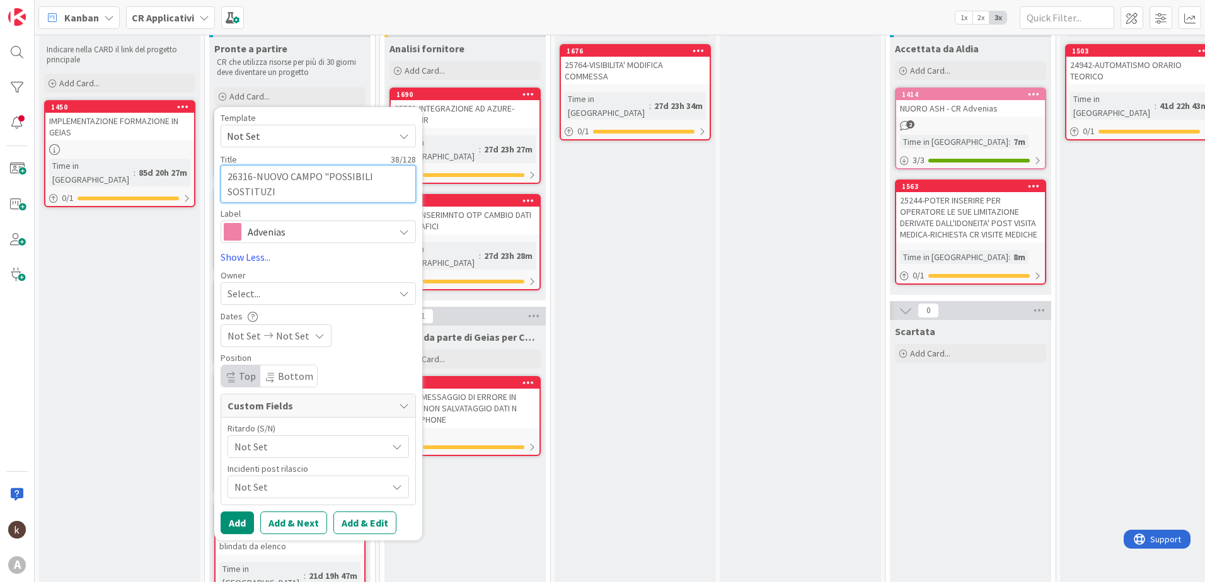
type textarea "x"
type textarea "26316-NUOVO CAMPO "POSSIBILI SOSTITUZIO"
type textarea "x"
type textarea "26316-NUOVO CAMPO "POSSIBILI SOSTITUZION"
type textarea "x"
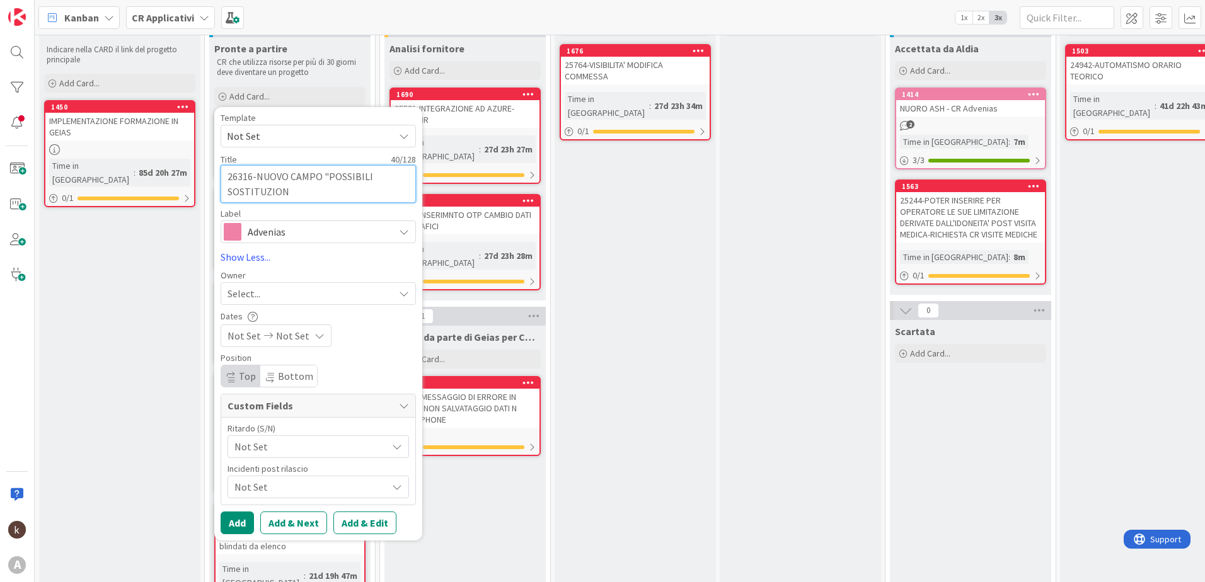
type textarea "26316-NUOVO CAMPO "POSSIBILI SOSTITUZIONI"
type textarea "x"
type textarea "26316-NUOVO CAMPO "POSSIBILI SOSTITUZIONI""
click at [291, 225] on span "Advenias" at bounding box center [318, 232] width 140 height 18
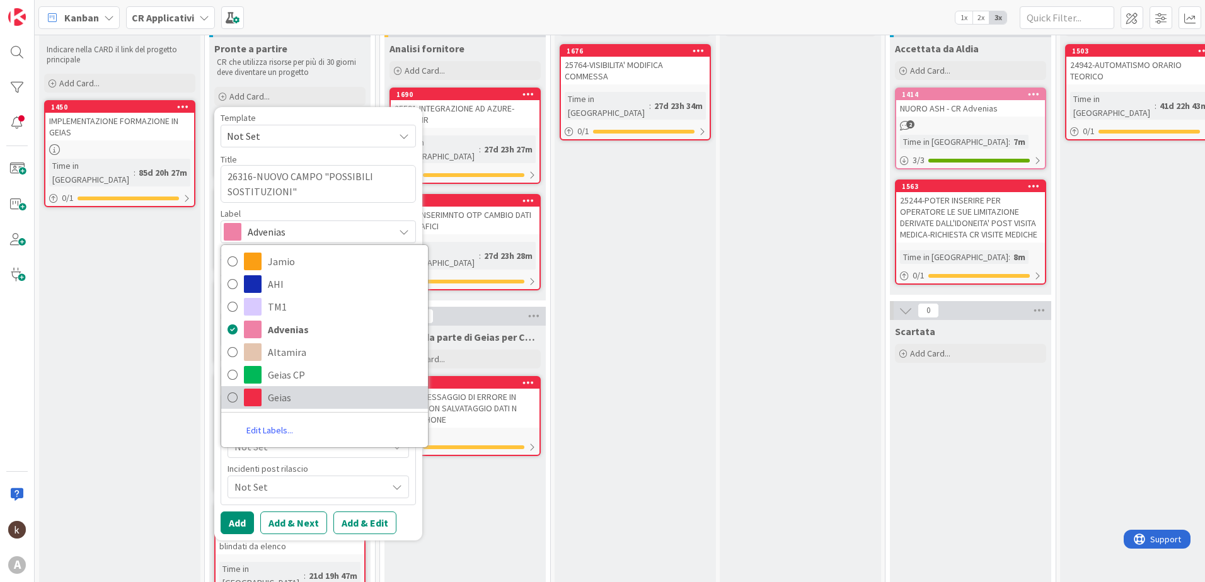
click at [289, 394] on span "Geias" at bounding box center [345, 397] width 154 height 19
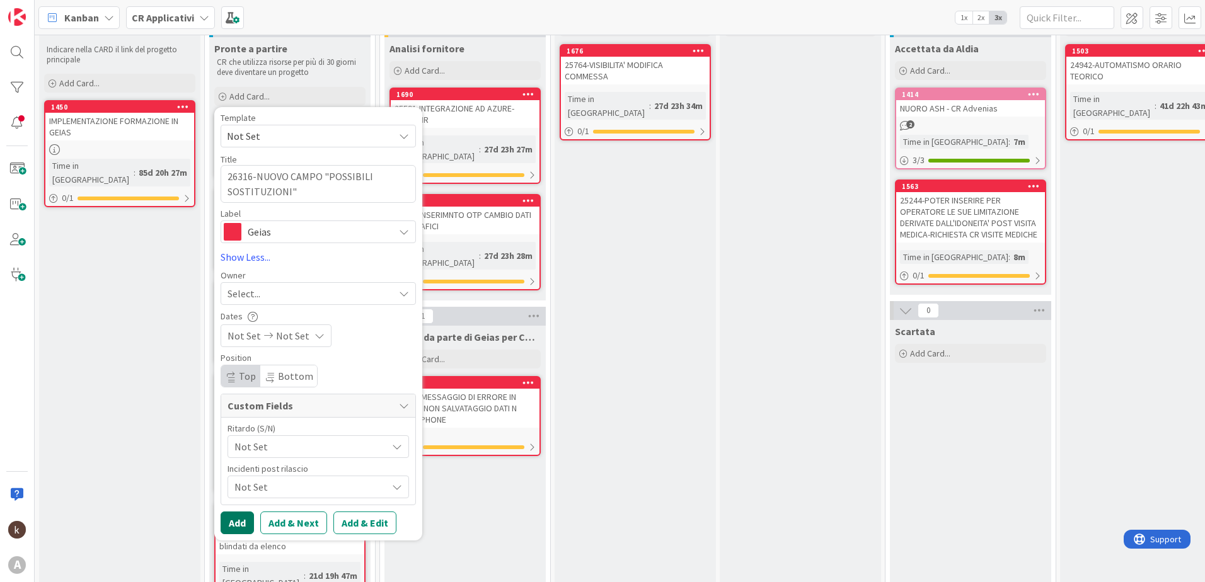
click at [248, 522] on button "Add" at bounding box center [237, 523] width 33 height 23
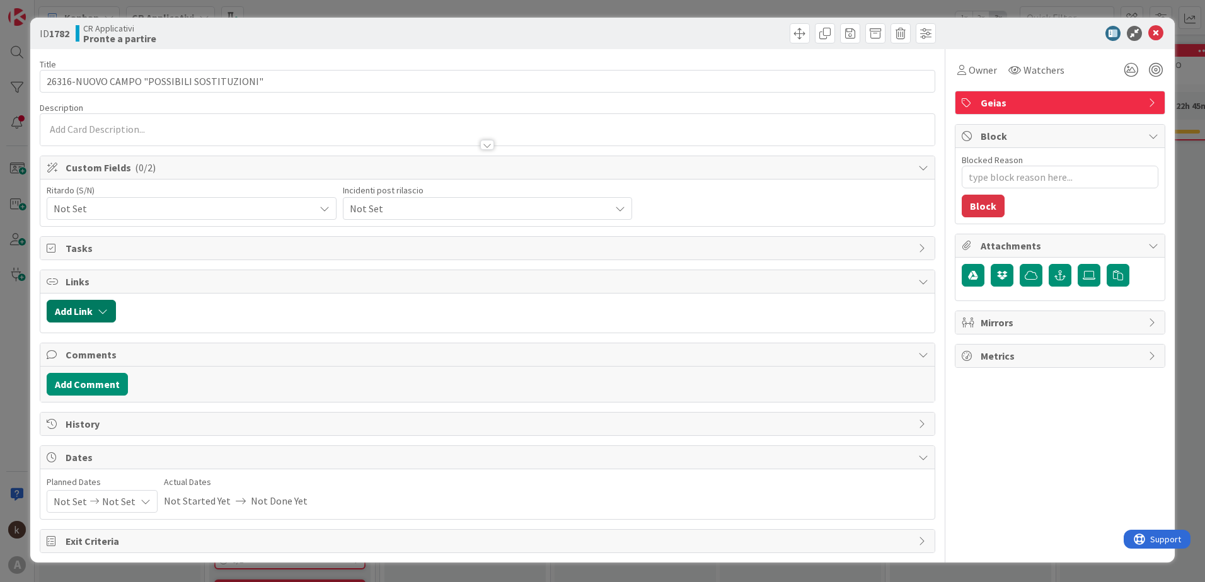
click at [109, 311] on button "Add Link" at bounding box center [81, 311] width 69 height 23
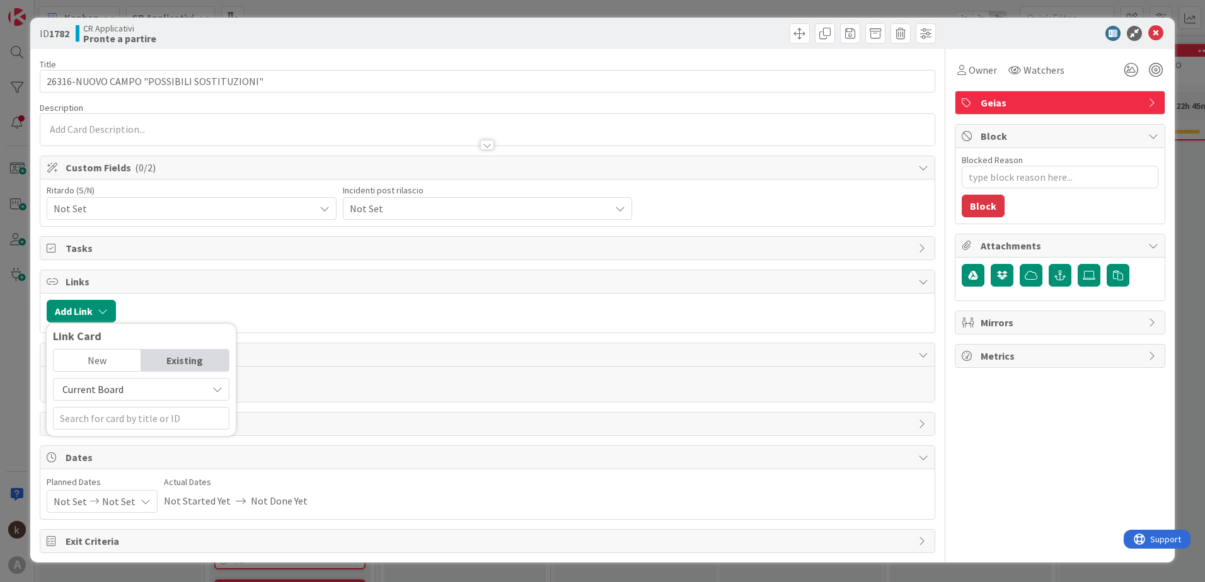
click at [101, 390] on span "Current Board" at bounding box center [92, 389] width 61 height 13
click at [109, 439] on span "All Boards" at bounding box center [147, 441] width 175 height 19
click at [113, 416] on input "text" at bounding box center [141, 418] width 177 height 23
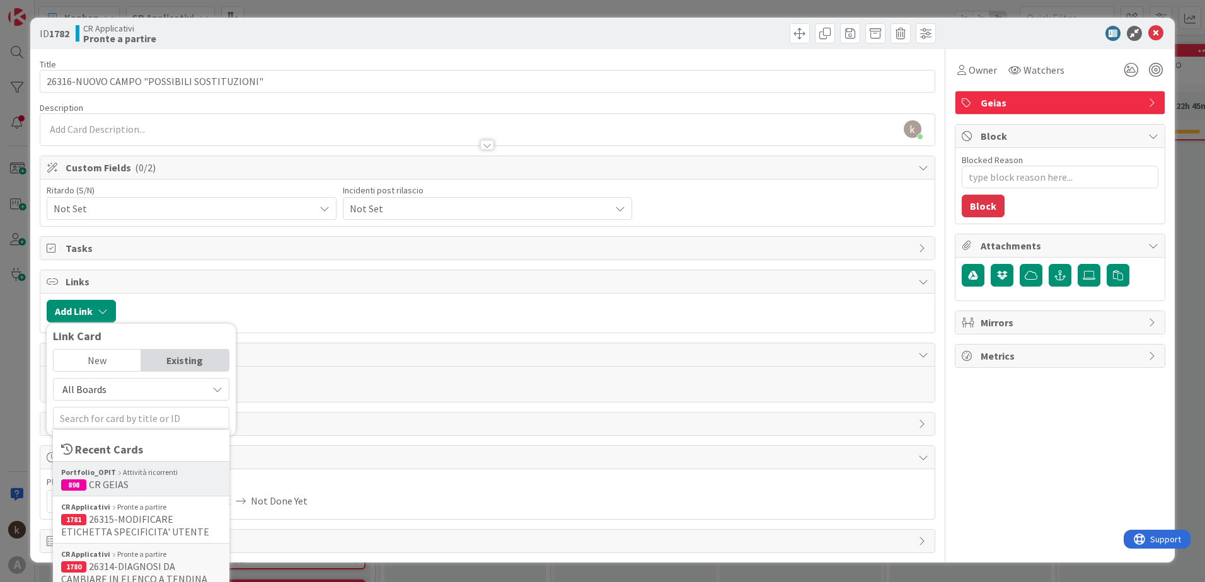
click at [113, 481] on span "CR GEIAS" at bounding box center [109, 484] width 40 height 13
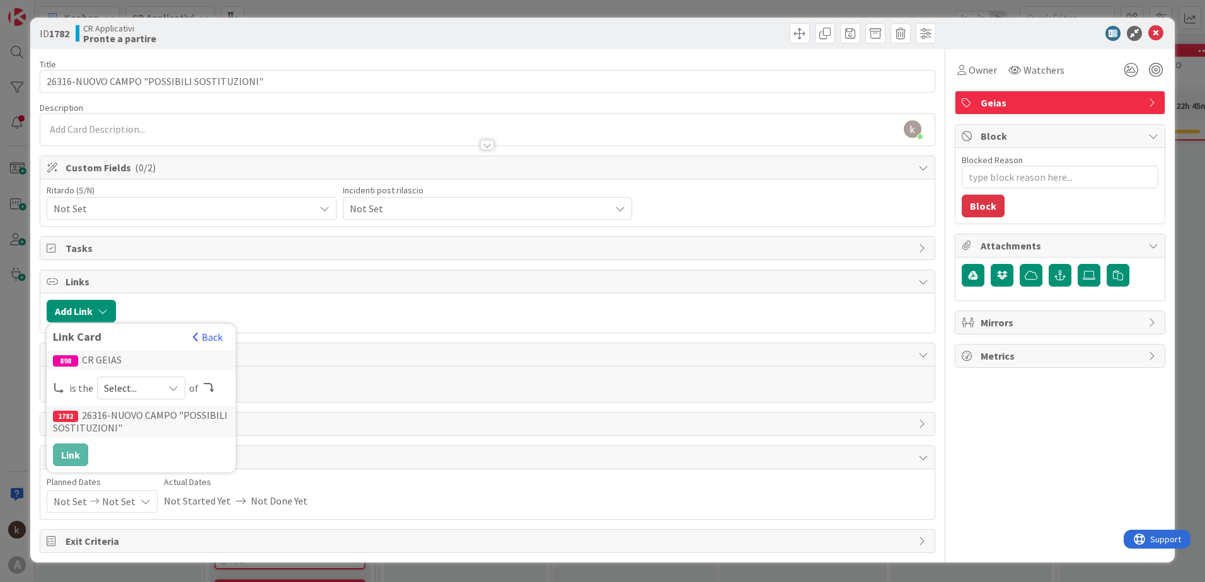
click at [156, 388] on div "Select..." at bounding box center [141, 388] width 88 height 23
click at [149, 412] on span "parent" at bounding box center [208, 418] width 142 height 19
click at [56, 455] on button "Link" at bounding box center [70, 455] width 35 height 23
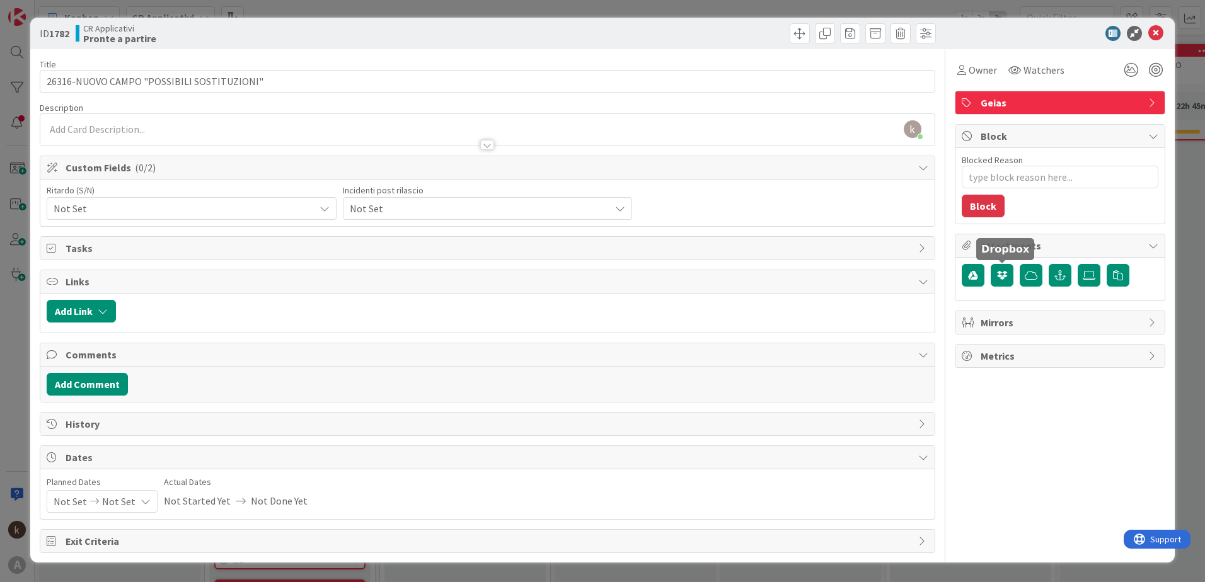
type textarea "x"
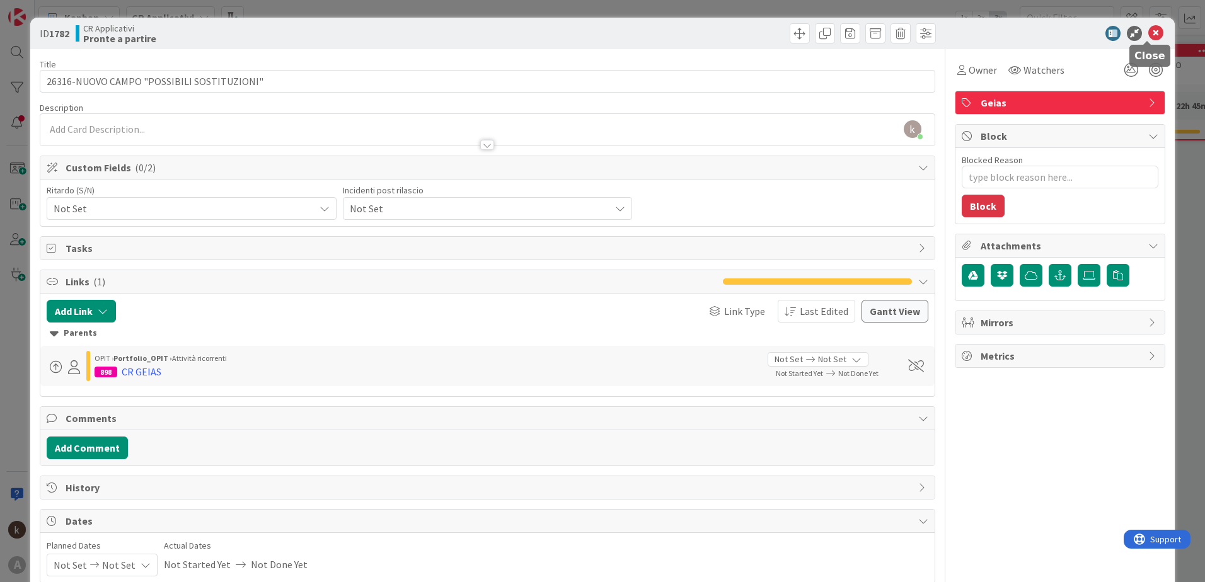
click at [1149, 28] on icon at bounding box center [1156, 33] width 15 height 15
